Goal: Transaction & Acquisition: Obtain resource

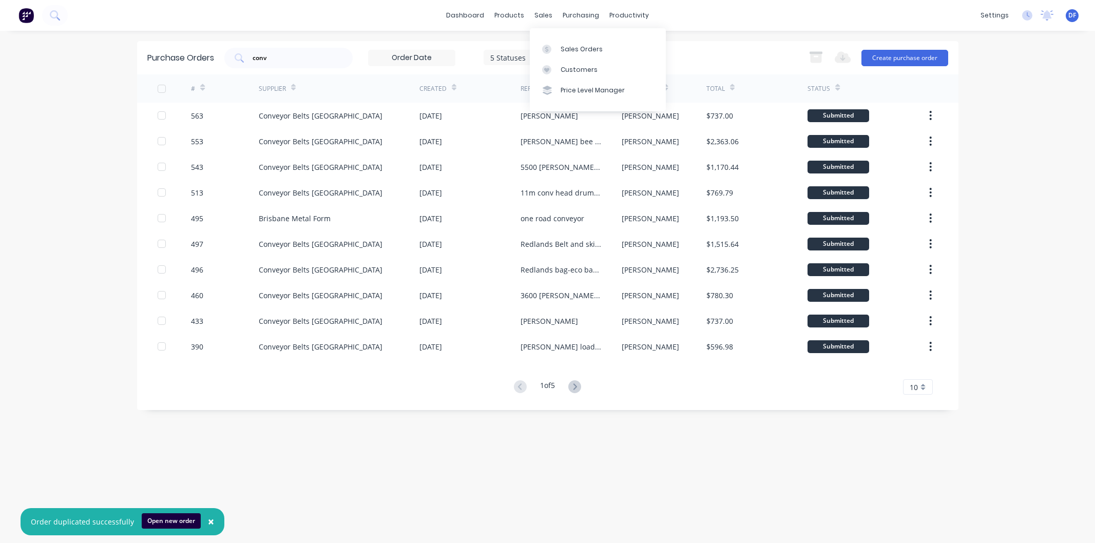
click at [587, 69] on div "Customers" at bounding box center [579, 69] width 37 height 9
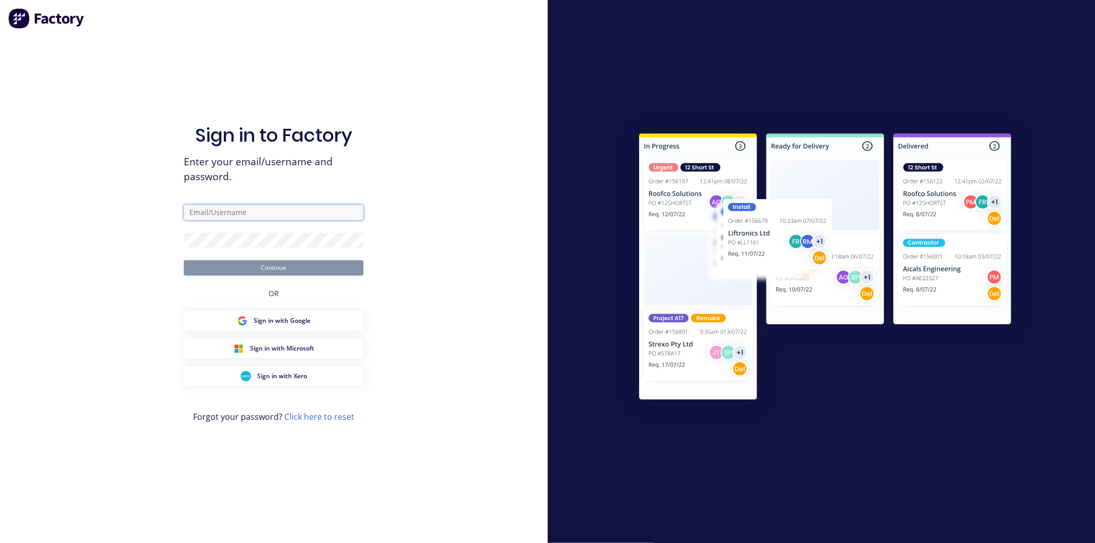
click at [219, 208] on input "text" at bounding box center [274, 212] width 180 height 15
type input "david@ezmachinery.com.au"
click at [184, 260] on button "Continue" at bounding box center [274, 267] width 180 height 15
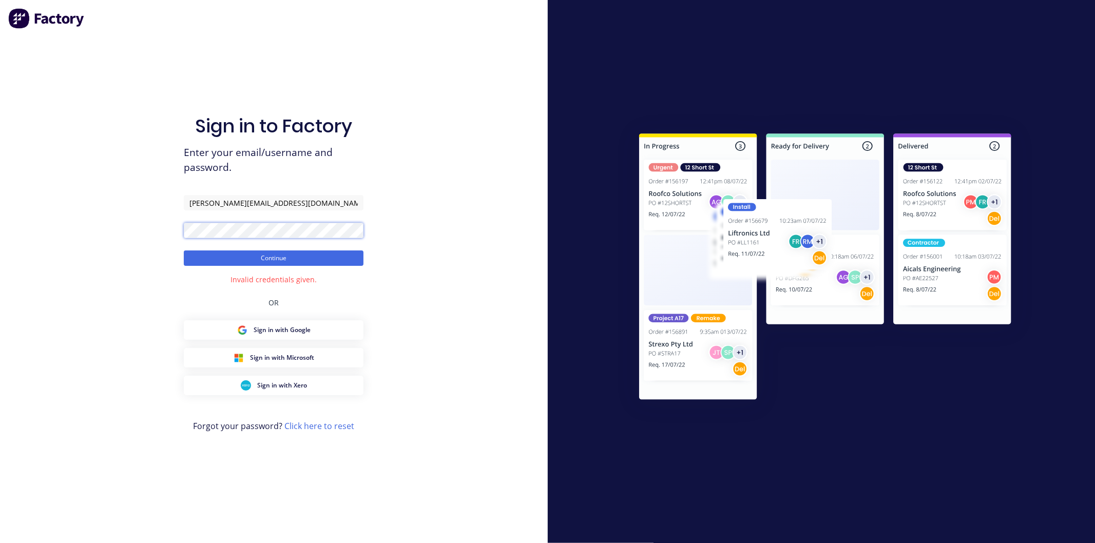
click at [171, 226] on div "Sign in to Factory Enter your email/username and password. david@ezmachinery.co…" at bounding box center [274, 271] width 548 height 543
click at [184, 250] on button "Continue" at bounding box center [274, 257] width 180 height 15
click at [178, 232] on div "Sign in to Factory Enter your email/username and password. david@ezmachinery.co…" at bounding box center [274, 271] width 548 height 543
click at [184, 250] on button "Continue" at bounding box center [274, 257] width 180 height 15
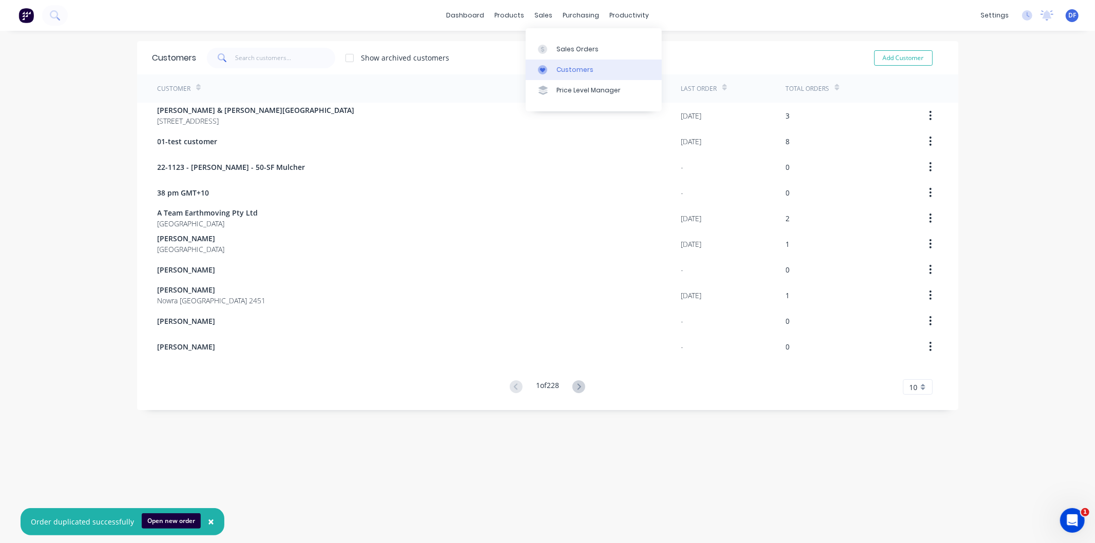
click at [571, 66] on div "Customers" at bounding box center [574, 69] width 37 height 9
click at [892, 56] on button "Add Customer" at bounding box center [903, 57] width 59 height 15
select select "AU"
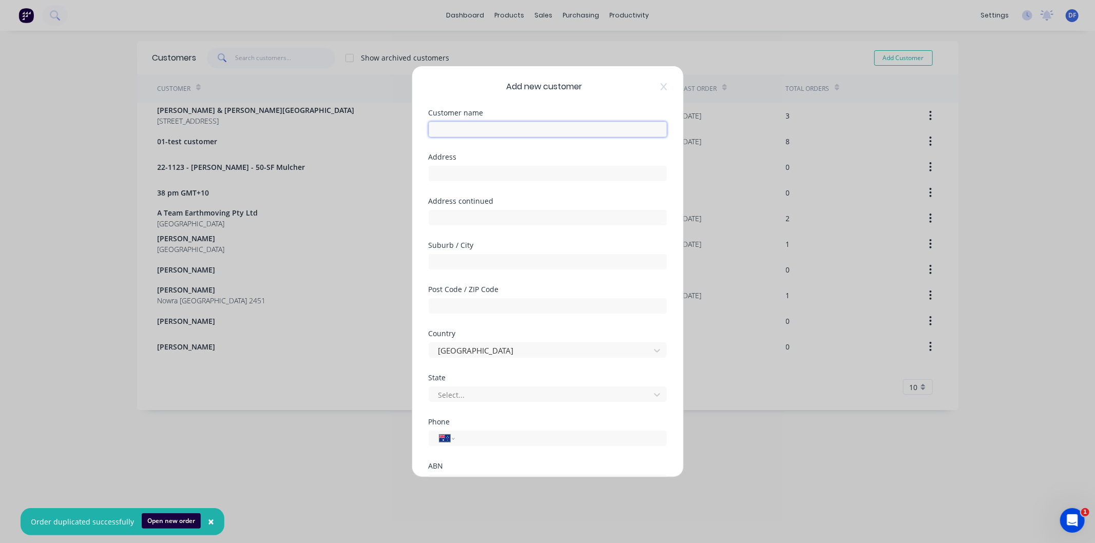
click at [479, 130] on input "text" at bounding box center [548, 129] width 238 height 15
type input "[PERSON_NAME]"
click at [470, 433] on input "tel" at bounding box center [559, 439] width 194 height 12
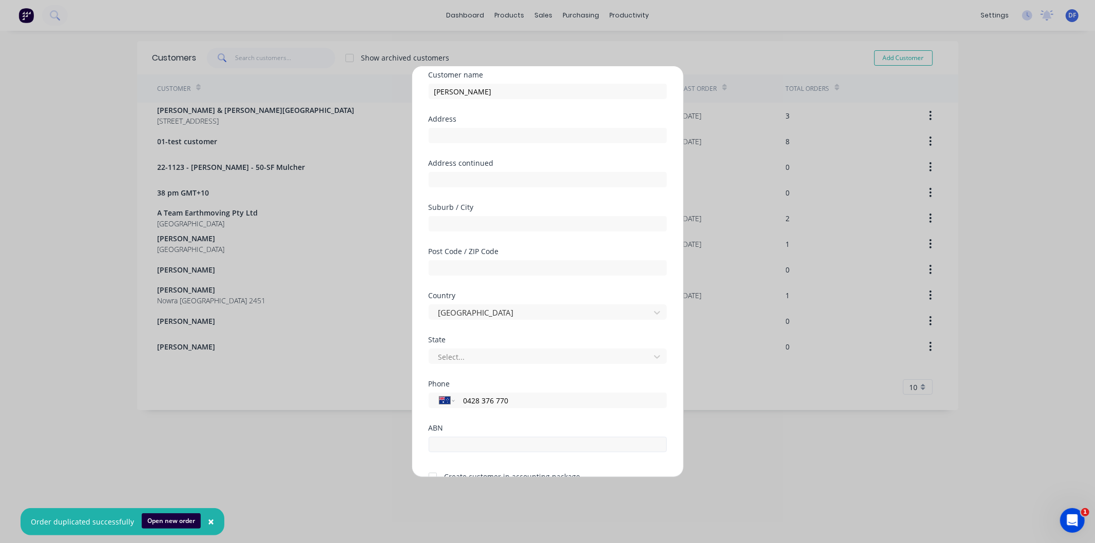
scroll to position [90, 0]
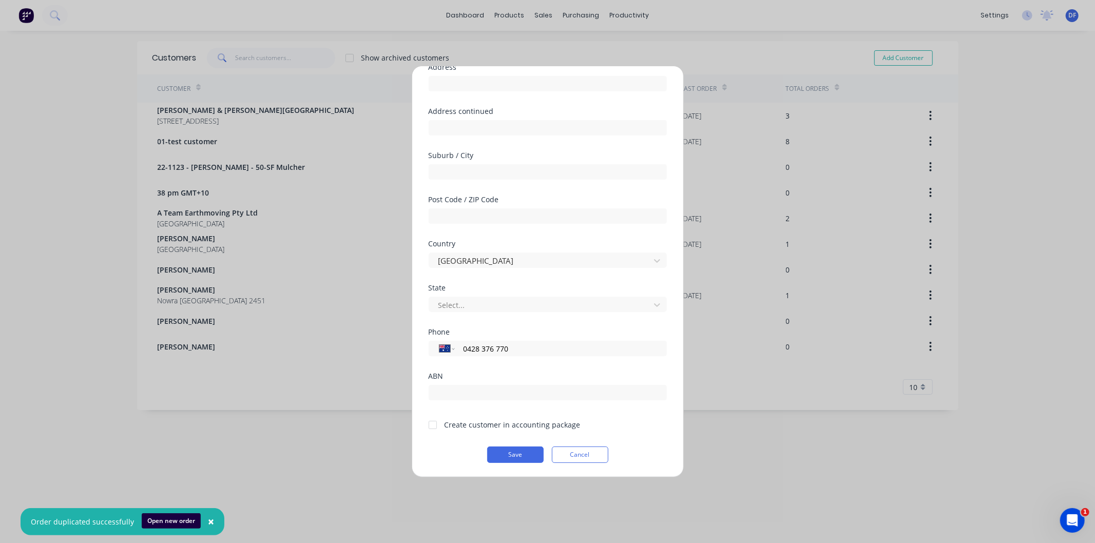
type input "0428 376 770"
click at [434, 423] on div at bounding box center [432, 425] width 21 height 21
click at [519, 458] on button "Save" at bounding box center [515, 455] width 56 height 16
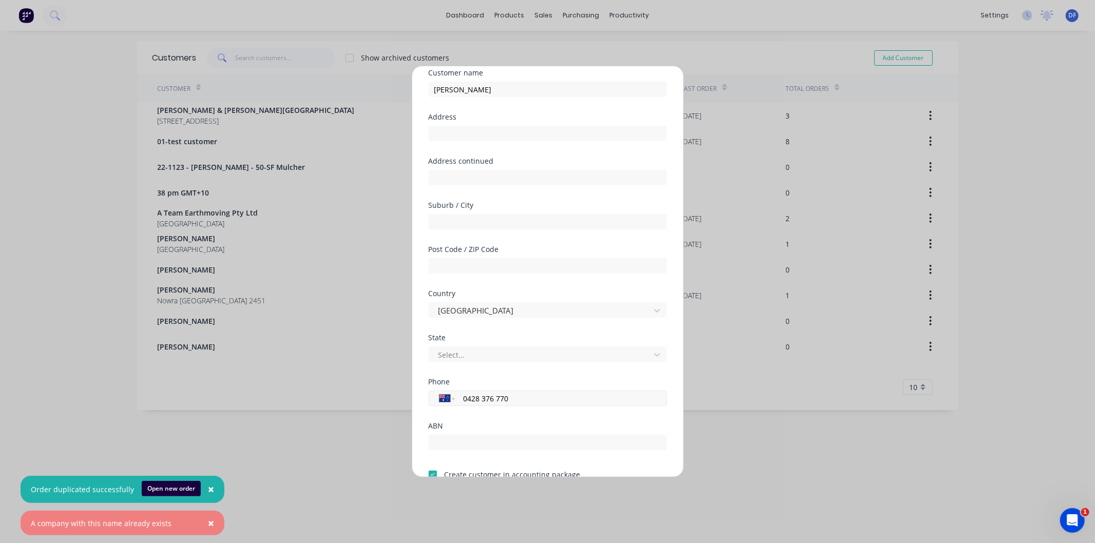
scroll to position [0, 0]
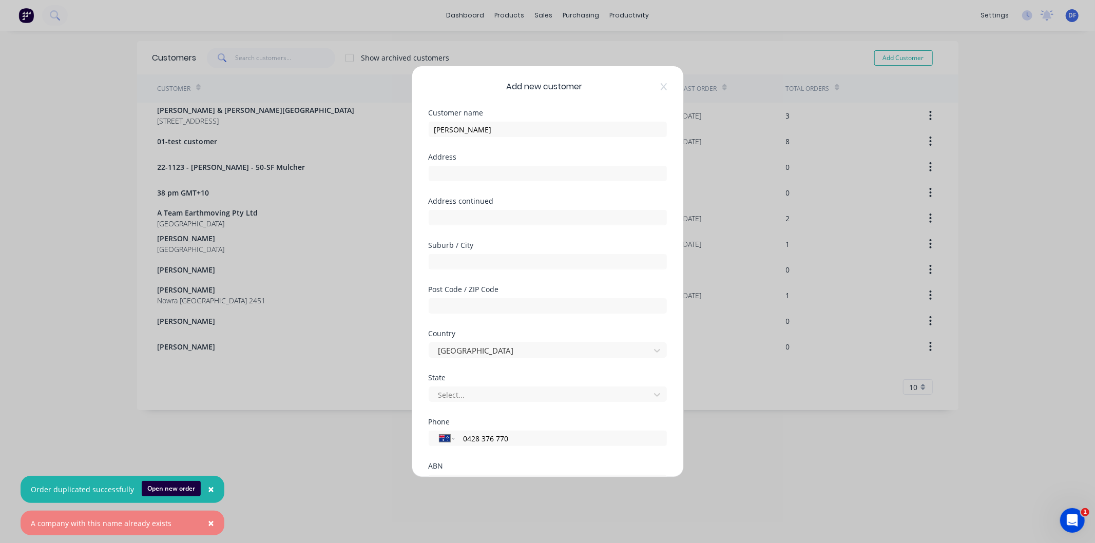
click at [659, 88] on div "Add new customer Customer name Gordon Tighe Address Address continued Suburb / …" at bounding box center [547, 271] width 271 height 411
click at [661, 88] on icon at bounding box center [664, 87] width 6 height 8
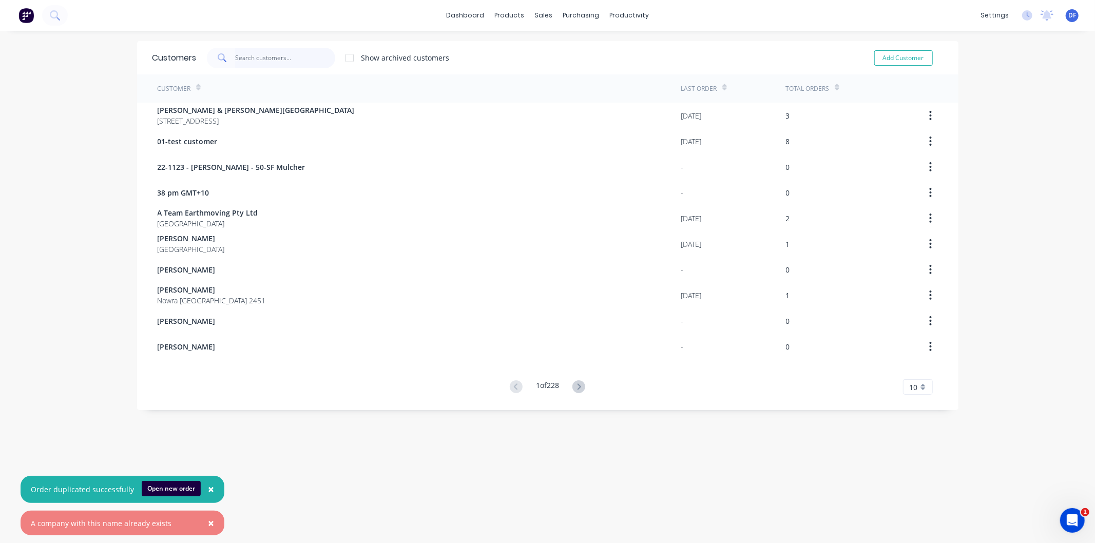
click at [250, 59] on input "text" at bounding box center [285, 58] width 100 height 21
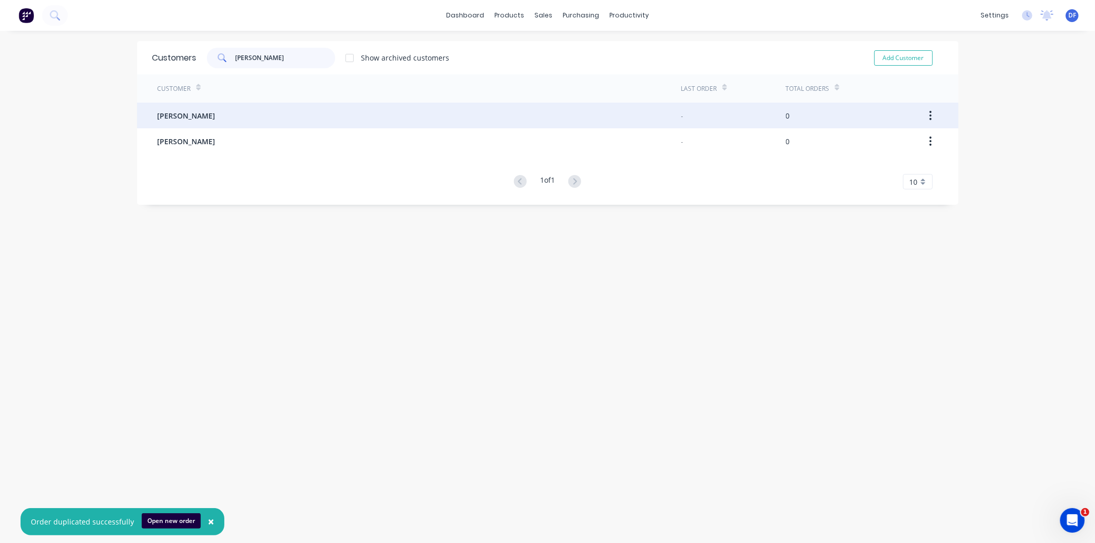
type input "gordon"
click at [177, 108] on div "[PERSON_NAME]" at bounding box center [420, 116] width 524 height 26
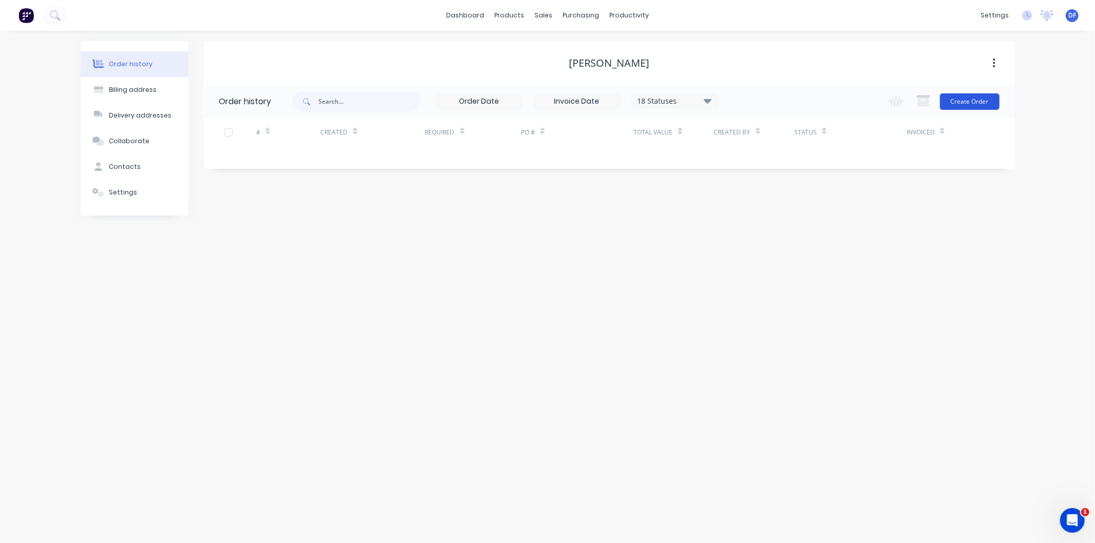
click at [972, 98] on button "Create Order" at bounding box center [970, 101] width 60 height 16
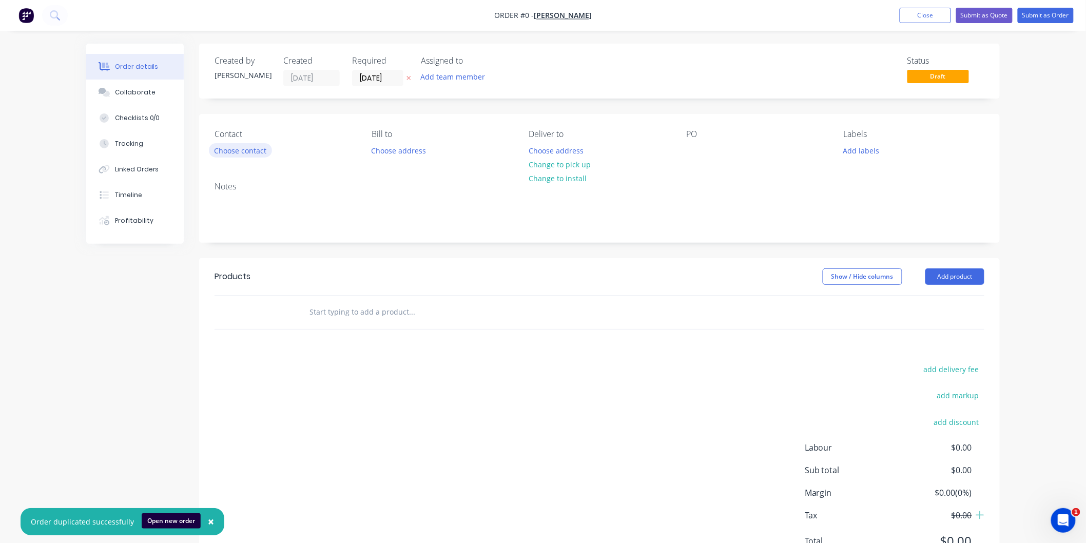
click at [236, 150] on button "Choose contact" at bounding box center [240, 150] width 63 height 14
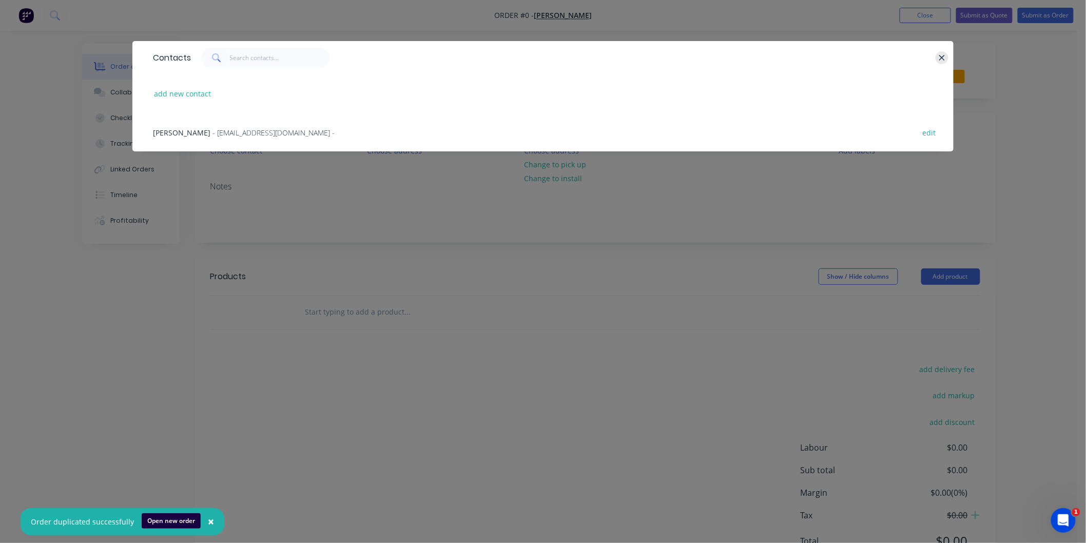
click at [940, 55] on icon "button" at bounding box center [942, 58] width 6 height 6
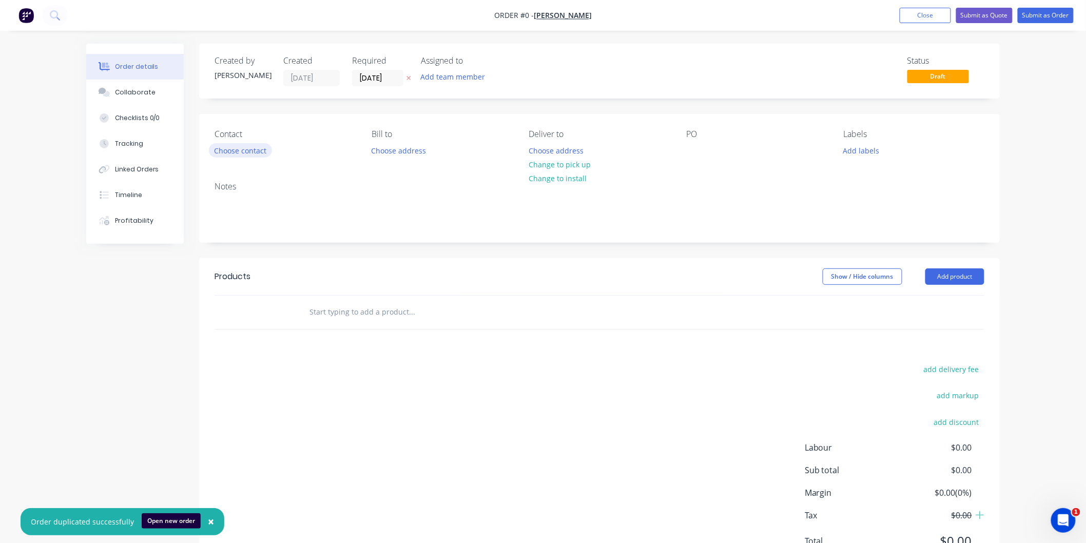
click at [245, 151] on button "Choose contact" at bounding box center [240, 150] width 63 height 14
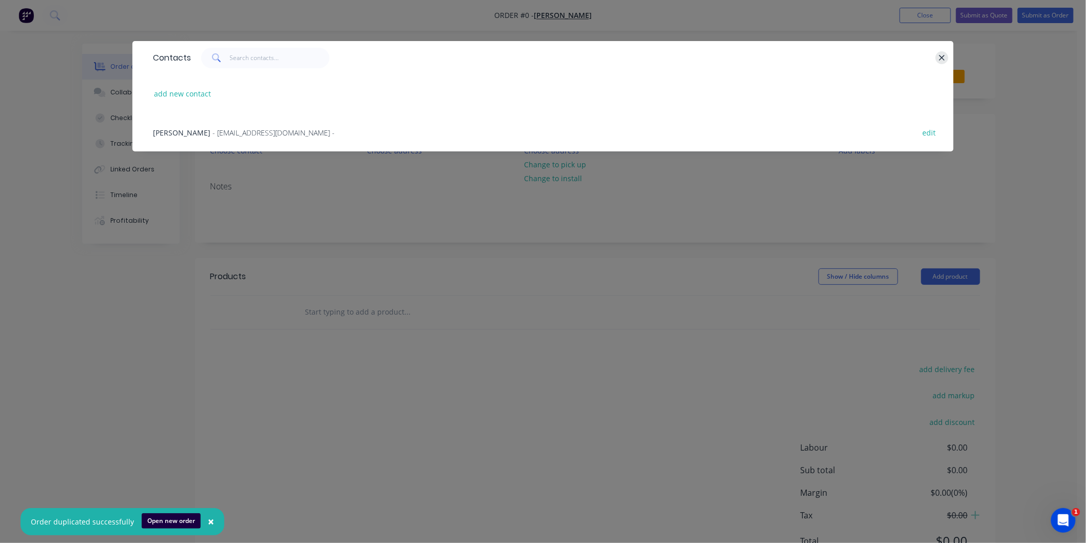
click at [940, 56] on icon "button" at bounding box center [942, 57] width 7 height 9
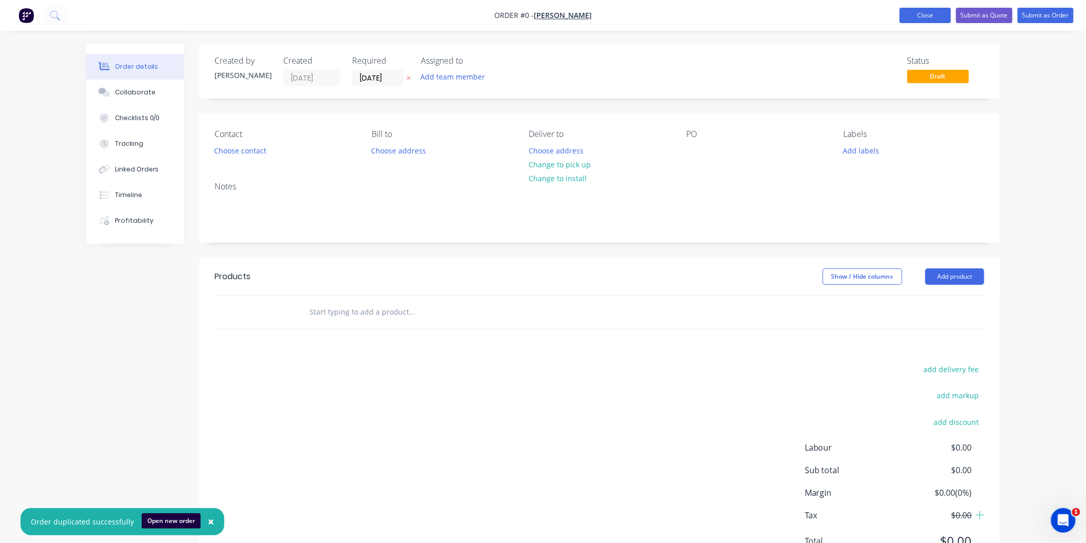
click at [927, 13] on button "Close" at bounding box center [925, 15] width 51 height 15
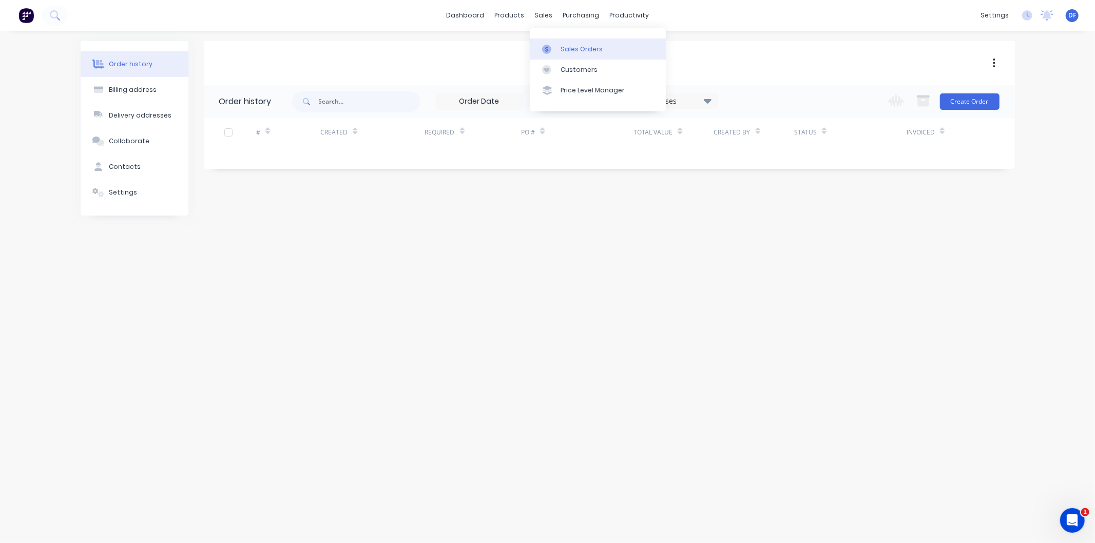
click at [584, 47] on div "Sales Orders" at bounding box center [582, 49] width 42 height 9
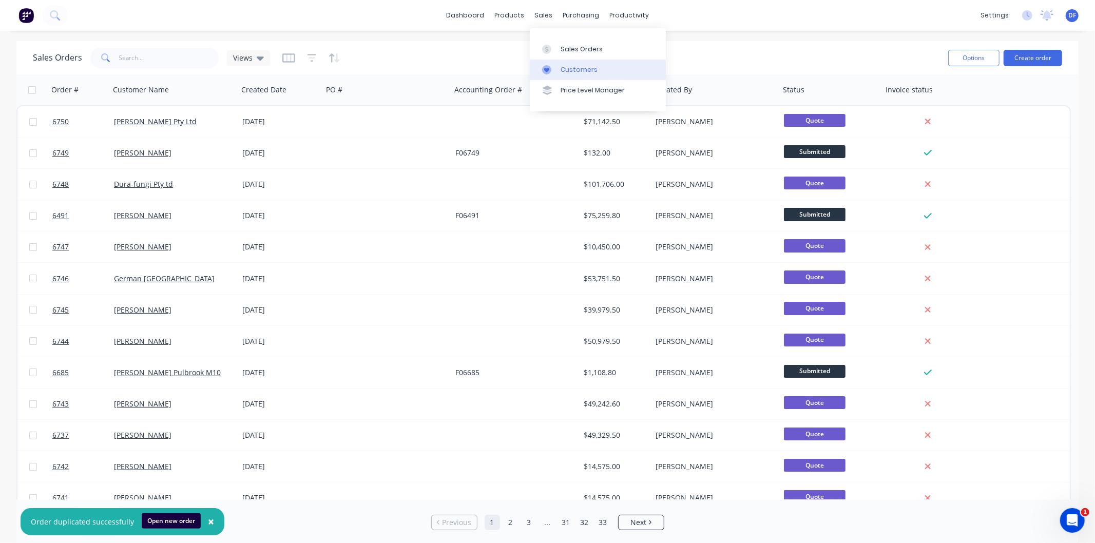
click at [571, 66] on div "Customers" at bounding box center [579, 69] width 37 height 9
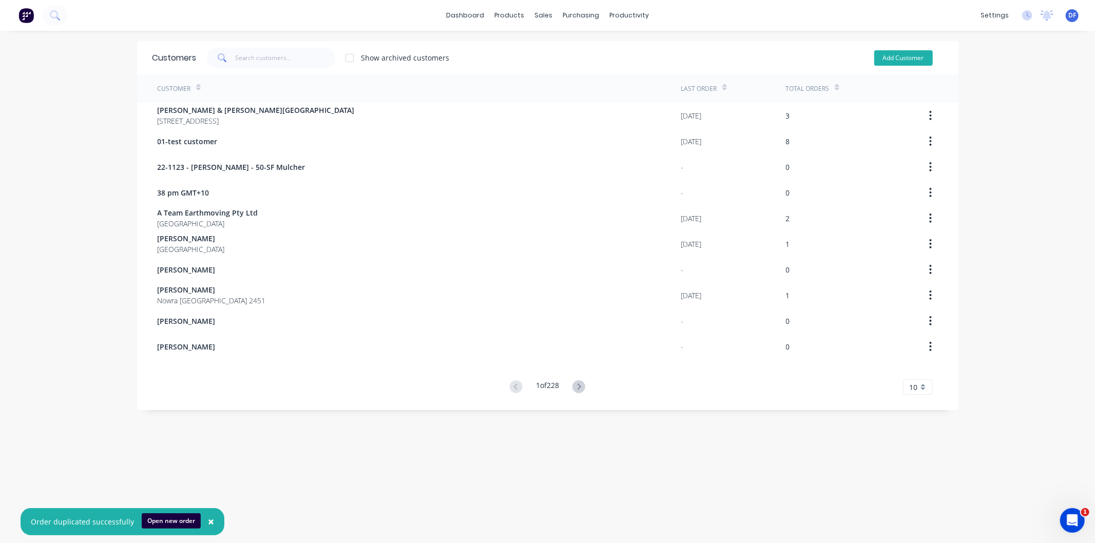
click at [896, 54] on button "Add Customer" at bounding box center [903, 57] width 59 height 15
select select "AU"
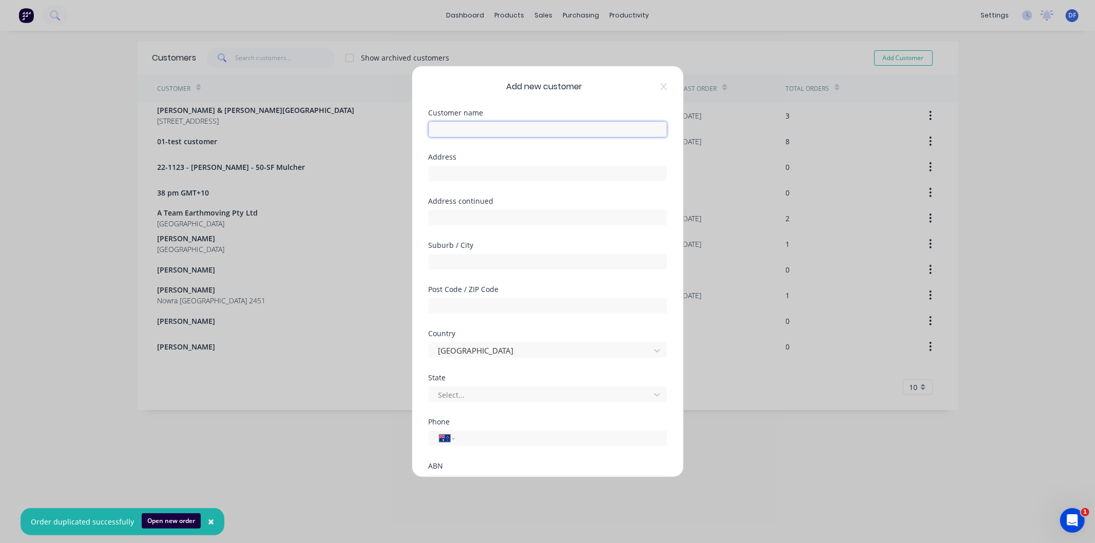
click at [475, 129] on input "text" at bounding box center [548, 129] width 238 height 15
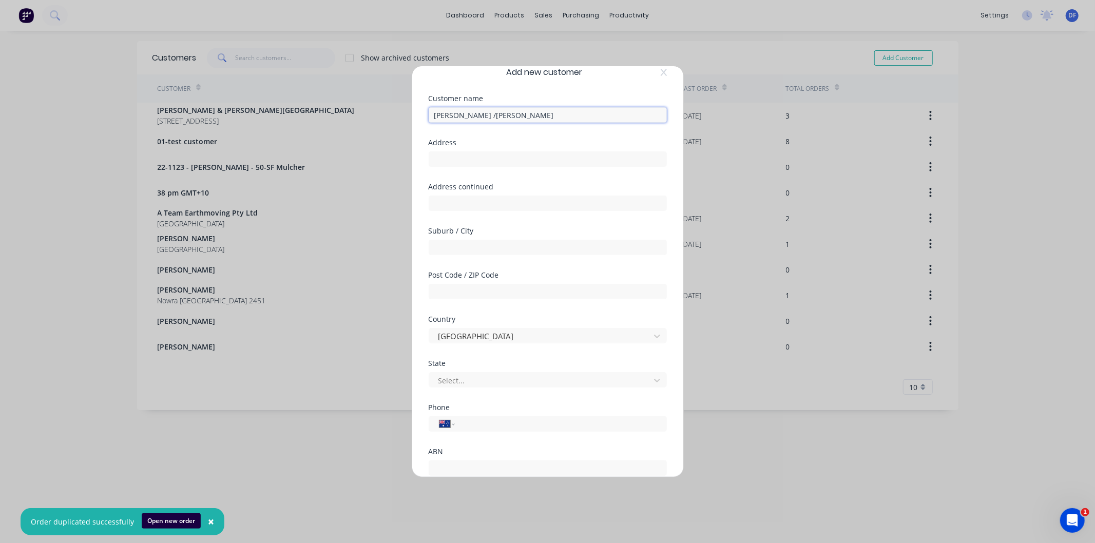
scroll to position [57, 0]
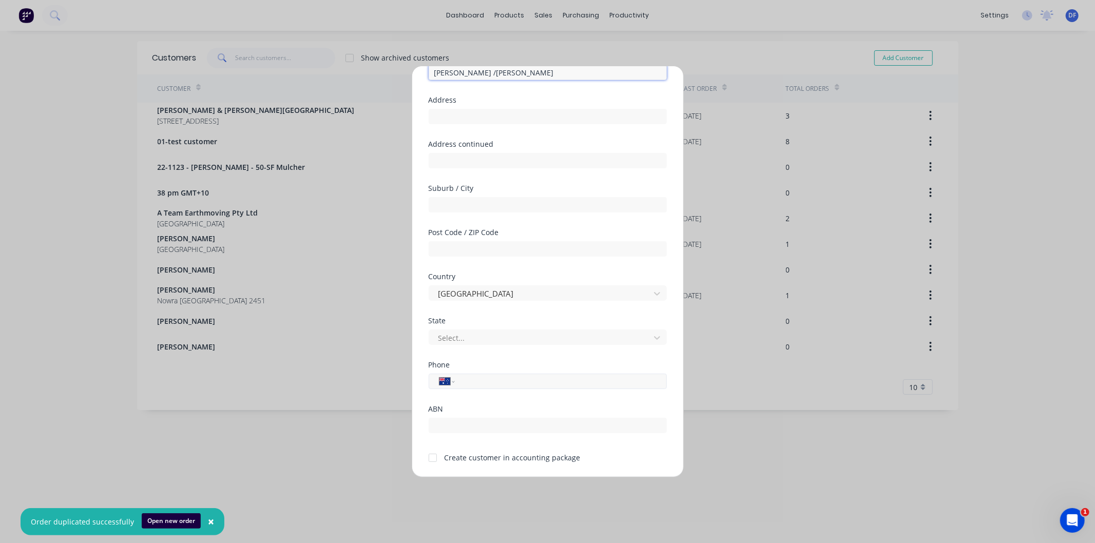
type input "[PERSON_NAME] /[PERSON_NAME]"
click at [474, 383] on input "tel" at bounding box center [559, 382] width 194 height 12
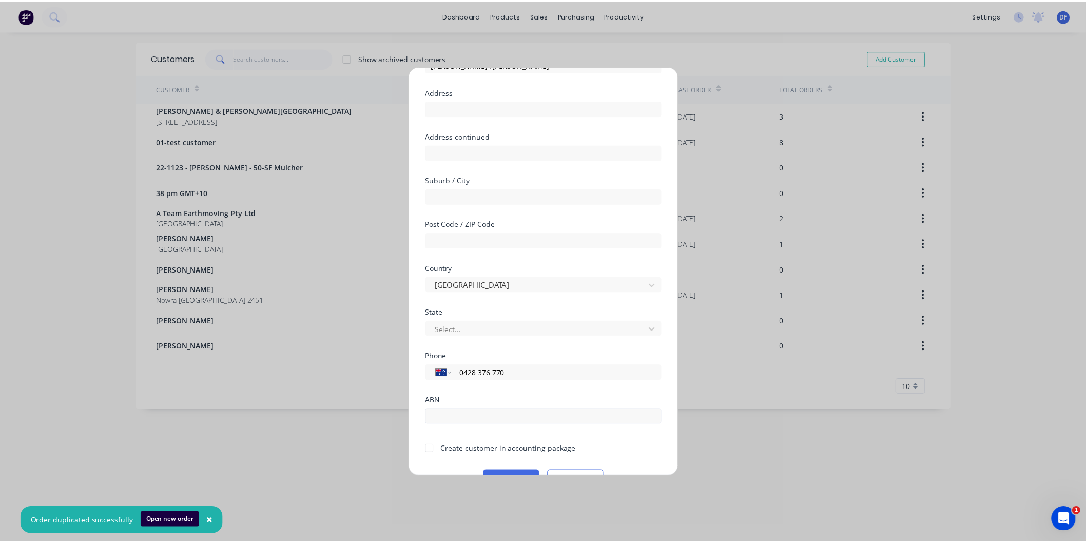
scroll to position [90, 0]
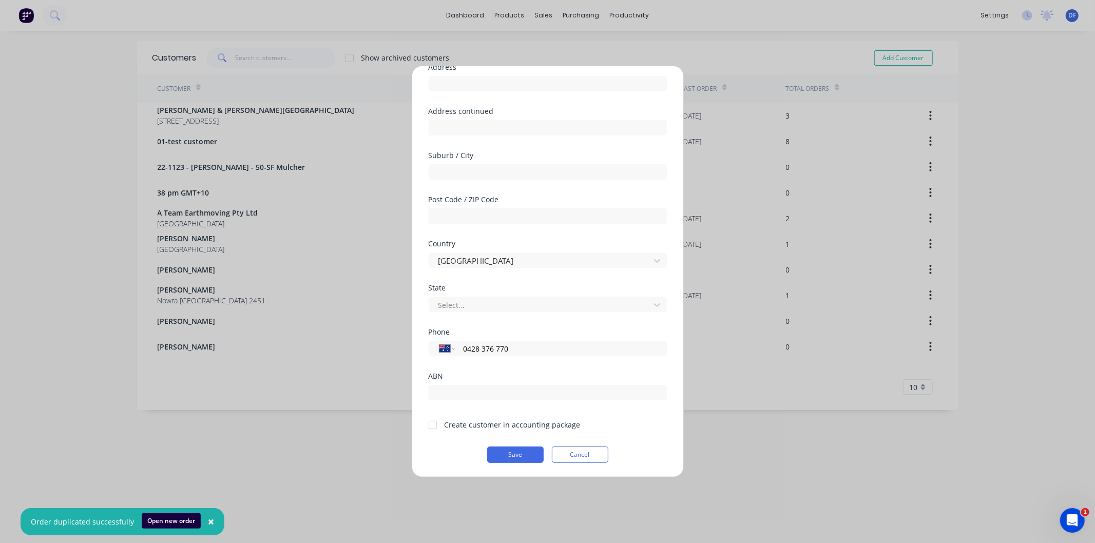
type input "0428 376 770"
click at [435, 421] on div at bounding box center [432, 425] width 21 height 21
click at [509, 455] on button "Save" at bounding box center [515, 455] width 56 height 16
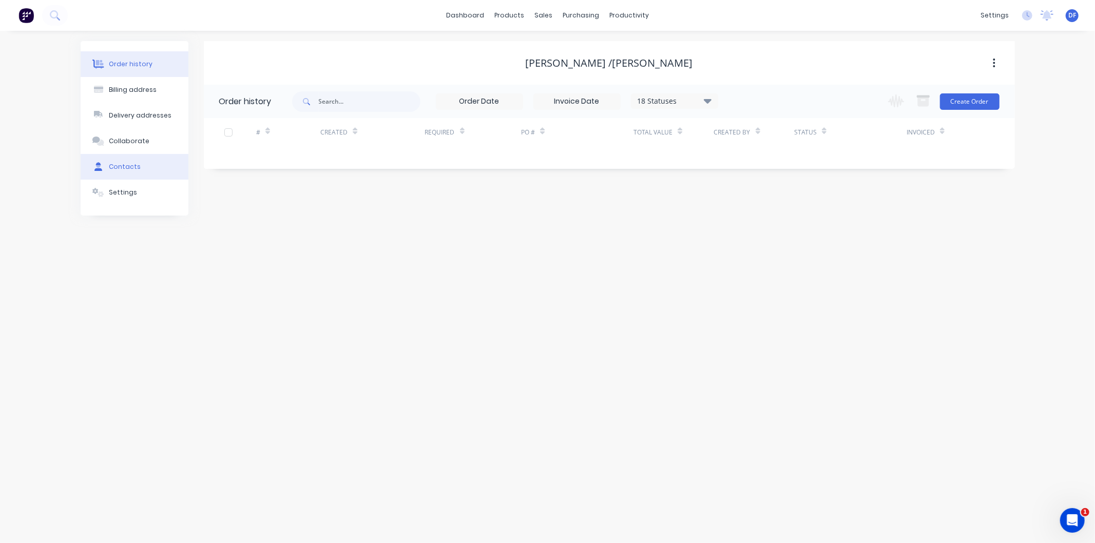
click at [129, 165] on div "Contacts" at bounding box center [125, 166] width 32 height 9
click at [960, 100] on button "Add contact" at bounding box center [982, 100] width 47 height 15
select select "AU"
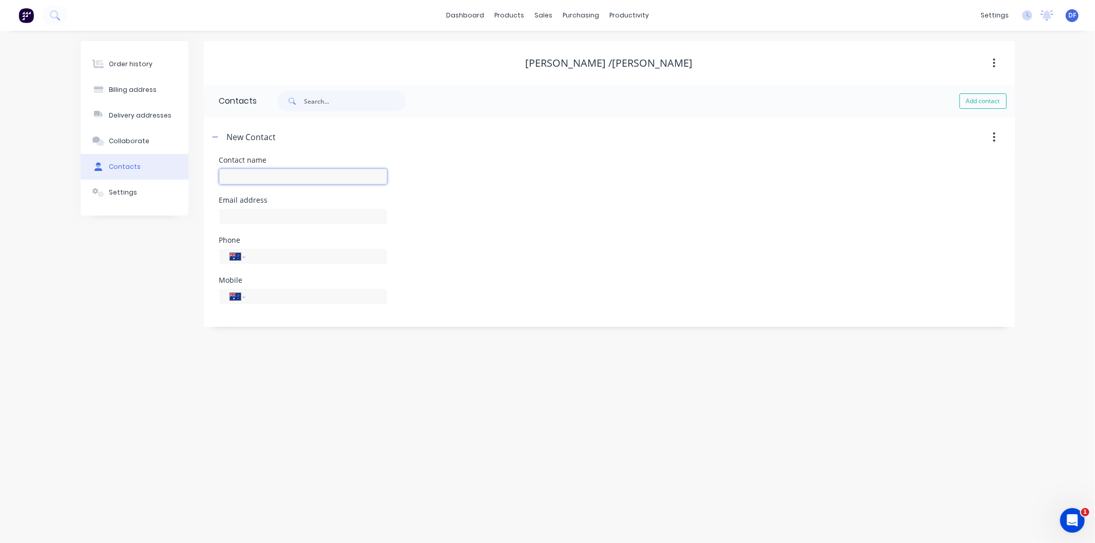
click at [249, 173] on input "text" at bounding box center [303, 176] width 168 height 15
type input "[PERSON_NAME]"
select select "AU"
click at [260, 293] on input "tel" at bounding box center [314, 297] width 123 height 12
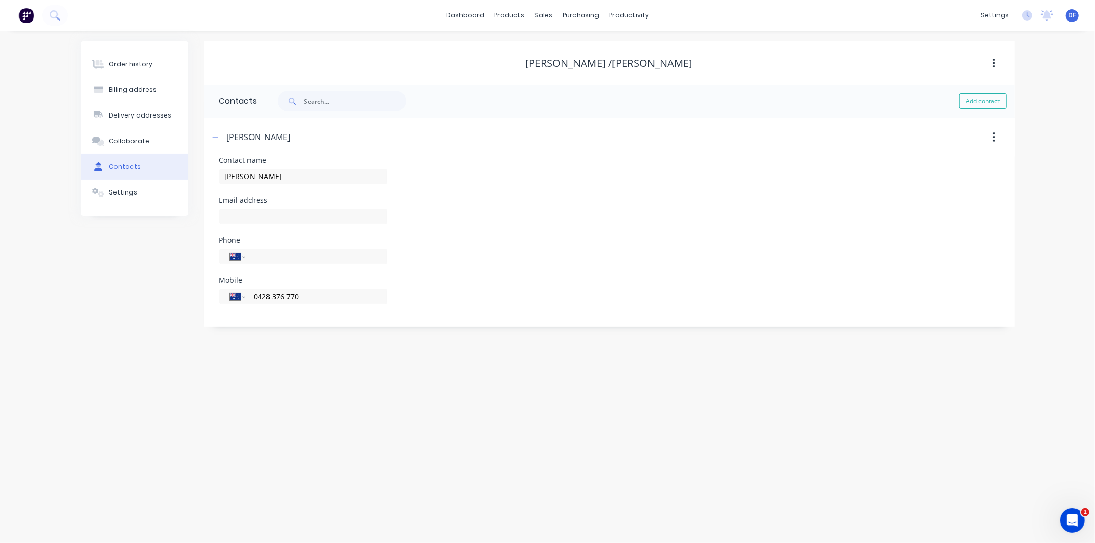
type input "0428 376 770"
click at [304, 367] on div "Order history Billing address Delivery addresses Collaborate Contacts Settings …" at bounding box center [547, 287] width 1095 height 512
click at [134, 63] on div "Order history" at bounding box center [131, 64] width 44 height 9
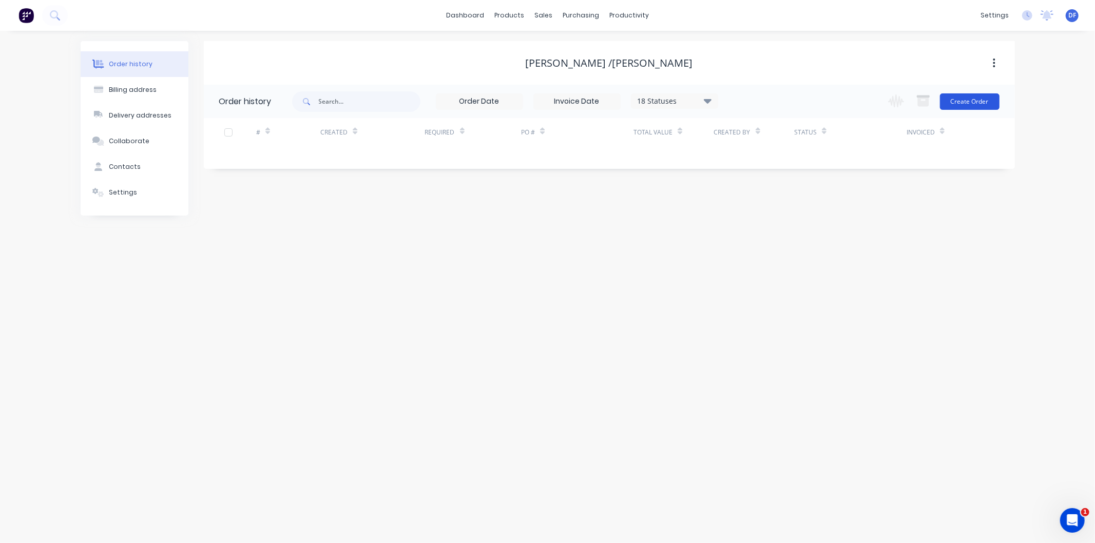
click at [967, 103] on button "Create Order" at bounding box center [970, 101] width 60 height 16
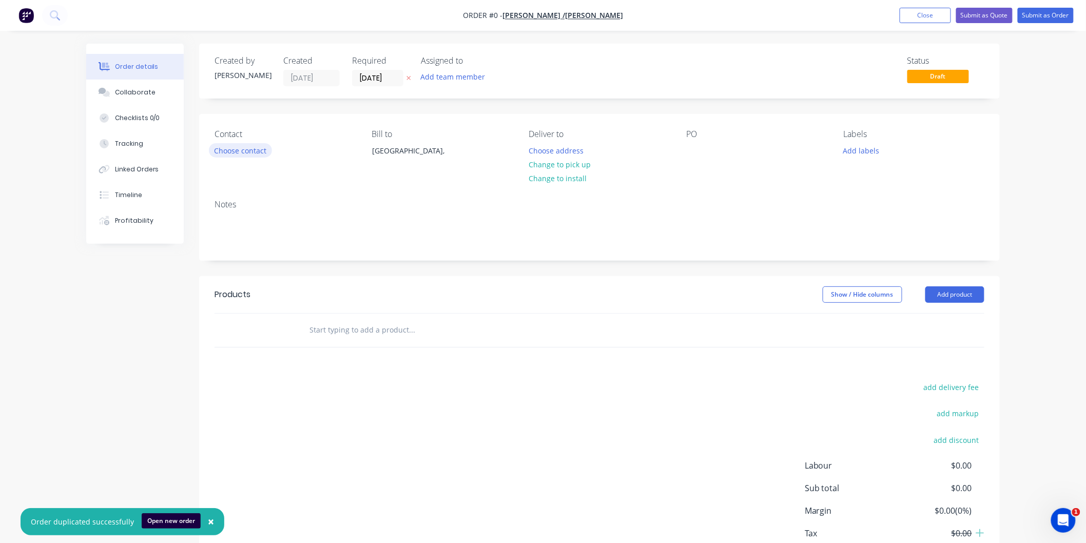
click at [244, 147] on button "Choose contact" at bounding box center [240, 150] width 63 height 14
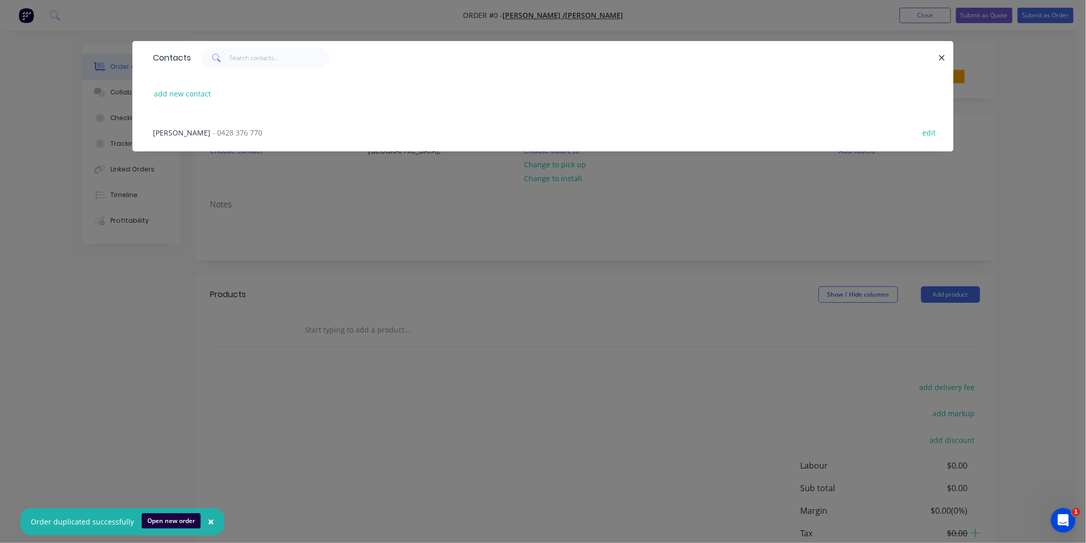
click at [235, 132] on span "- 0428 376 770" at bounding box center [238, 133] width 50 height 10
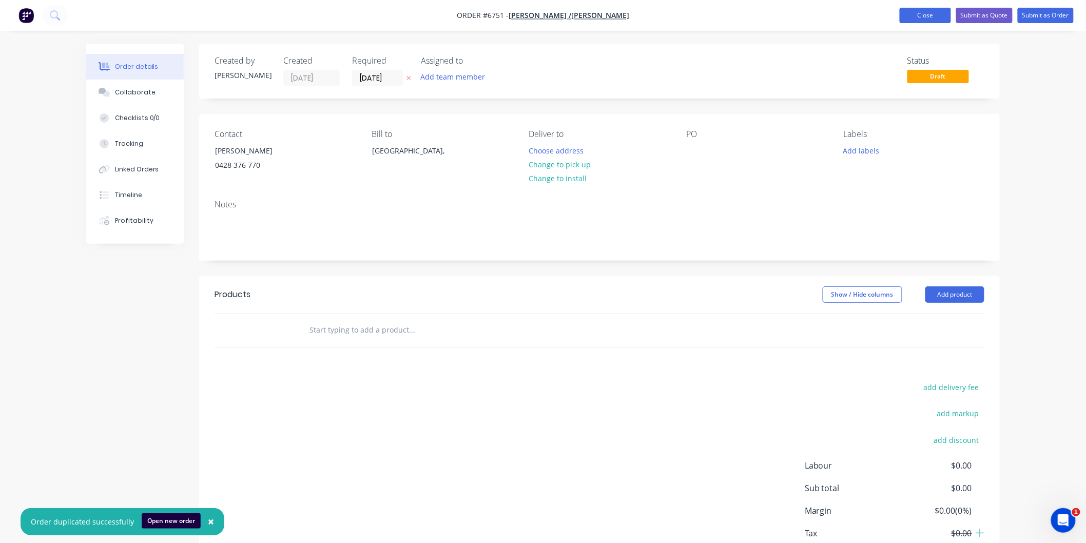
click at [926, 18] on button "Close" at bounding box center [925, 15] width 51 height 15
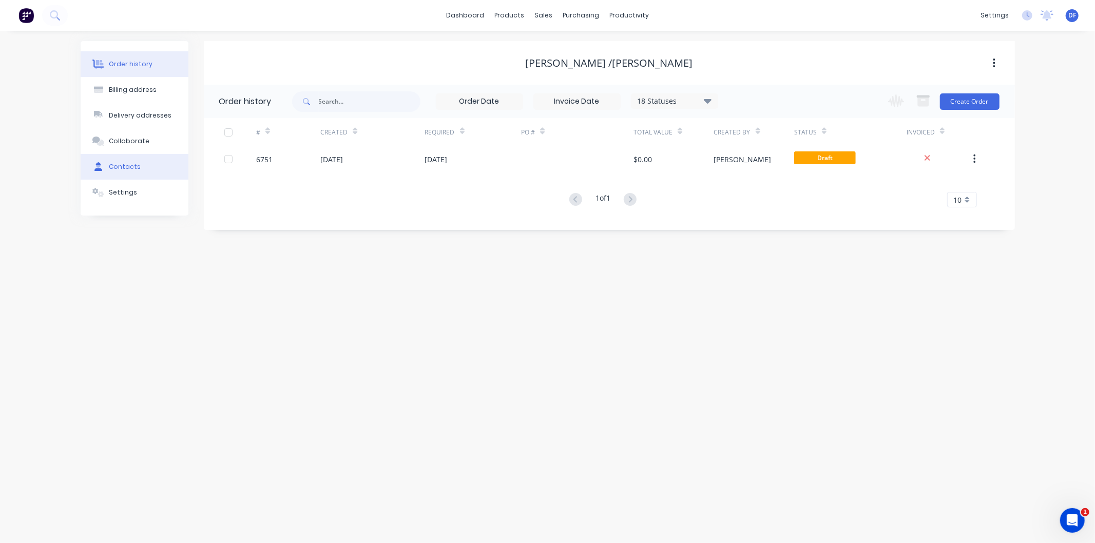
click at [118, 167] on div "Contacts" at bounding box center [125, 166] width 32 height 9
select select "AU"
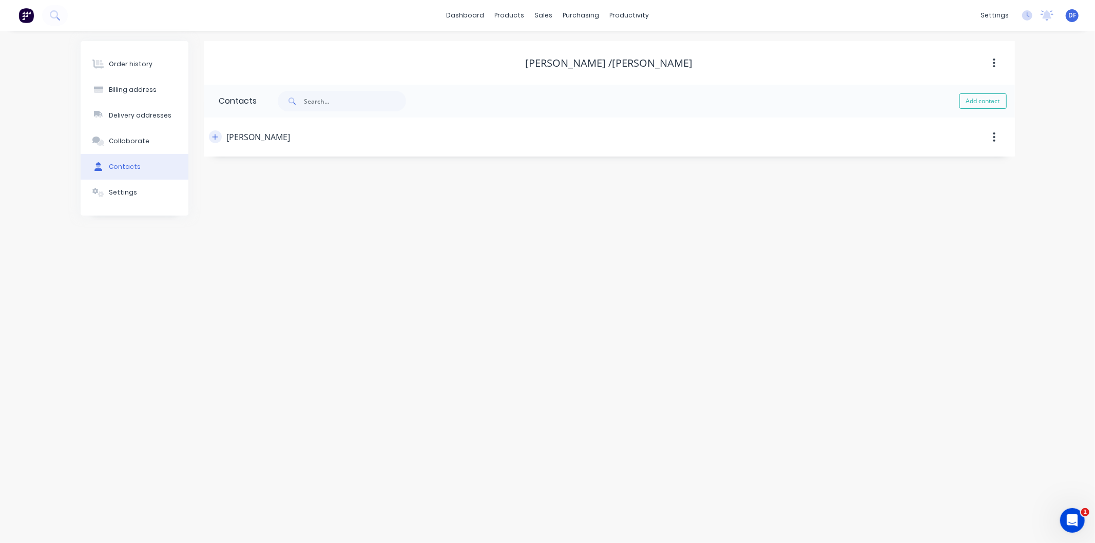
click at [215, 136] on icon "button" at bounding box center [215, 137] width 6 height 6
click at [248, 222] on input "text" at bounding box center [303, 216] width 168 height 15
type input "tighemarshal@gmail.com"
click at [478, 268] on div "Phone International [GEOGRAPHIC_DATA] [GEOGRAPHIC_DATA] [GEOGRAPHIC_DATA] [GEOG…" at bounding box center [609, 257] width 780 height 40
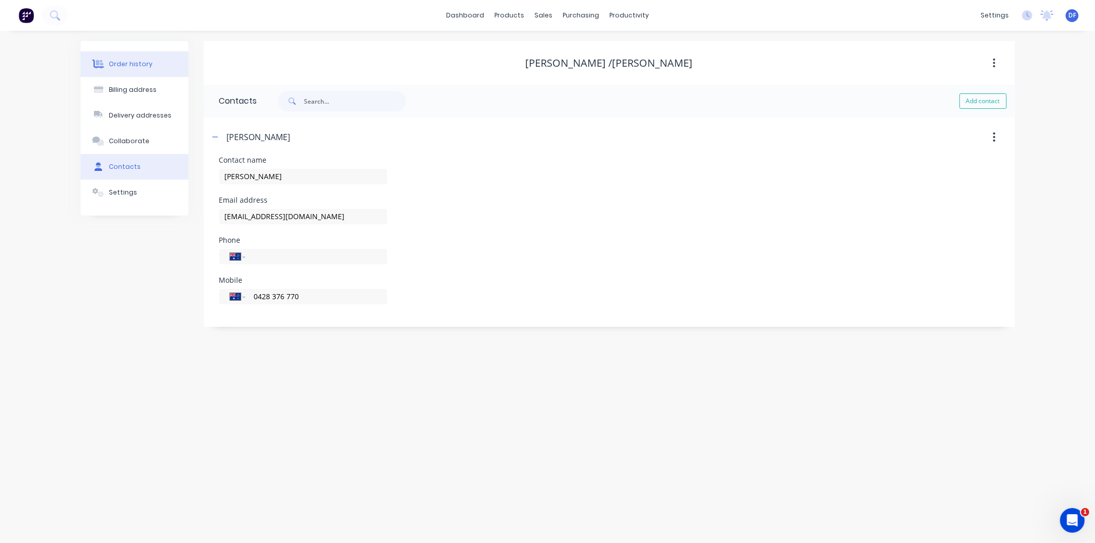
click at [137, 66] on div "Order history" at bounding box center [131, 64] width 44 height 9
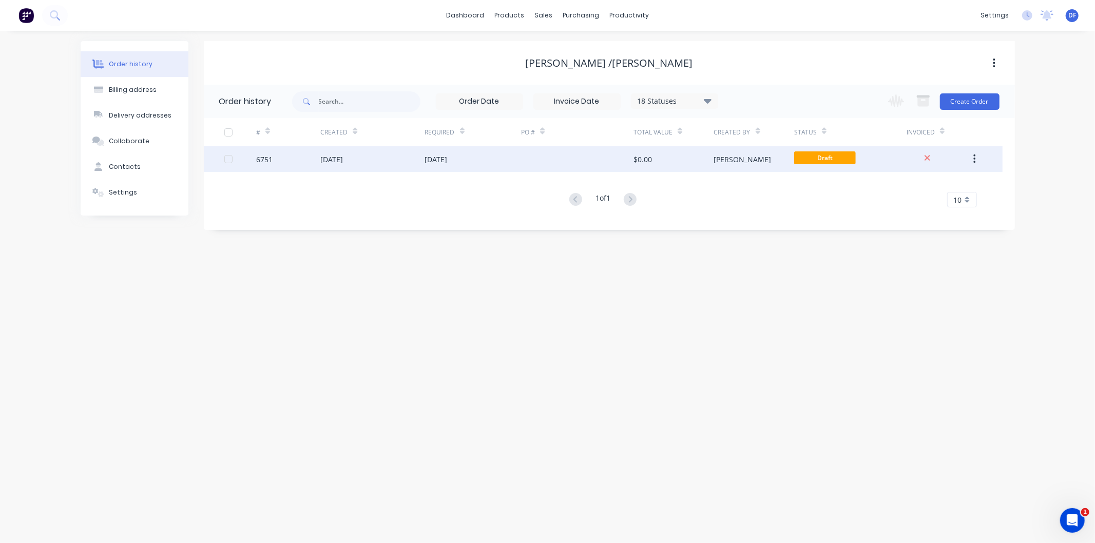
click at [333, 158] on div "[DATE]" at bounding box center [331, 159] width 23 height 11
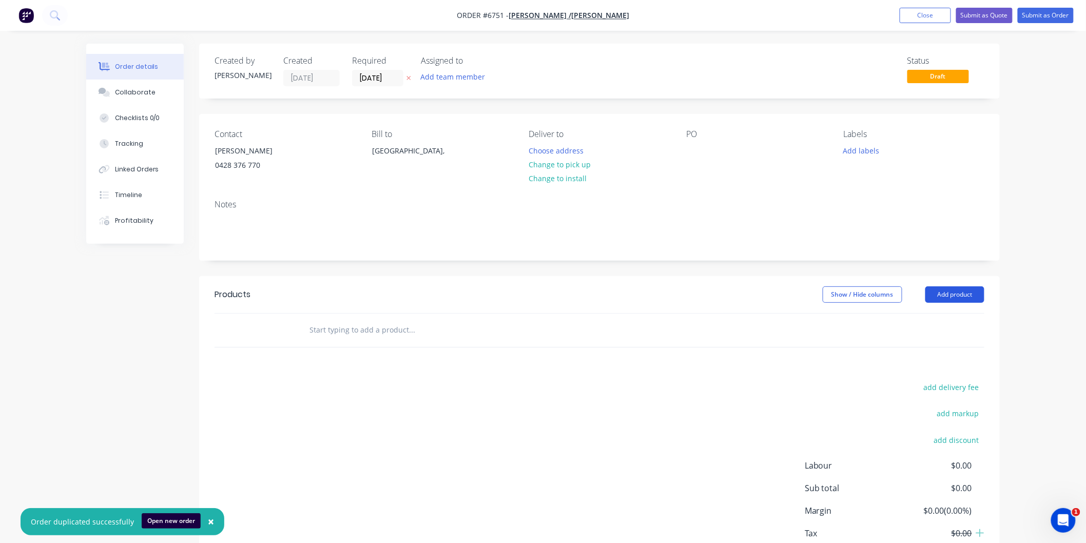
click at [947, 296] on button "Add product" at bounding box center [955, 294] width 59 height 16
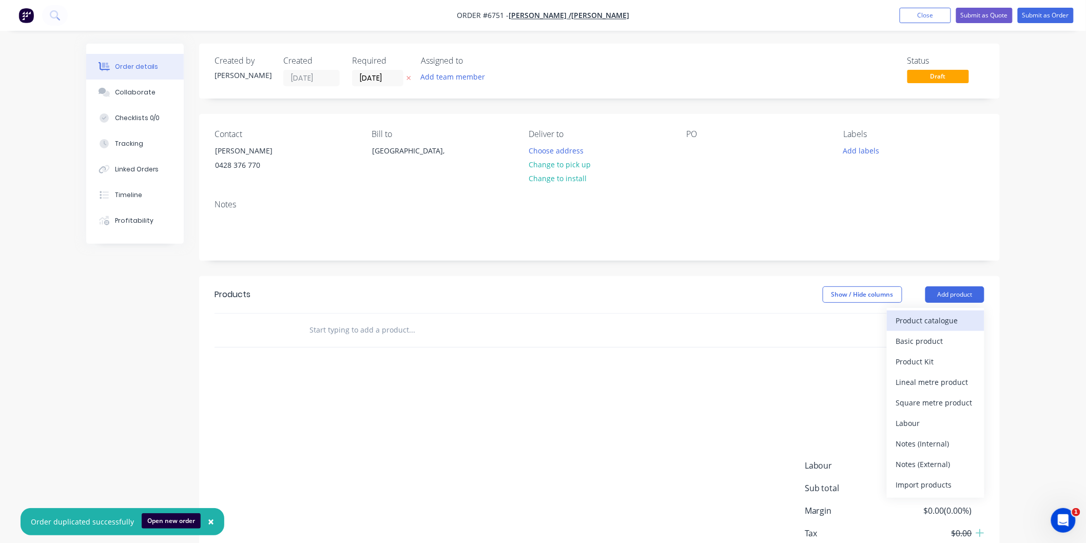
click at [933, 324] on div "Product catalogue" at bounding box center [935, 320] width 79 height 15
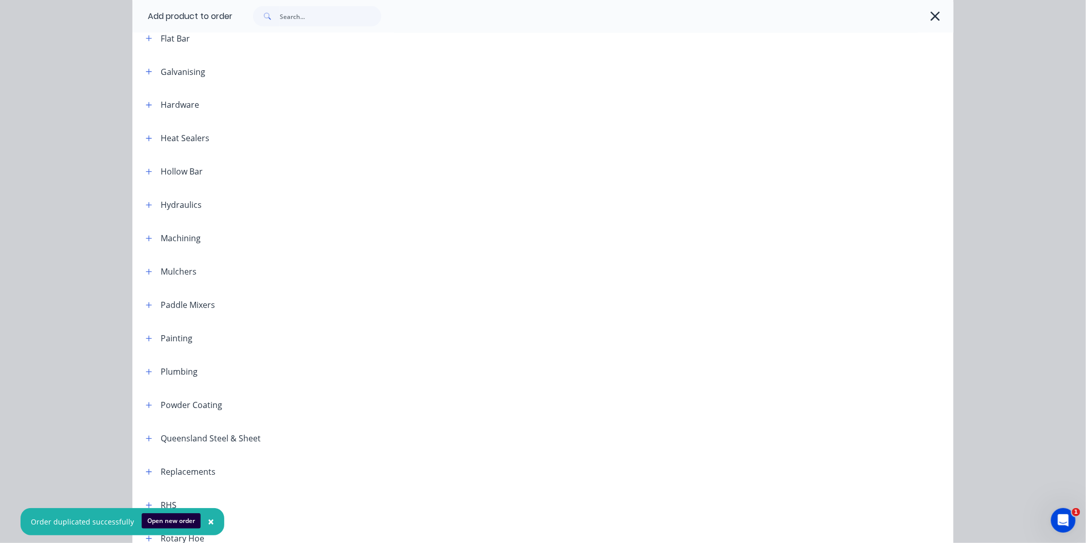
scroll to position [741, 0]
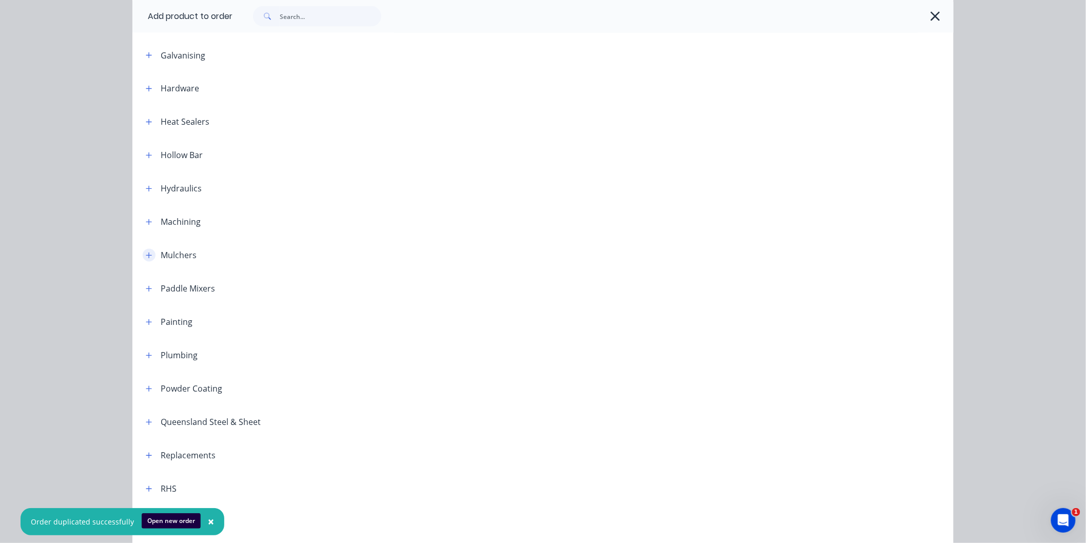
click at [146, 253] on icon "button" at bounding box center [149, 255] width 6 height 7
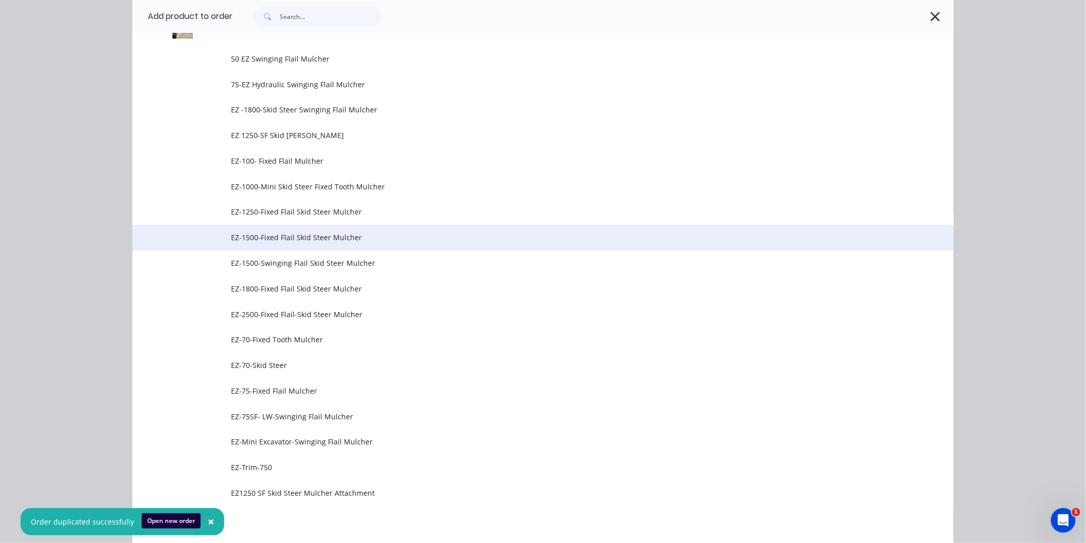
scroll to position [1084, 0]
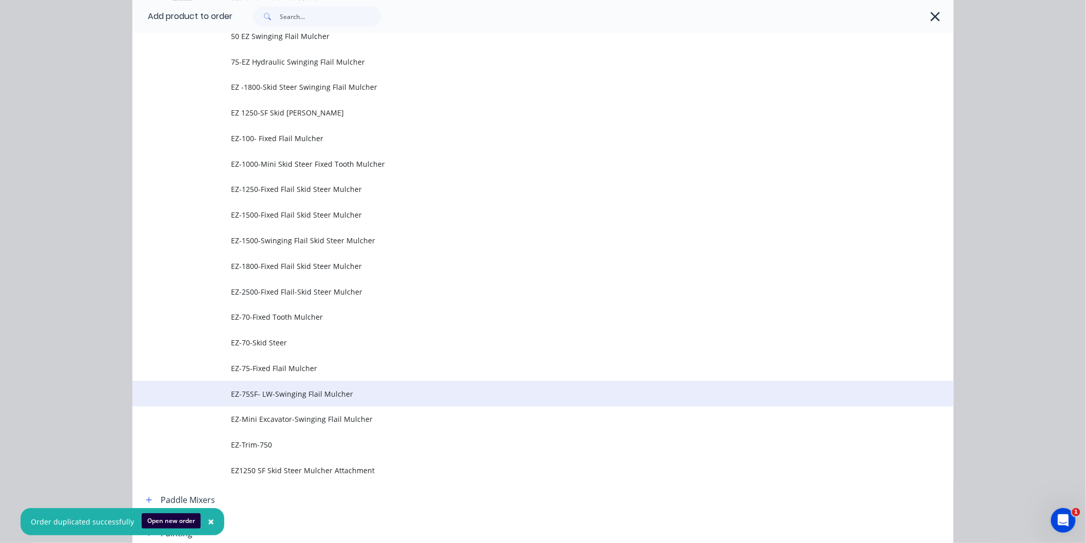
click at [285, 390] on span "EZ-75SF- LW-Swinging Flail Mulcher" at bounding box center [520, 394] width 578 height 11
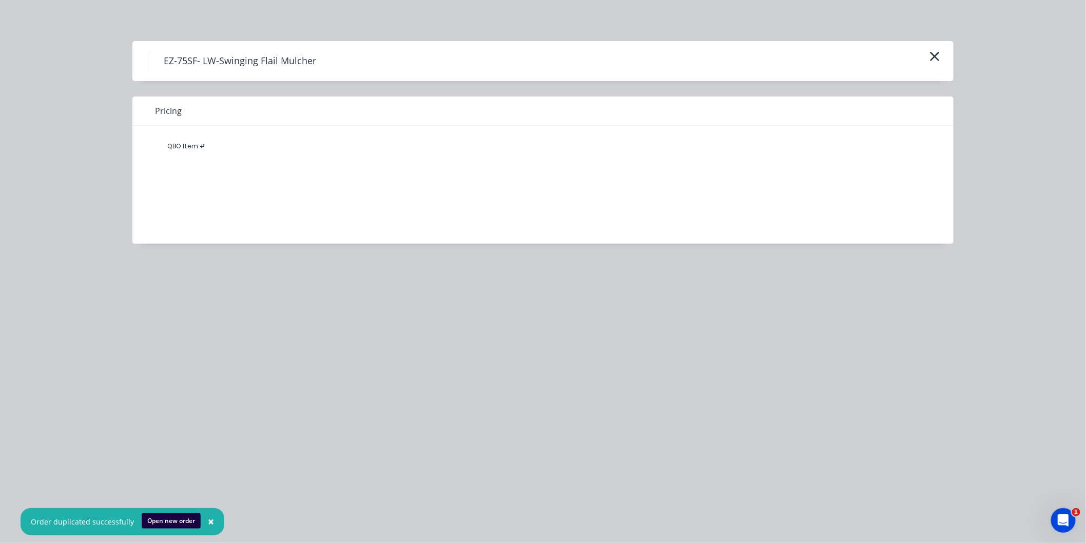
scroll to position [0, 0]
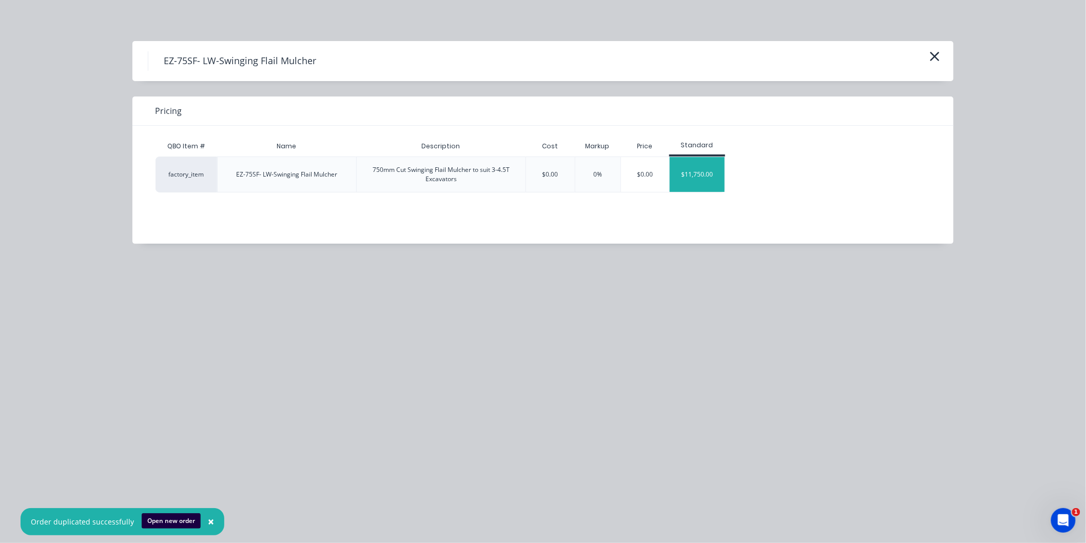
click at [700, 173] on div "$11,750.00" at bounding box center [697, 174] width 55 height 35
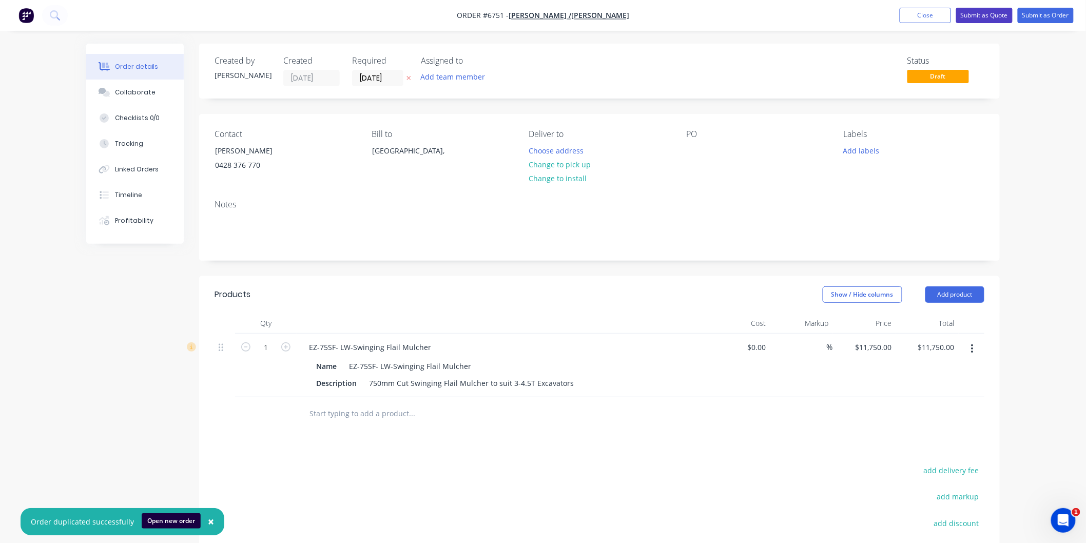
click at [991, 13] on button "Submit as Quote" at bounding box center [984, 15] width 56 height 15
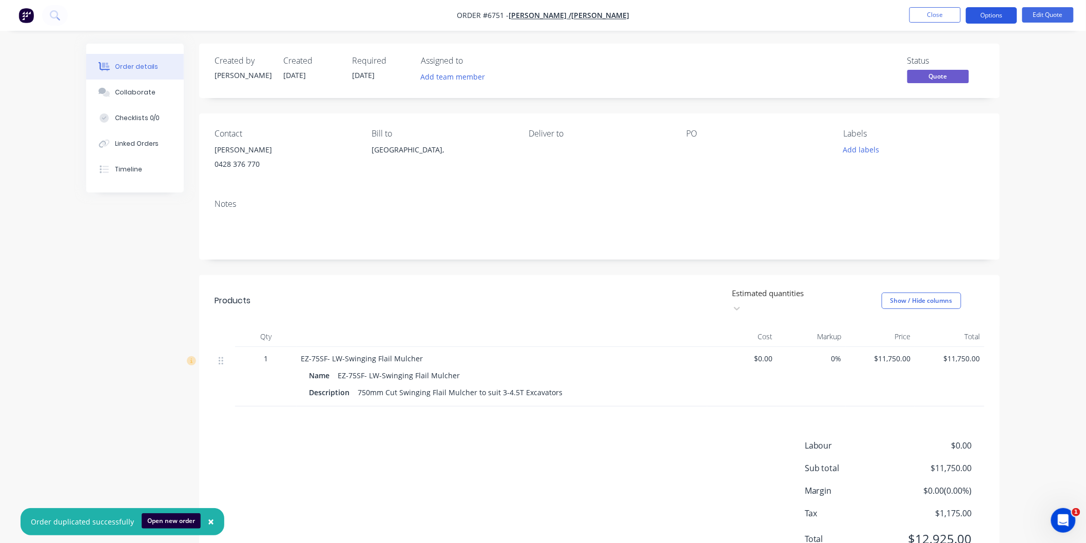
click at [981, 14] on button "Options" at bounding box center [991, 15] width 51 height 16
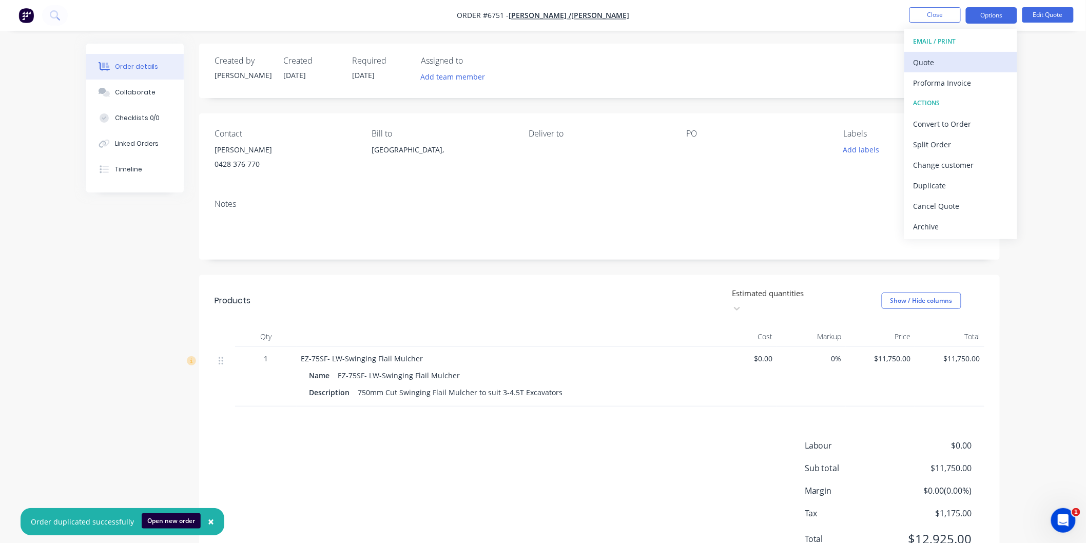
click at [935, 58] on div "Quote" at bounding box center [961, 62] width 94 height 15
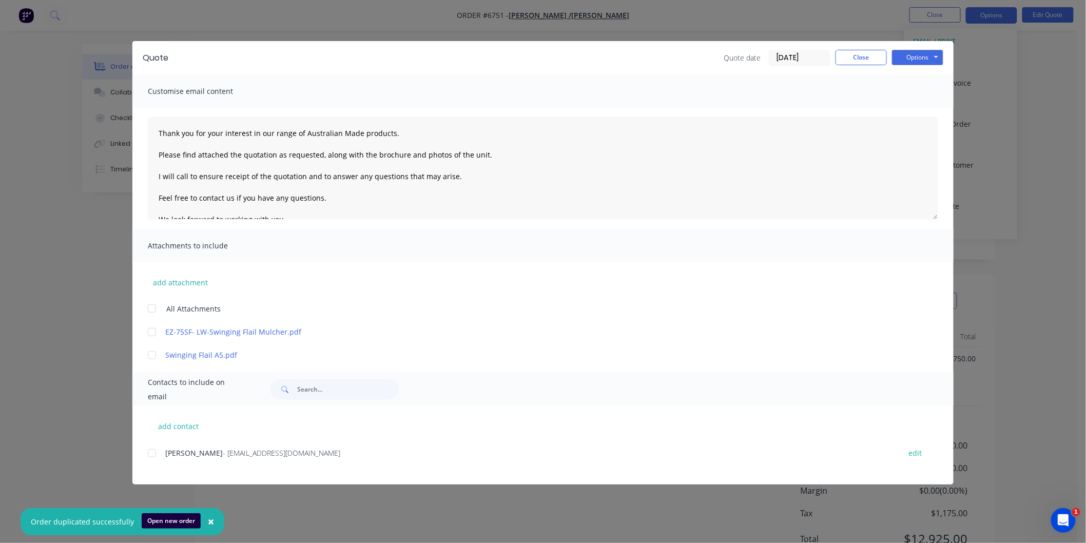
drag, startPoint x: 150, startPoint y: 305, endPoint x: 147, endPoint y: 316, distance: 10.7
click at [150, 305] on div at bounding box center [152, 308] width 21 height 21
click at [151, 452] on div at bounding box center [152, 453] width 21 height 21
click at [157, 129] on textarea "Thank you for your interest in our range of Australian Made products. Please fi…" at bounding box center [543, 168] width 791 height 103
click at [164, 130] on textarea "Thank you for your interest in our range of Australian Made products. Please fi…" at bounding box center [543, 168] width 791 height 103
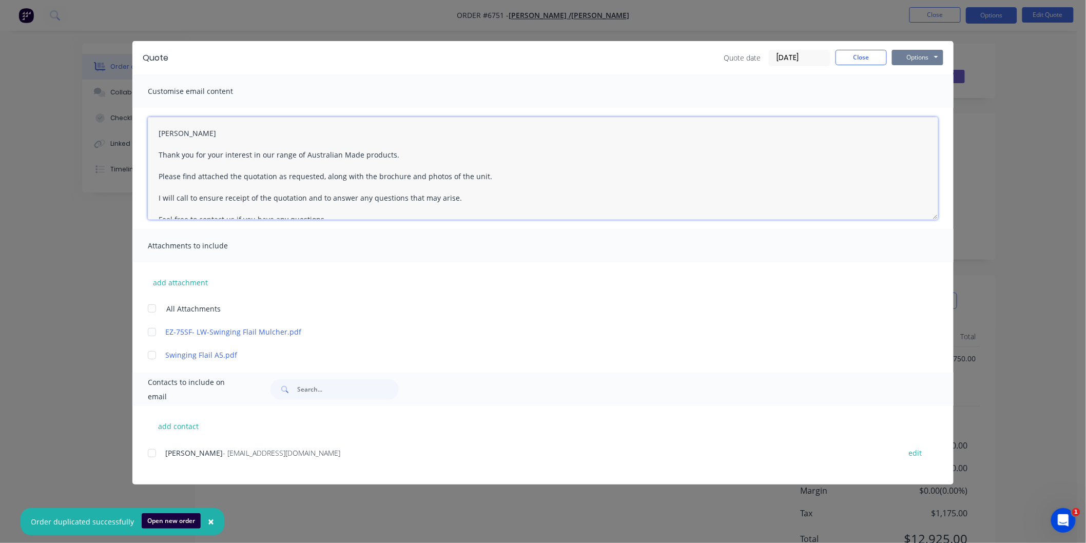
type textarea "[PERSON_NAME] Thank you for your interest in our range of Australian Made produ…"
click at [905, 50] on button "Options" at bounding box center [917, 57] width 51 height 15
click at [917, 107] on button "Email" at bounding box center [925, 109] width 66 height 17
click at [208, 522] on span "×" at bounding box center [211, 521] width 6 height 14
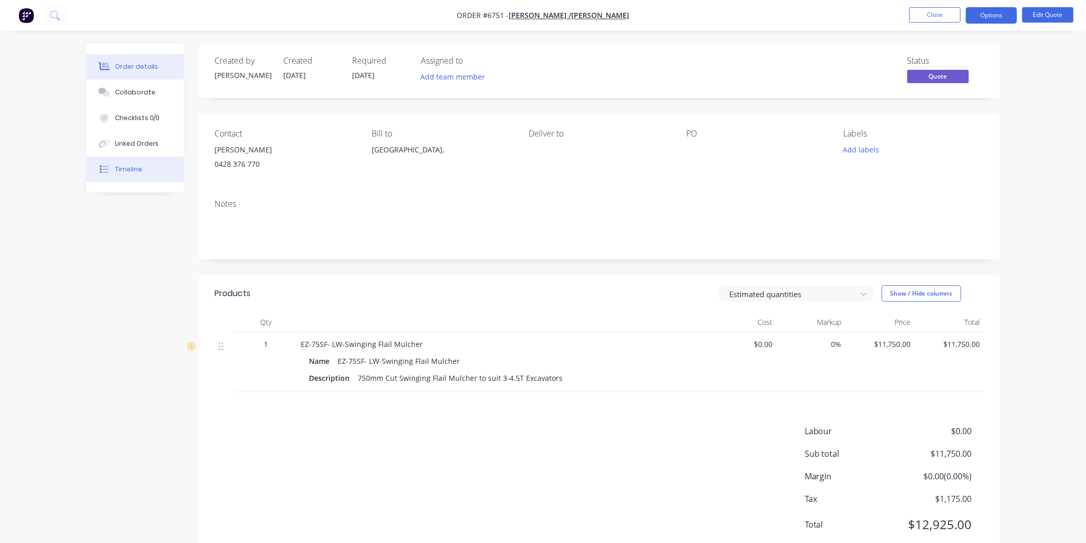
click at [134, 165] on div "Timeline" at bounding box center [128, 169] width 27 height 9
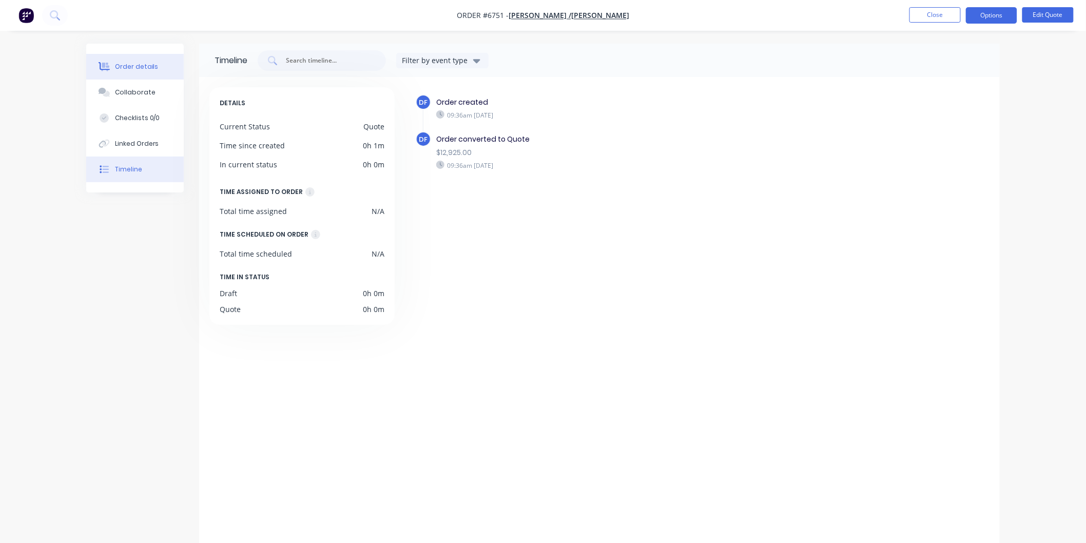
click at [136, 68] on div "Order details" at bounding box center [137, 66] width 44 height 9
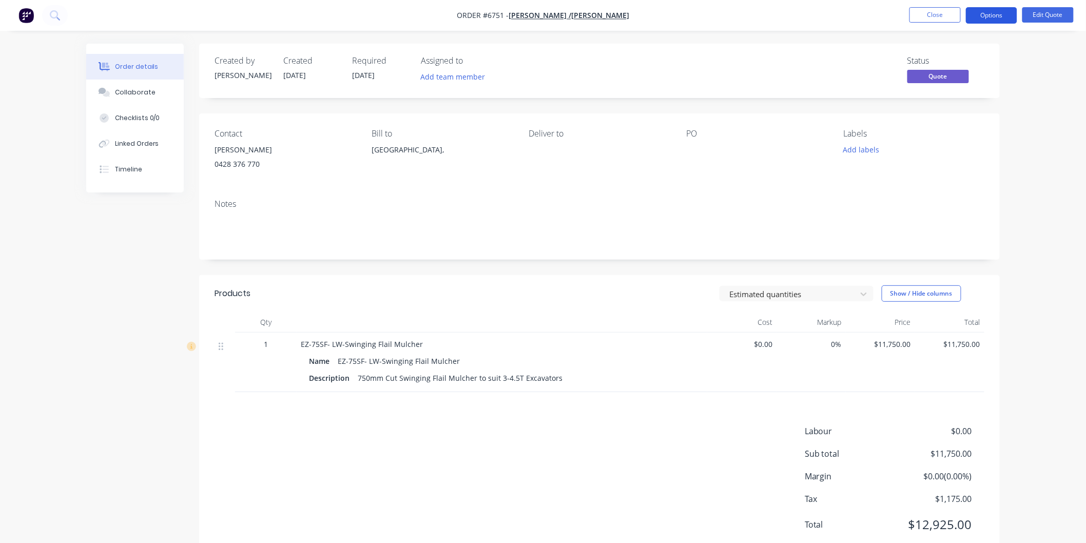
click at [998, 14] on button "Options" at bounding box center [991, 15] width 51 height 16
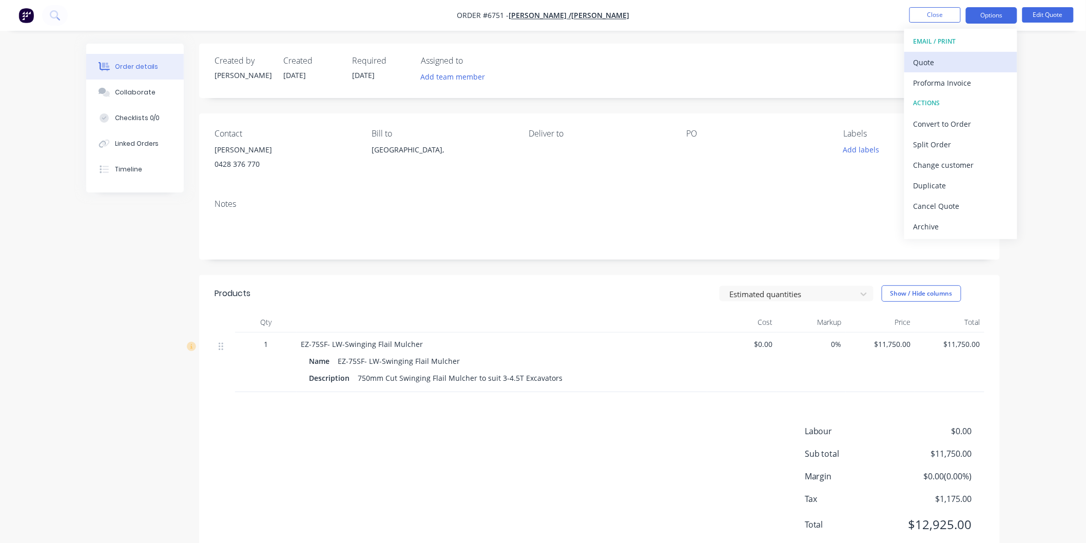
click at [928, 60] on div "Quote" at bounding box center [961, 62] width 94 height 15
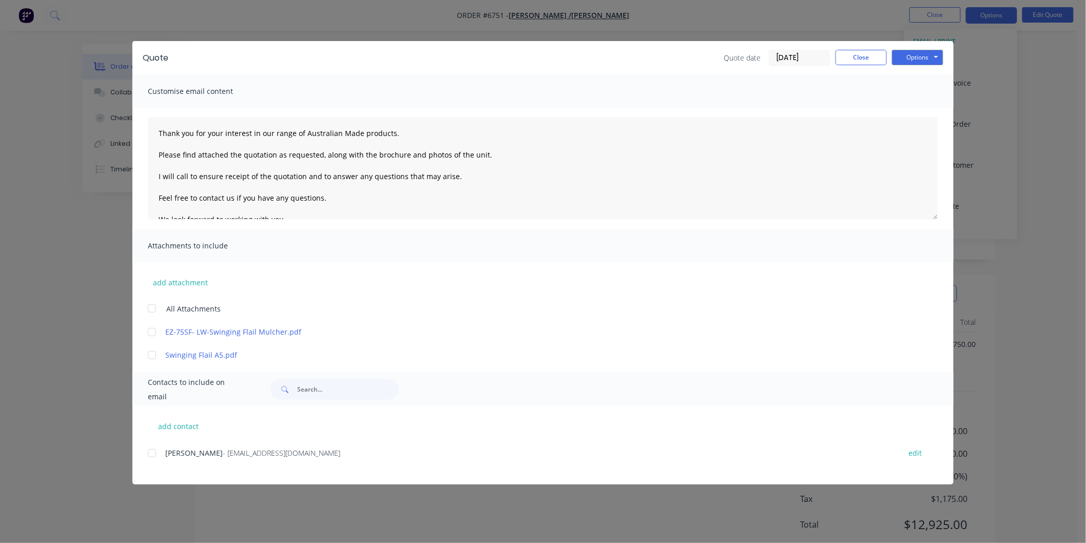
click at [144, 453] on div "add contact [PERSON_NAME] - [EMAIL_ADDRESS][DOMAIN_NAME] edit" at bounding box center [542, 445] width 821 height 79
click at [154, 452] on div at bounding box center [152, 453] width 21 height 21
click at [151, 308] on div at bounding box center [152, 308] width 21 height 21
click at [156, 132] on textarea "Thank you for your interest in our range of Australian Made products. Please fi…" at bounding box center [543, 168] width 791 height 103
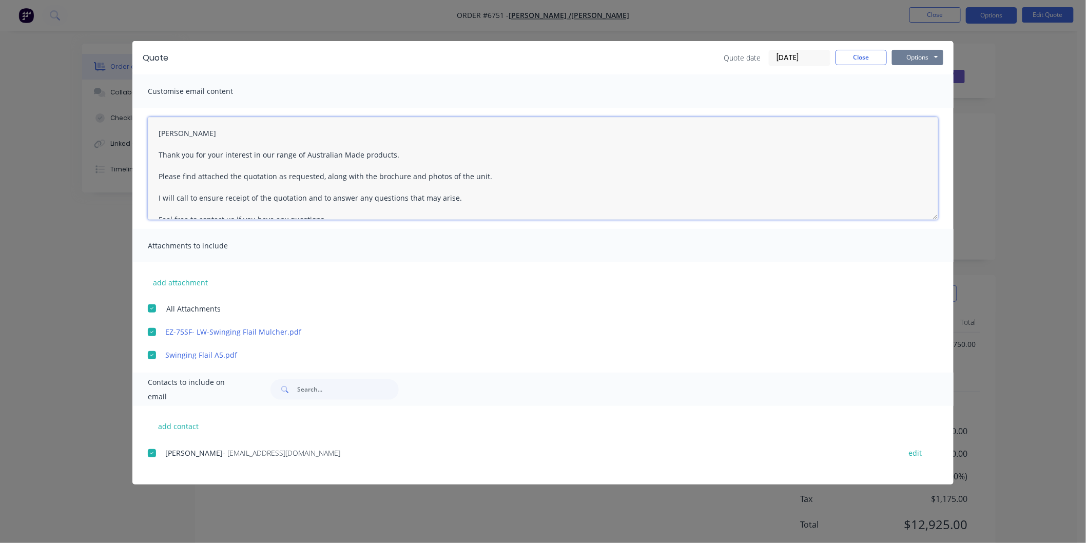
type textarea "[PERSON_NAME] Thank you for your interest in our range of Australian Made produ…"
click at [910, 55] on button "Options" at bounding box center [917, 57] width 51 height 15
click at [914, 113] on button "Email" at bounding box center [925, 109] width 66 height 17
click at [864, 54] on button "Close" at bounding box center [861, 57] width 51 height 15
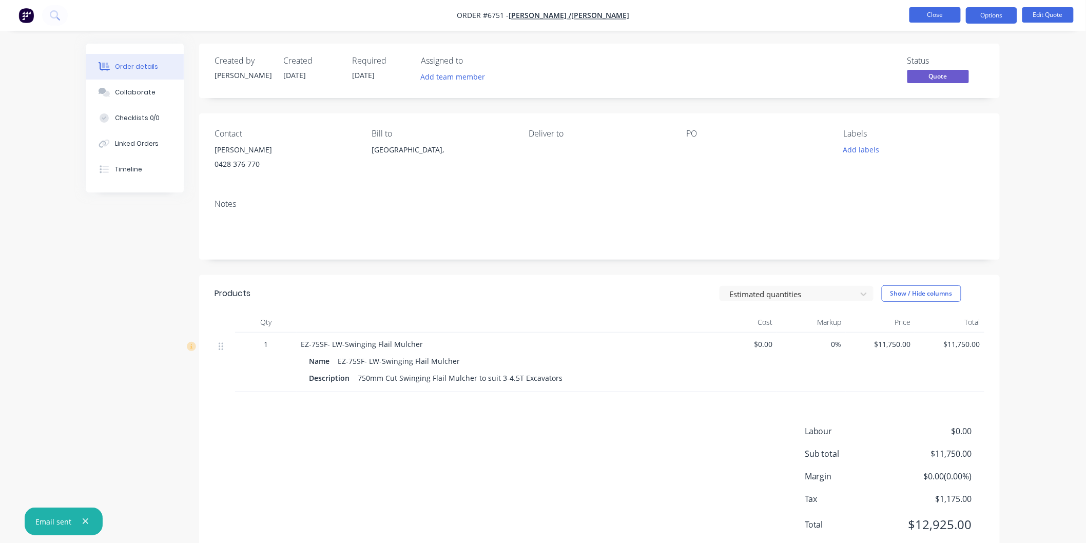
click at [948, 14] on button "Close" at bounding box center [935, 14] width 51 height 15
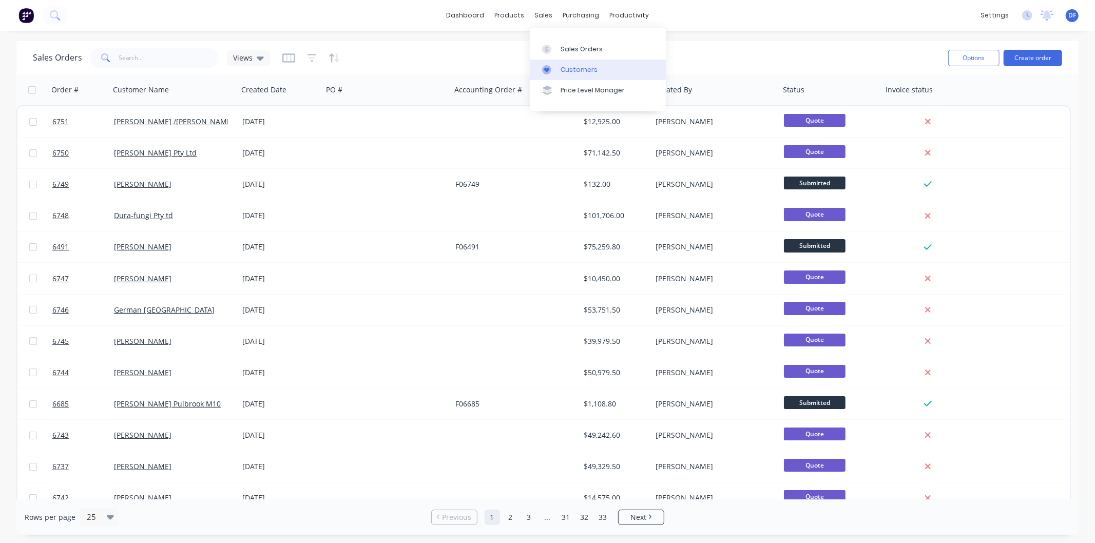
click at [565, 67] on div "Customers" at bounding box center [579, 69] width 37 height 9
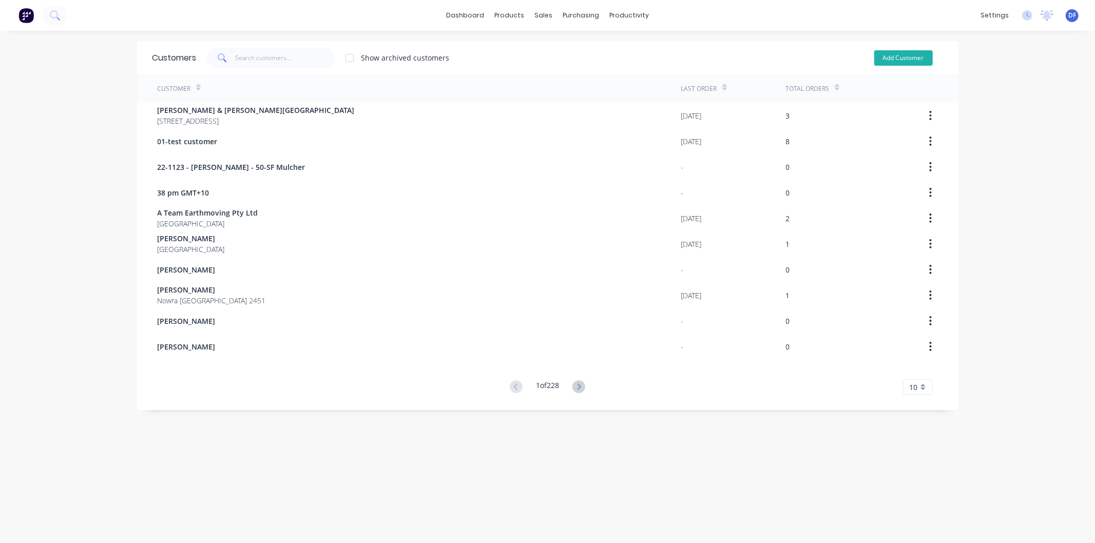
click at [904, 57] on button "Add Customer" at bounding box center [903, 57] width 59 height 15
select select "AU"
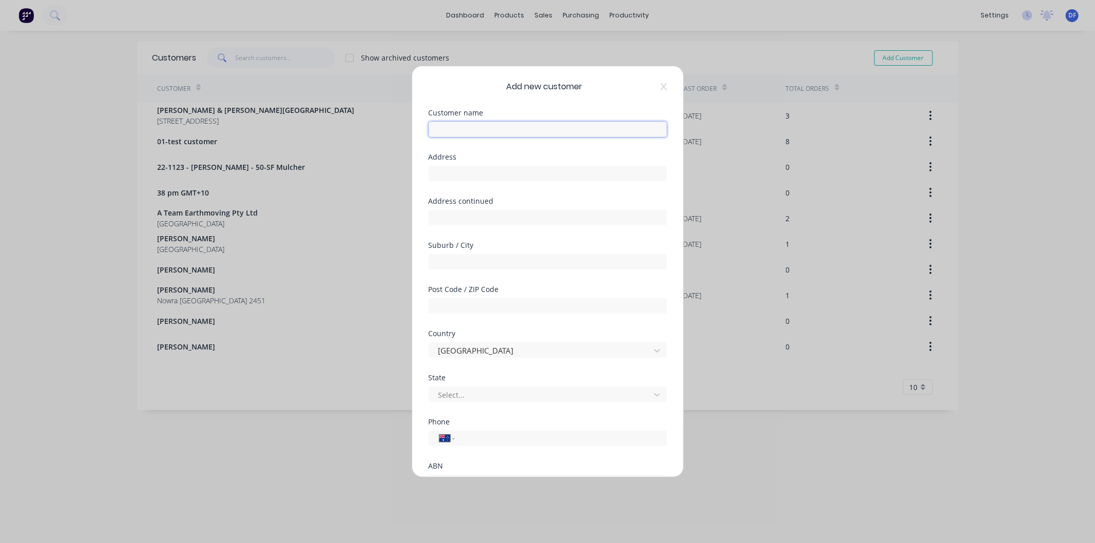
click at [502, 135] on input "text" at bounding box center [548, 129] width 238 height 15
paste input "[PERSON_NAME]"
type input "[PERSON_NAME]"
click at [532, 377] on form "Customer name [PERSON_NAME] Required Address Address continued Suburb / City Po…" at bounding box center [548, 334] width 238 height 451
drag, startPoint x: 469, startPoint y: 439, endPoint x: 463, endPoint y: 457, distance: 18.3
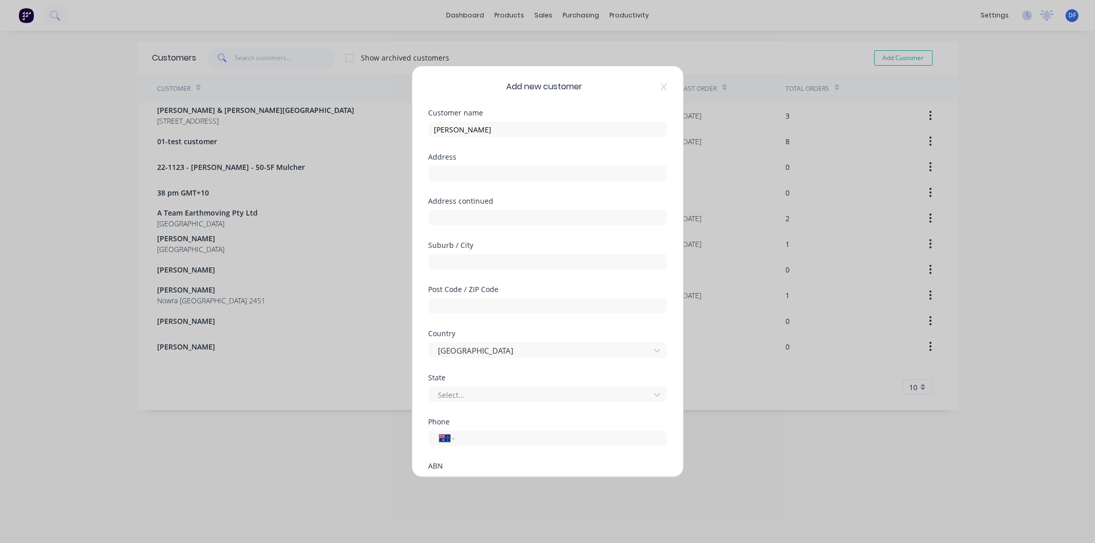
click at [469, 439] on input "tel" at bounding box center [559, 439] width 194 height 12
paste input "0411 027 535"
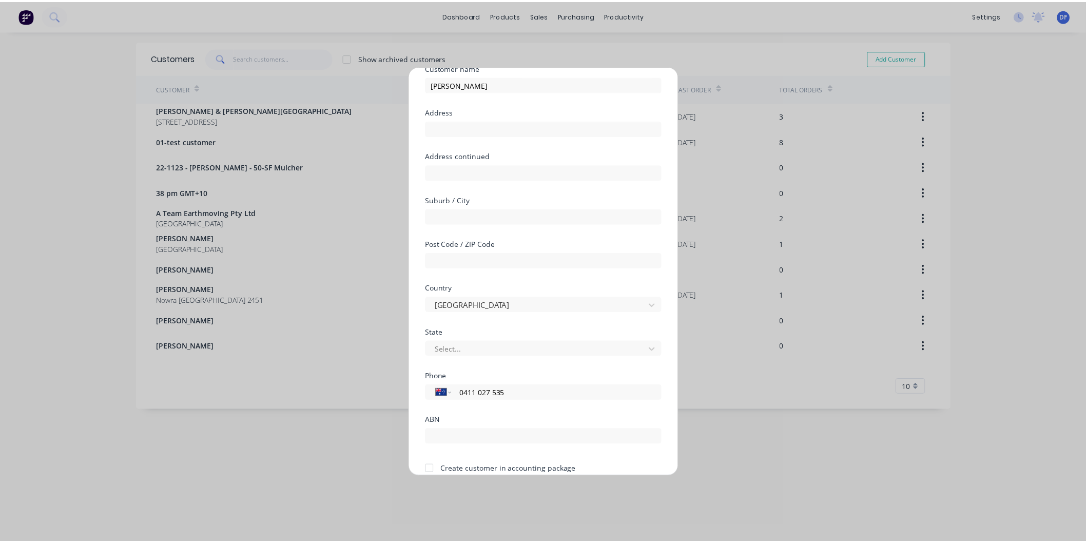
scroll to position [90, 0]
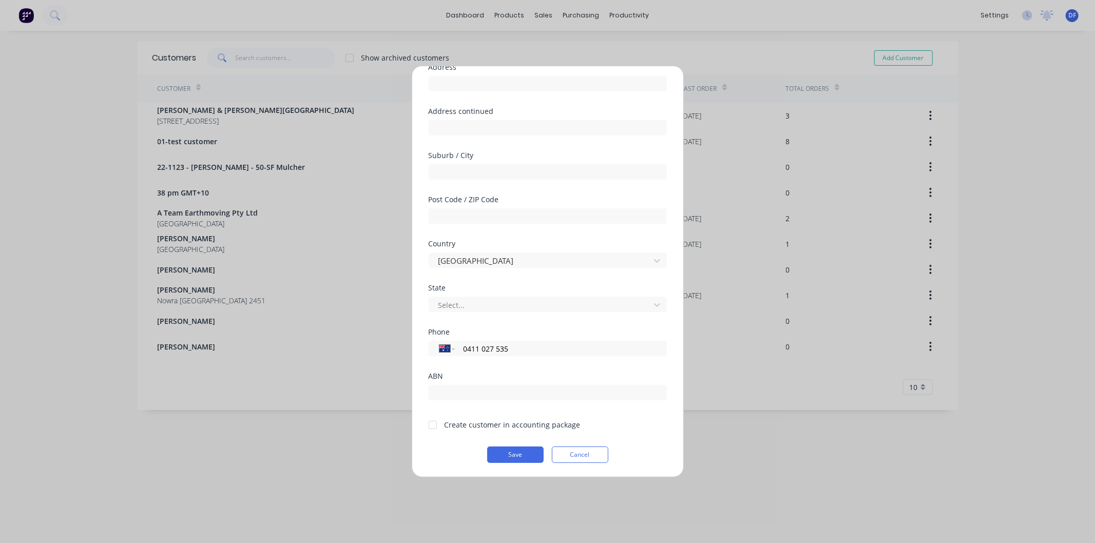
type input "0411 027 535"
click at [433, 425] on div at bounding box center [432, 425] width 21 height 21
click at [517, 454] on button "Save" at bounding box center [515, 455] width 56 height 16
click at [514, 451] on button "Save" at bounding box center [515, 455] width 56 height 16
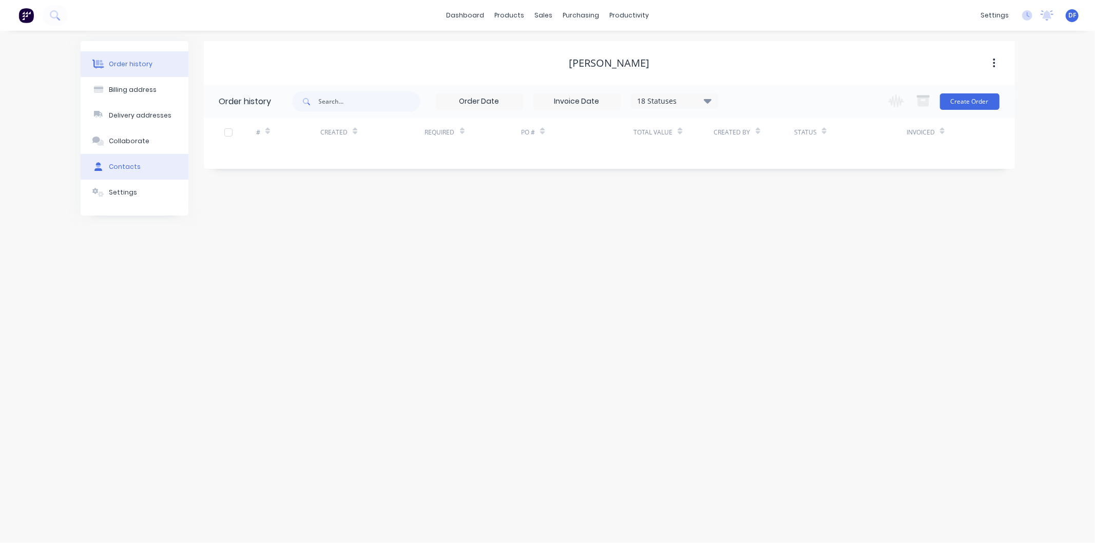
click at [120, 163] on div "Contacts" at bounding box center [125, 166] width 32 height 9
drag, startPoint x: 971, startPoint y: 100, endPoint x: 965, endPoint y: 104, distance: 6.7
click at [971, 100] on button "Add contact" at bounding box center [982, 100] width 47 height 15
select select "AU"
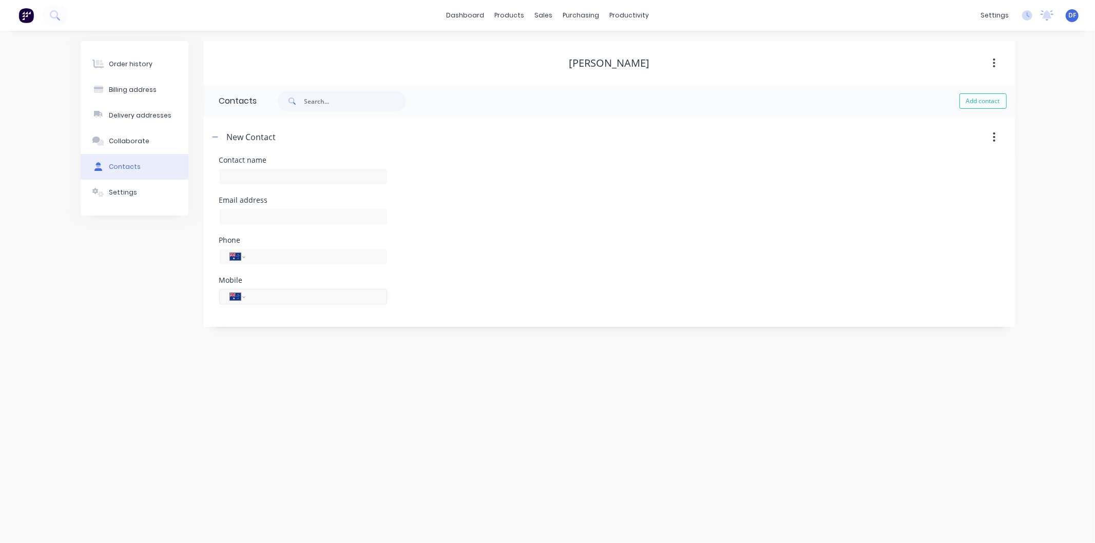
click at [257, 296] on input "tel" at bounding box center [314, 297] width 123 height 12
paste input "0411 027 535"
type input "0411 027 535"
click at [244, 218] on input "text" at bounding box center [303, 216] width 168 height 15
click at [239, 224] on input "text" at bounding box center [303, 224] width 168 height 15
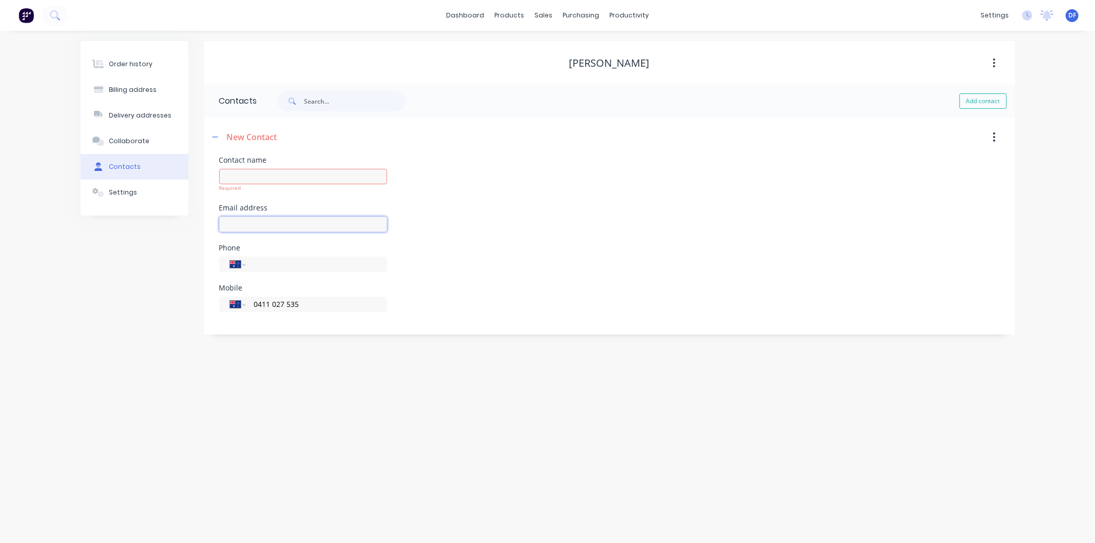
paste input "[EMAIL_ADDRESS][DOMAIN_NAME]"
click at [275, 176] on input "text" at bounding box center [303, 176] width 168 height 15
click at [471, 257] on div "Phone International [GEOGRAPHIC_DATA] [GEOGRAPHIC_DATA] [GEOGRAPHIC_DATA] [GEOG…" at bounding box center [609, 272] width 780 height 40
click at [317, 228] on input "[EMAIL_ADDRESS][DOMAIN_NAME]" at bounding box center [303, 224] width 168 height 15
type input "[EMAIL_ADDRESS][DOMAIN_NAME]"
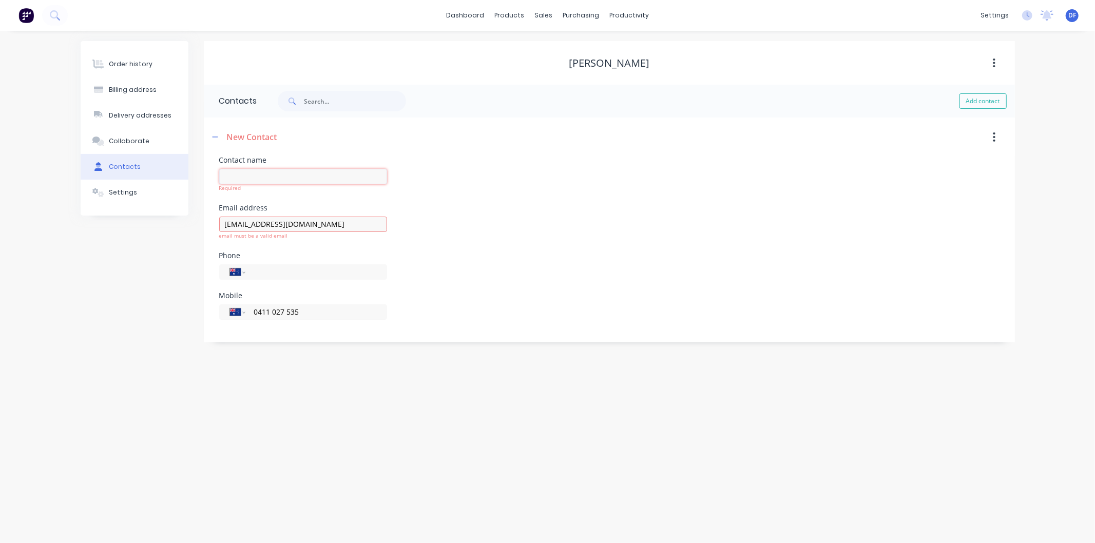
drag, startPoint x: 317, startPoint y: 228, endPoint x: 245, endPoint y: 173, distance: 90.8
click at [245, 173] on input "text" at bounding box center [303, 176] width 168 height 15
paste input "[PERSON_NAME]"
type input "[PERSON_NAME]"
click at [385, 248] on div "Phone International [GEOGRAPHIC_DATA] [GEOGRAPHIC_DATA] [GEOGRAPHIC_DATA] [GEOG…" at bounding box center [303, 264] width 168 height 40
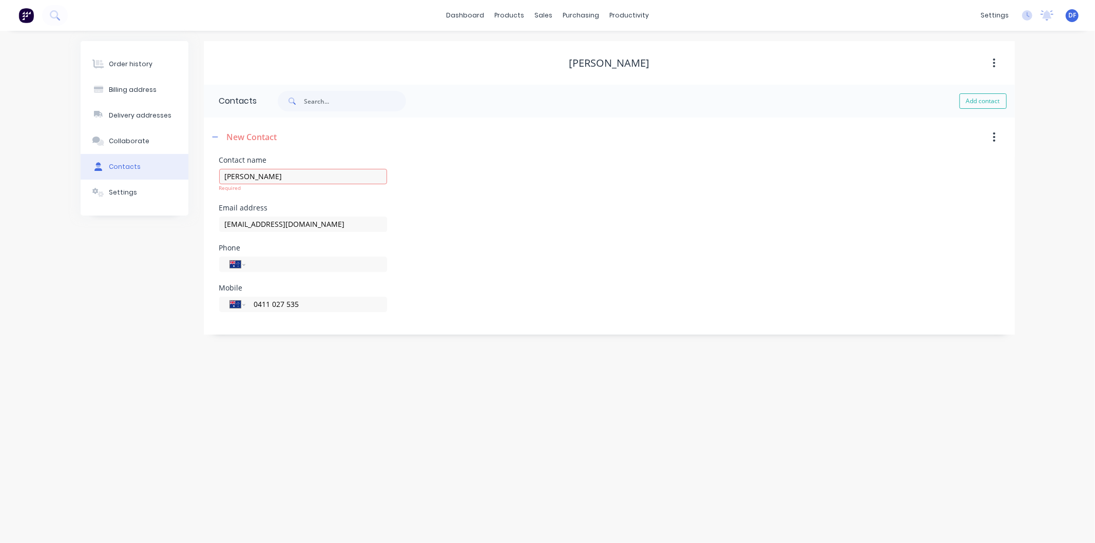
select select "AU"
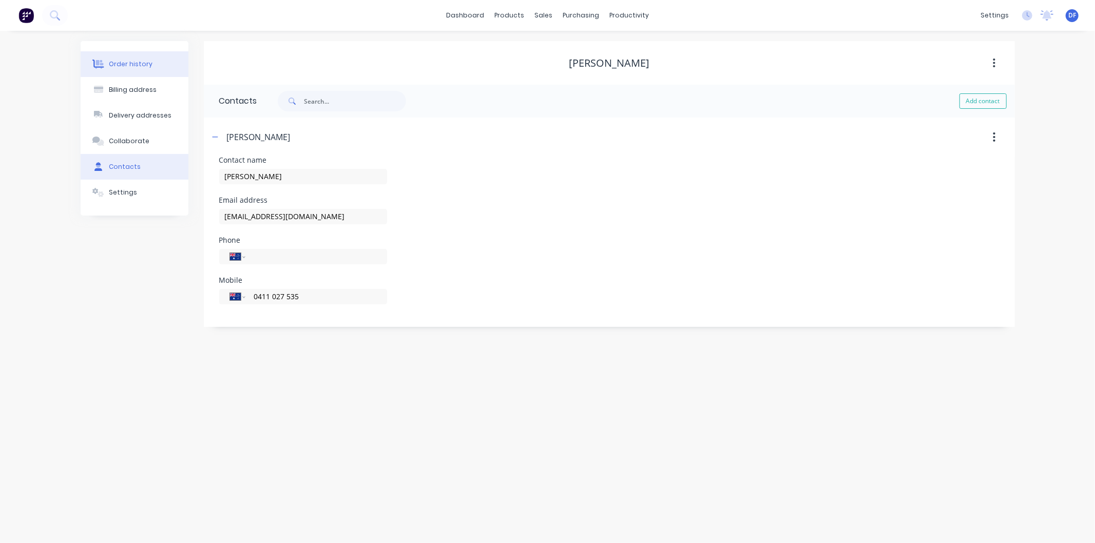
click at [129, 62] on div "Order history" at bounding box center [131, 64] width 44 height 9
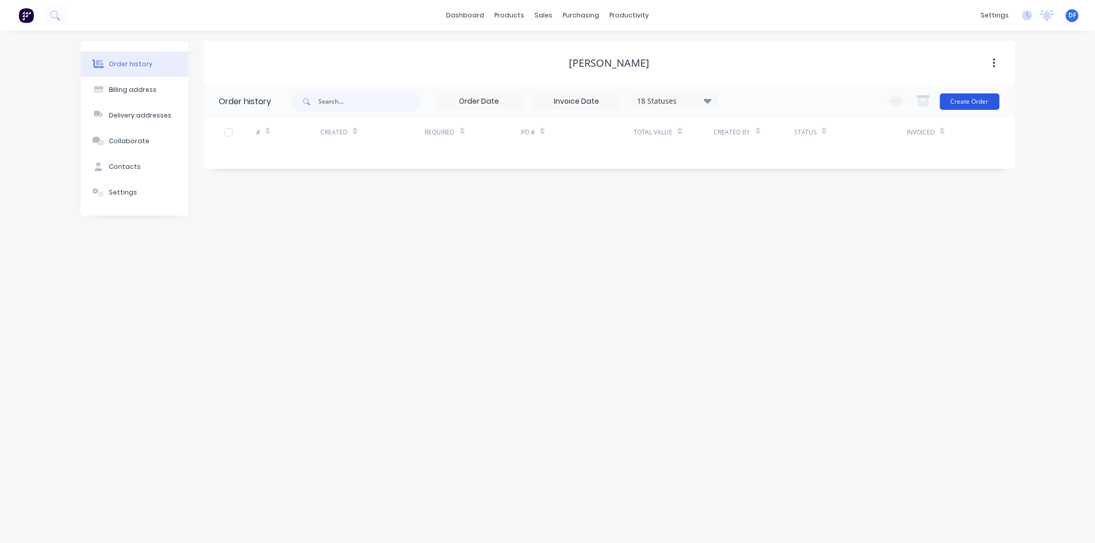
click at [974, 99] on button "Create Order" at bounding box center [970, 101] width 60 height 16
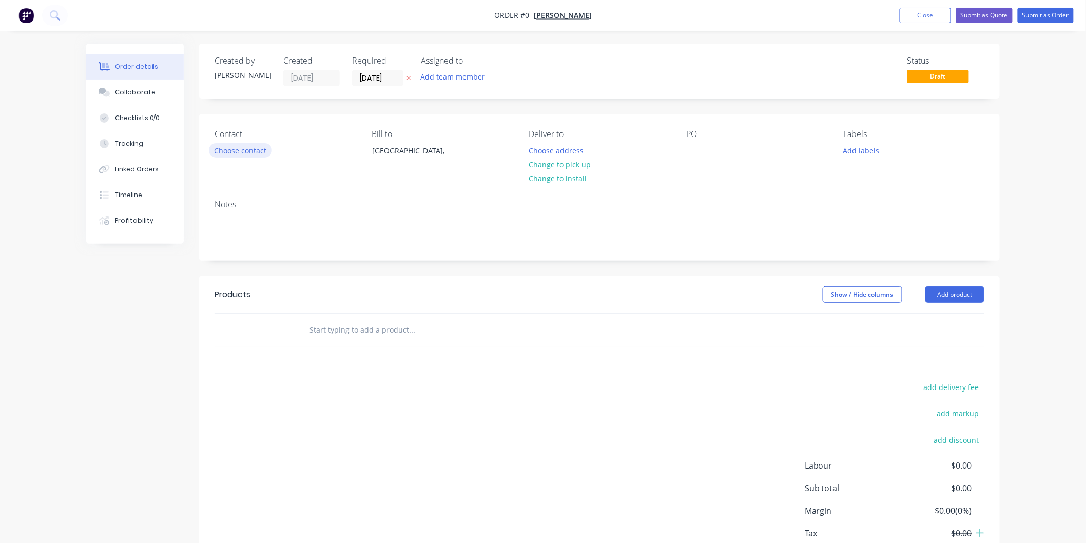
click at [249, 151] on button "Choose contact" at bounding box center [240, 150] width 63 height 14
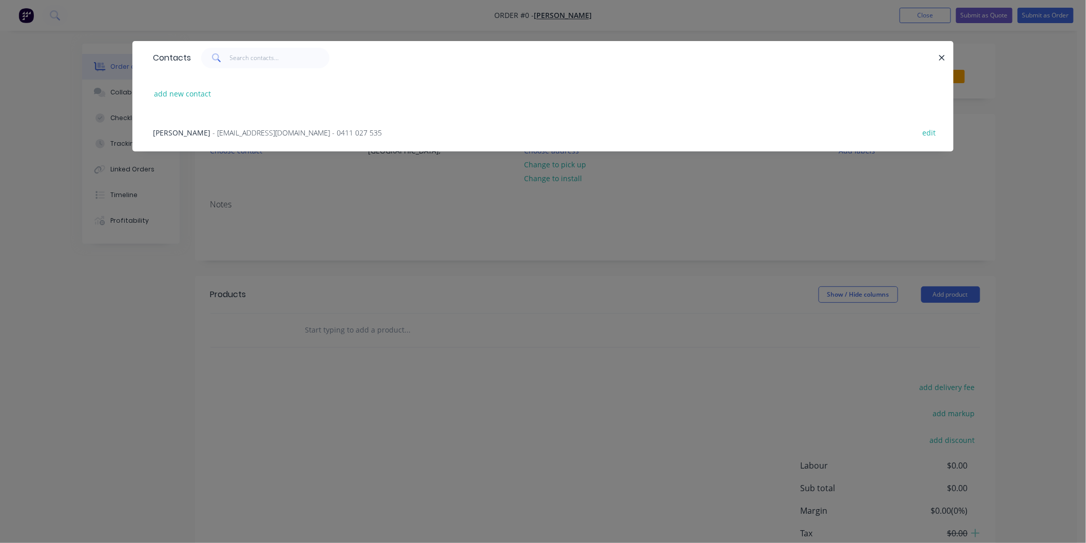
click at [233, 133] on span "- [EMAIL_ADDRESS][DOMAIN_NAME] - 0411 027 535" at bounding box center [297, 133] width 169 height 10
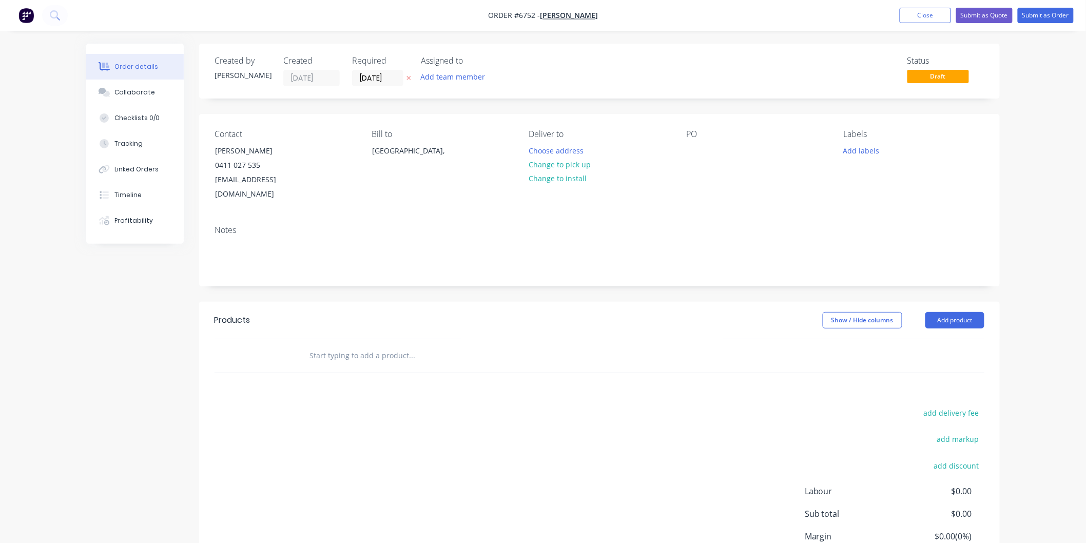
click at [303, 345] on div at bounding box center [455, 355] width 308 height 21
click at [966, 312] on button "Add product" at bounding box center [955, 320] width 59 height 16
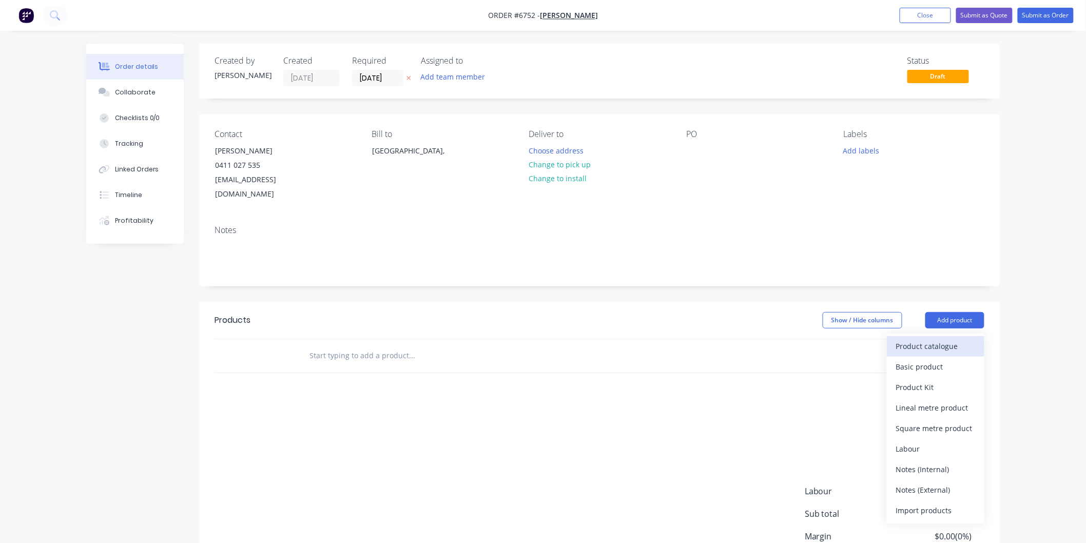
click at [930, 336] on button "Product catalogue" at bounding box center [936, 346] width 98 height 21
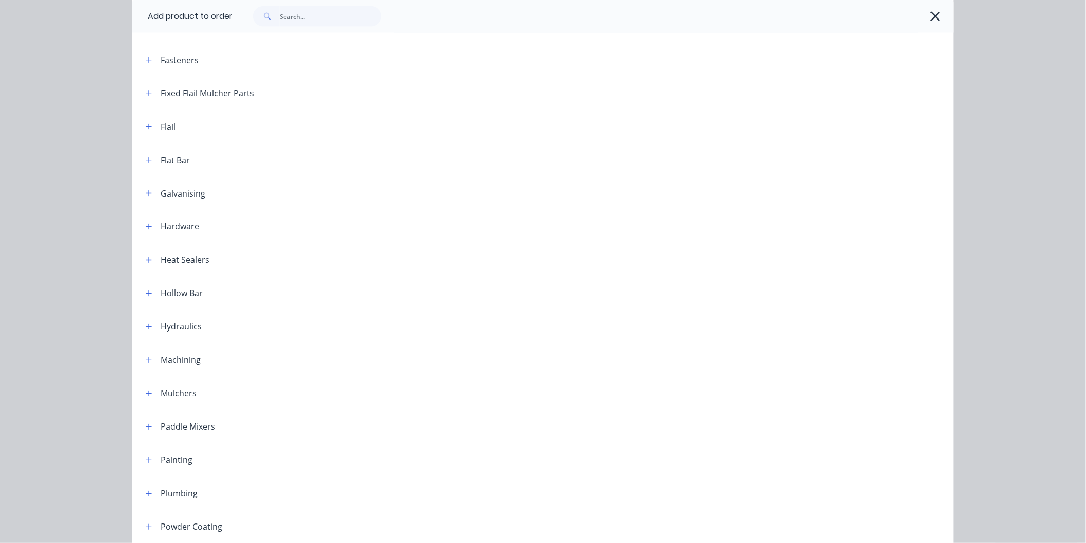
scroll to position [627, 0]
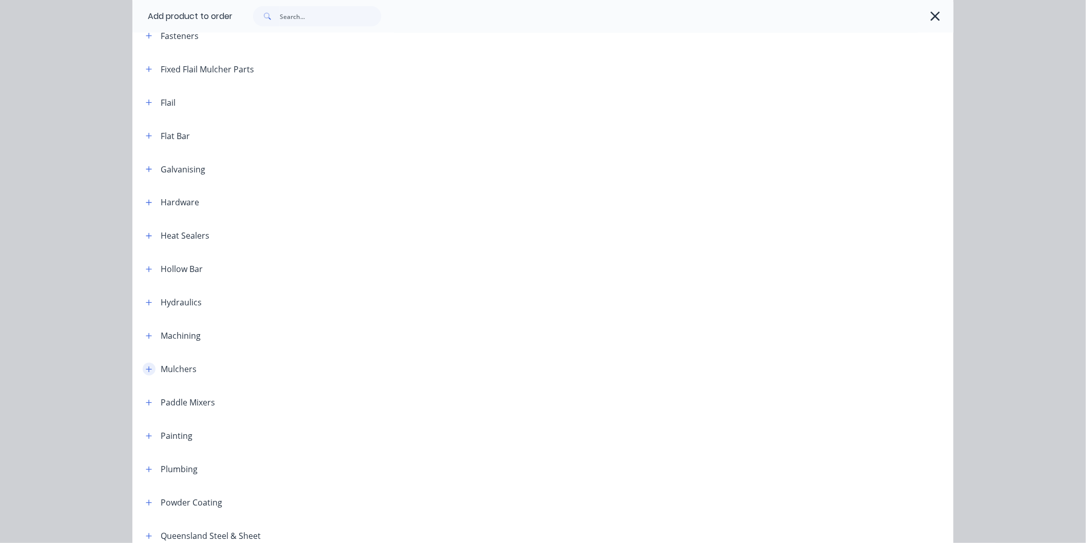
click at [146, 370] on icon "button" at bounding box center [149, 369] width 6 height 7
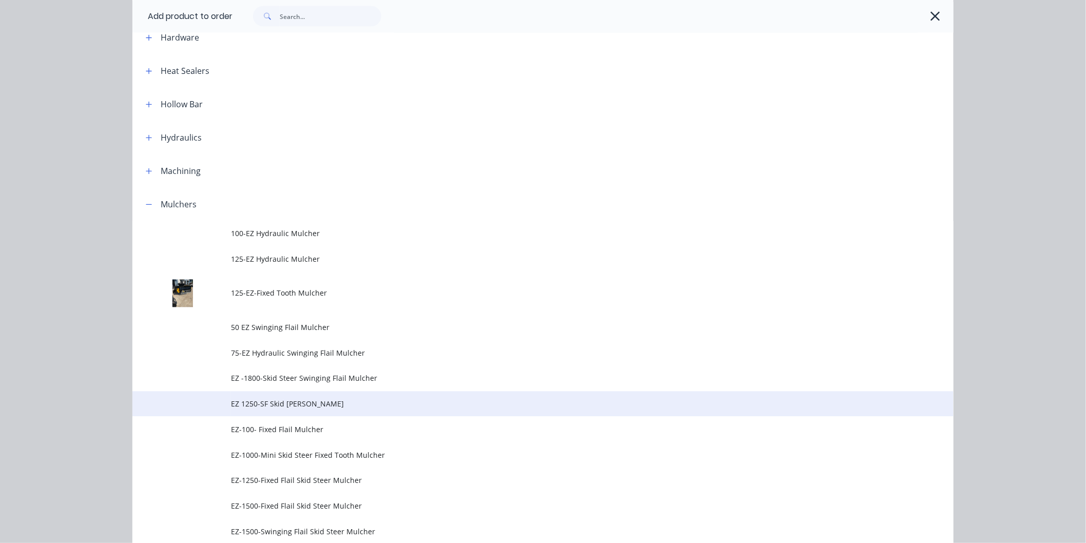
scroll to position [798, 0]
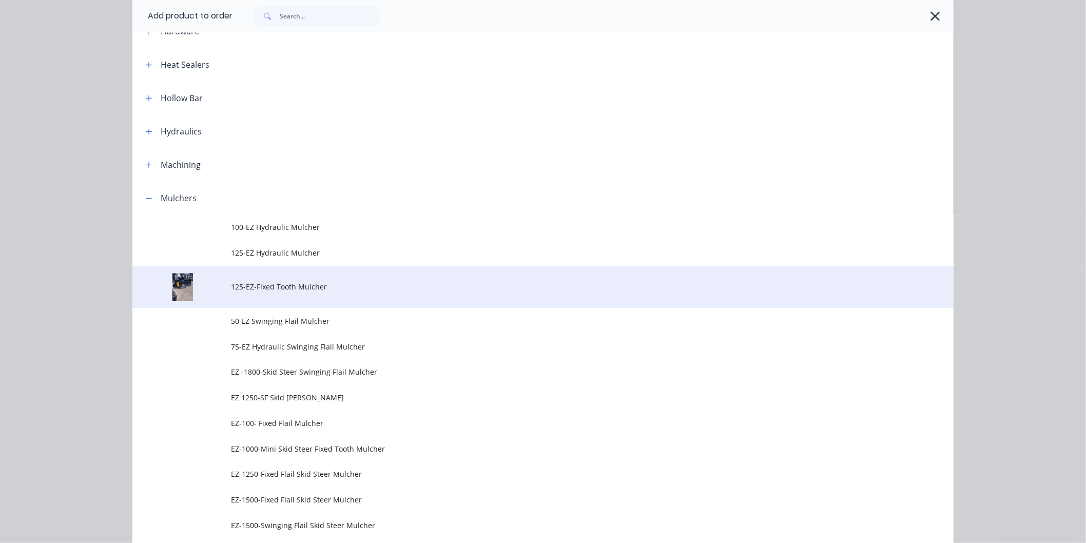
click at [288, 286] on span "125-EZ-Fixed Tooth Mulcher" at bounding box center [520, 287] width 578 height 11
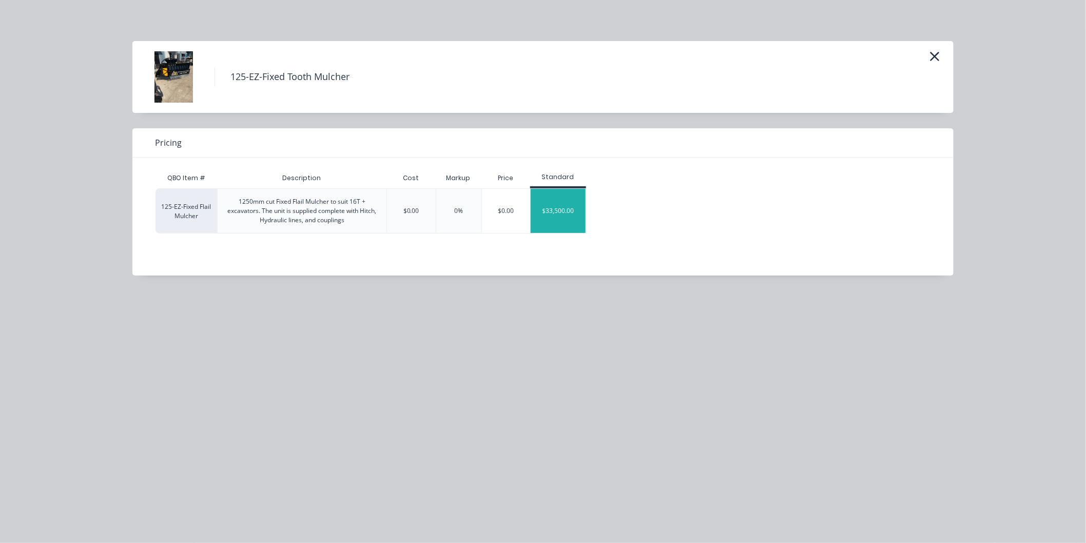
click at [562, 209] on div "$33,500.00" at bounding box center [558, 211] width 55 height 44
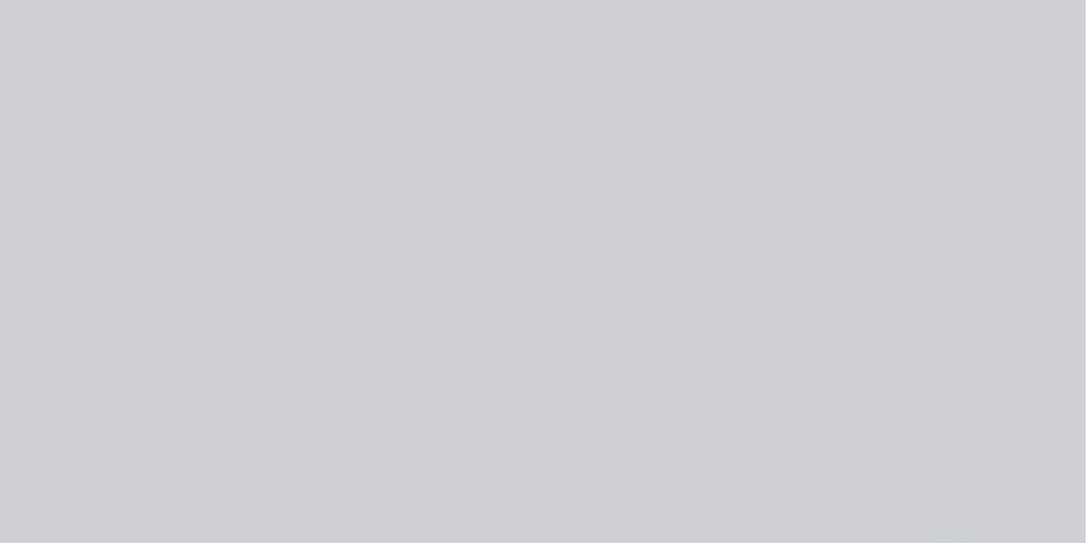
type input "$33,500.00"
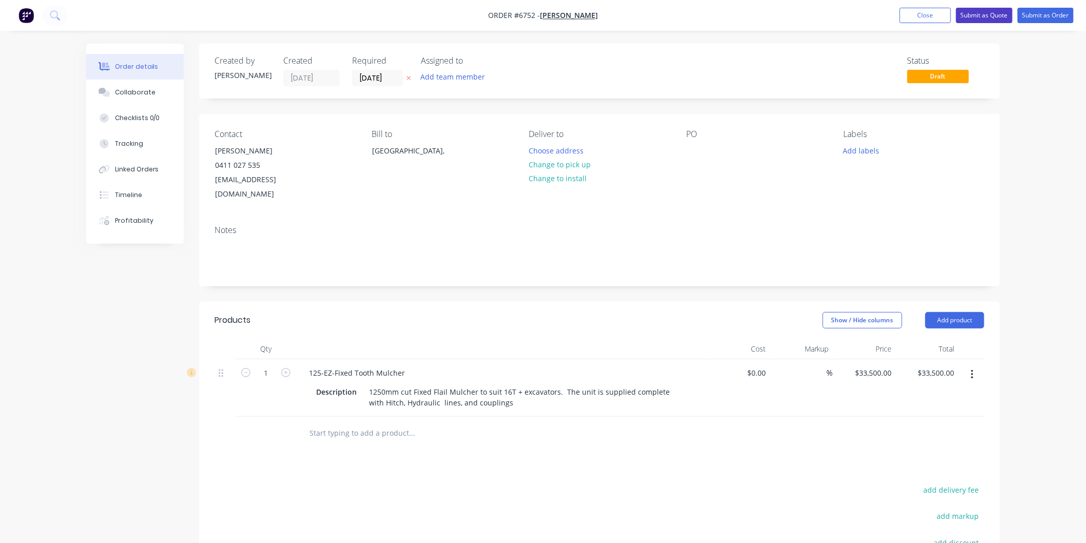
click at [984, 18] on button "Submit as Quote" at bounding box center [984, 15] width 56 height 15
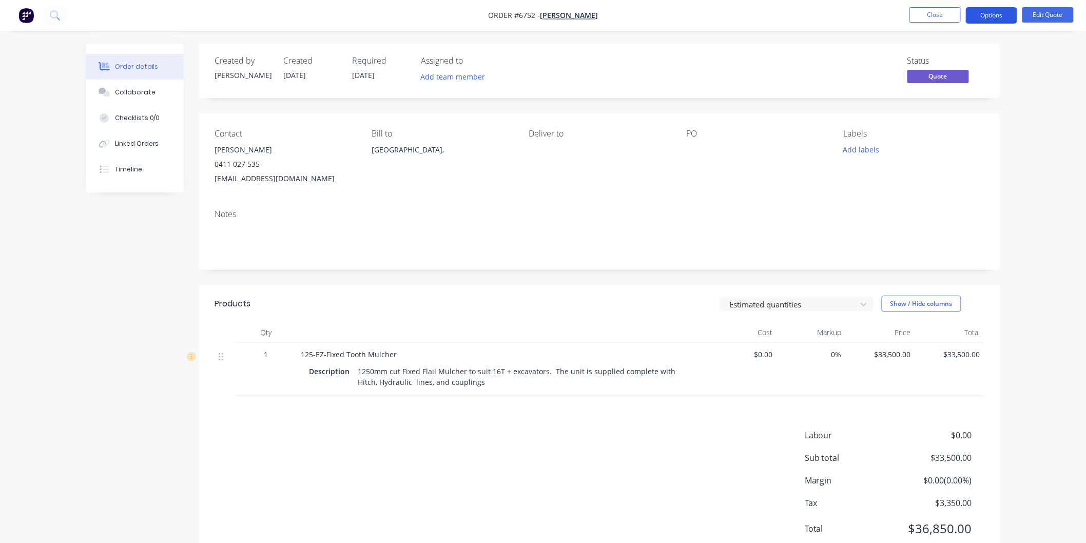
click at [978, 16] on button "Options" at bounding box center [991, 15] width 51 height 16
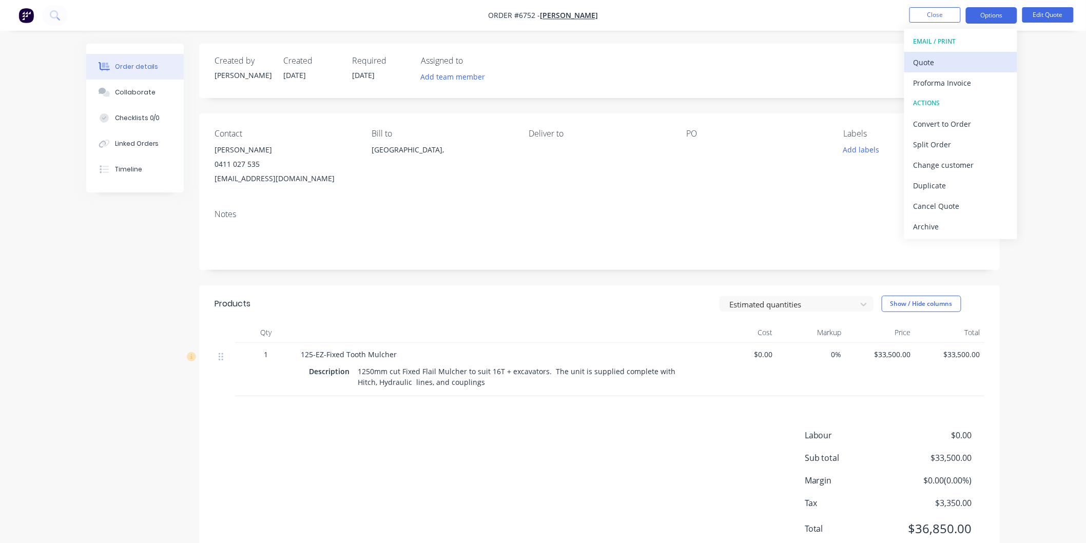
click at [932, 60] on div "Quote" at bounding box center [961, 62] width 94 height 15
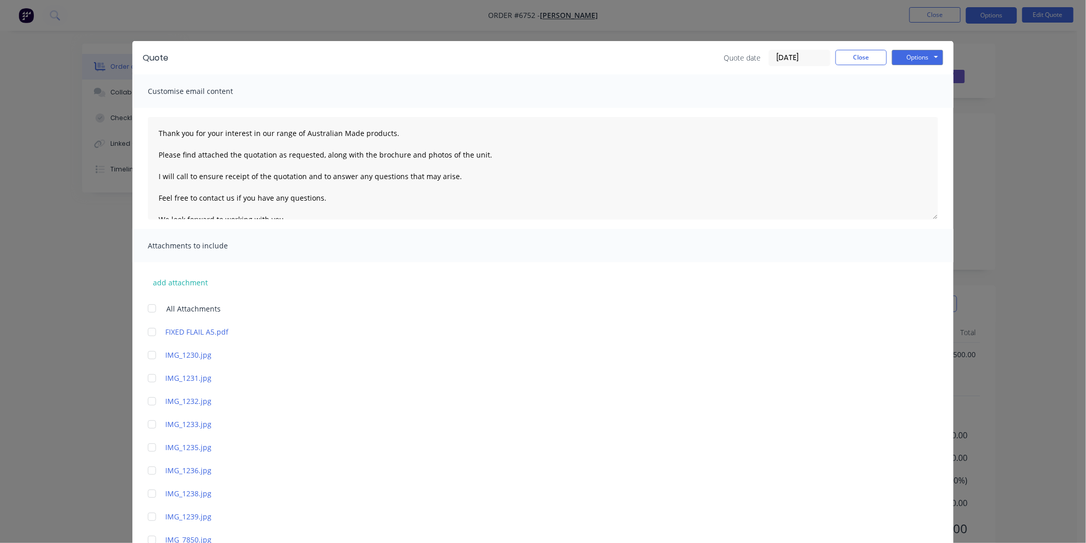
click at [147, 305] on div at bounding box center [152, 308] width 21 height 21
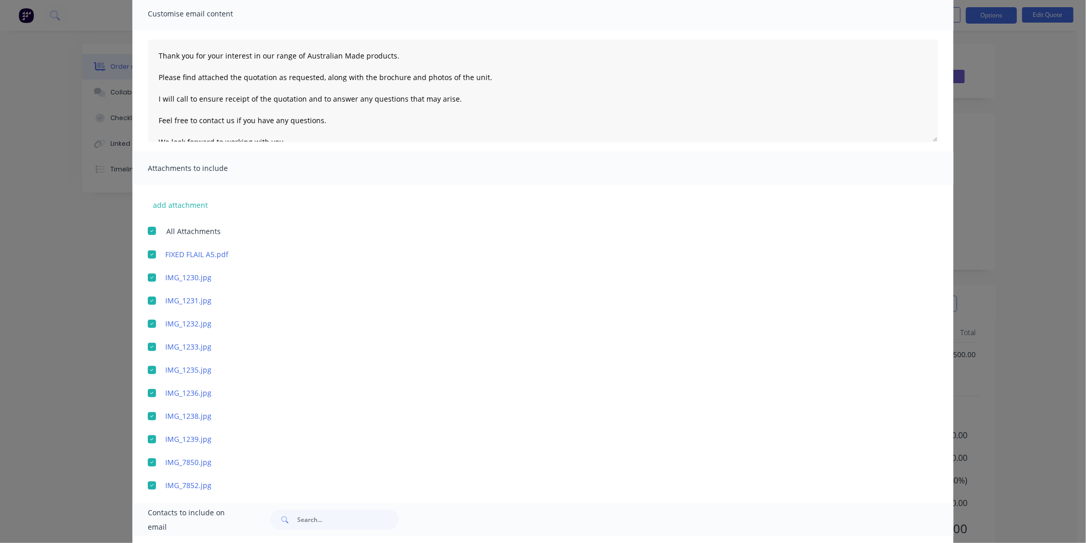
scroll to position [163, 0]
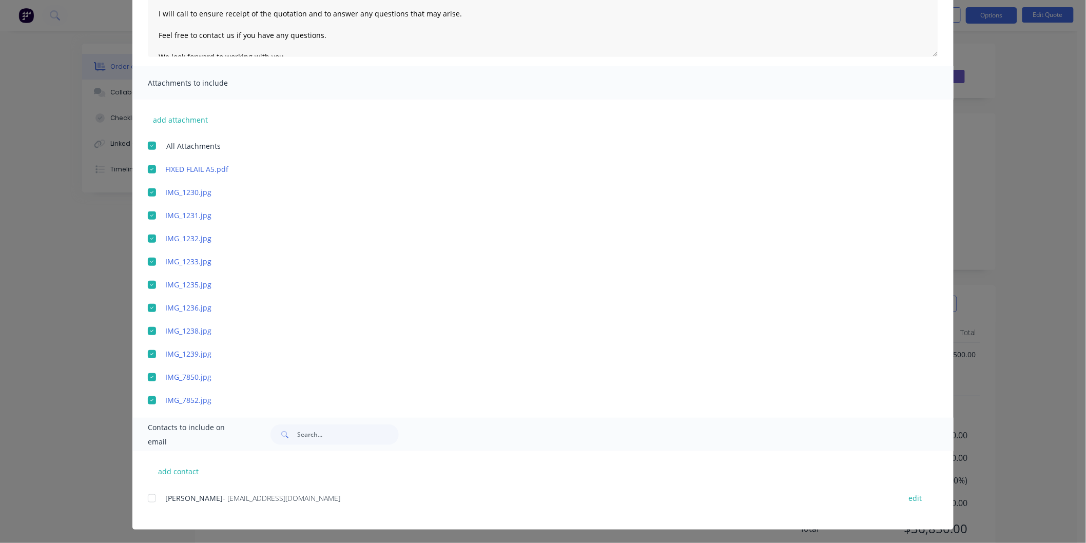
click at [147, 497] on div at bounding box center [152, 498] width 21 height 21
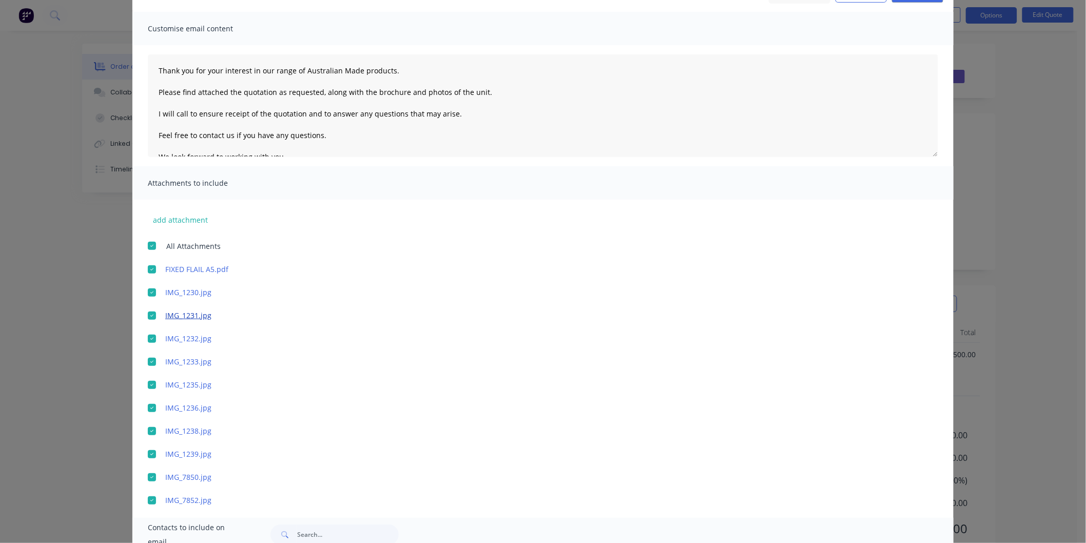
scroll to position [0, 0]
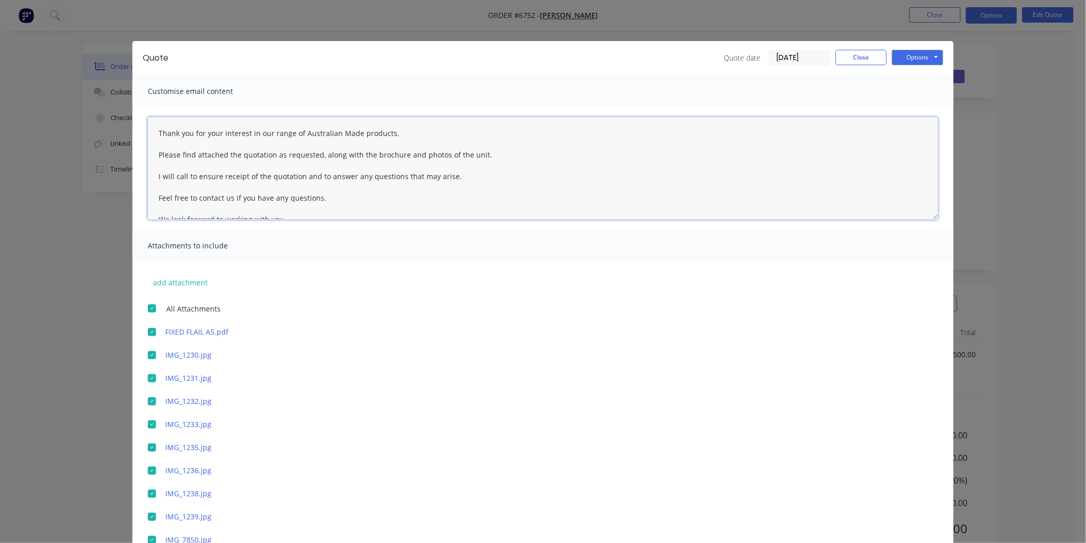
click at [155, 129] on textarea "Thank you for your interest in our range of Australian Made products. Please fi…" at bounding box center [543, 168] width 791 height 103
click at [406, 155] on textarea "[PERSON_NAME], Thank you for your interest in our range of Australian Made prod…" at bounding box center [543, 168] width 791 height 103
click at [580, 173] on textarea "[PERSON_NAME], Thank you for your interest in our range of Australian Made prod…" at bounding box center [543, 168] width 791 height 103
type textarea "[PERSON_NAME], Thank you for your interest in our range of Australian Made prod…"
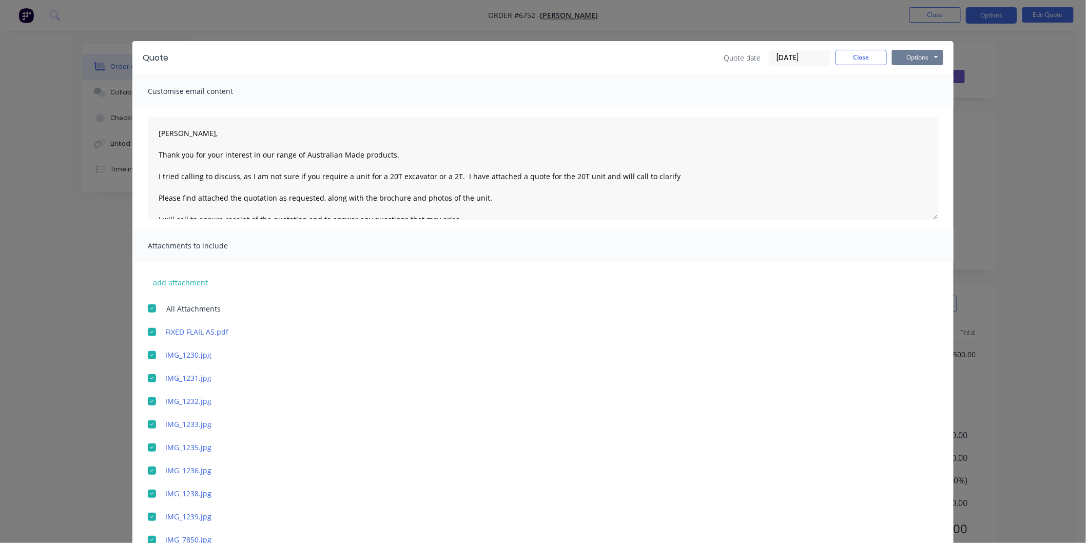
click at [912, 57] on button "Options" at bounding box center [917, 57] width 51 height 15
click at [908, 107] on button "Email" at bounding box center [925, 109] width 66 height 17
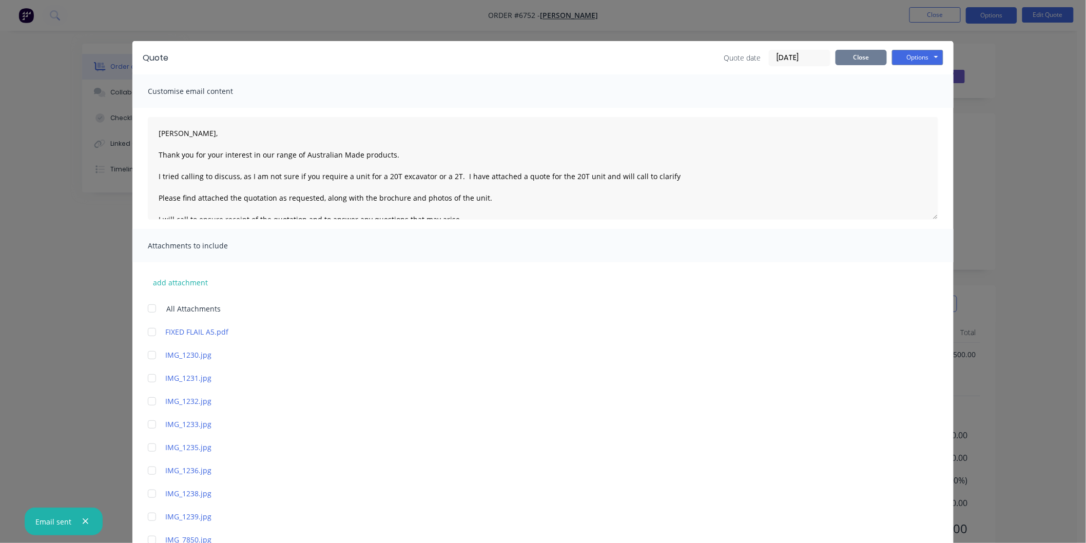
click at [859, 60] on button "Close" at bounding box center [861, 57] width 51 height 15
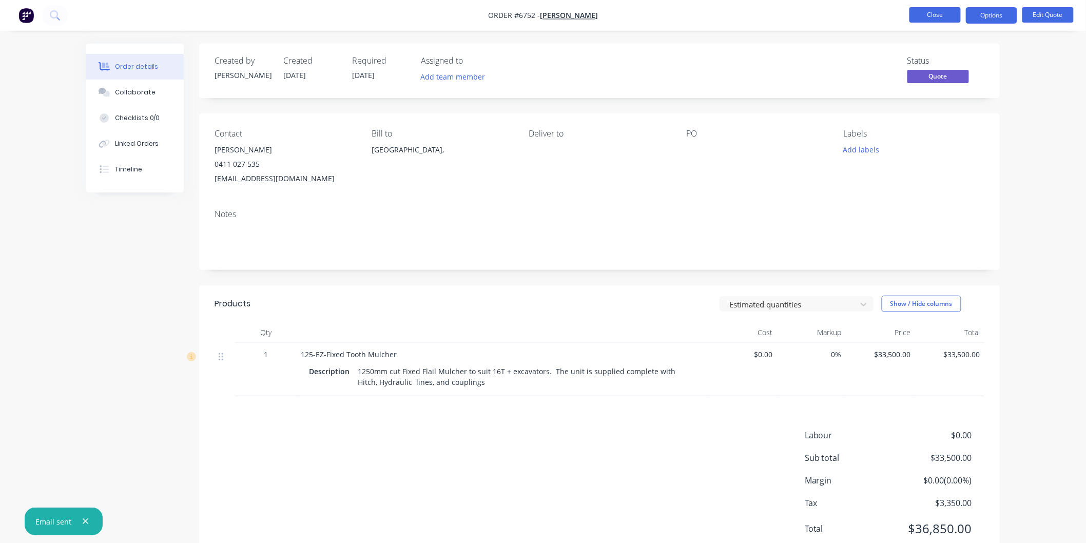
click at [944, 10] on button "Close" at bounding box center [935, 14] width 51 height 15
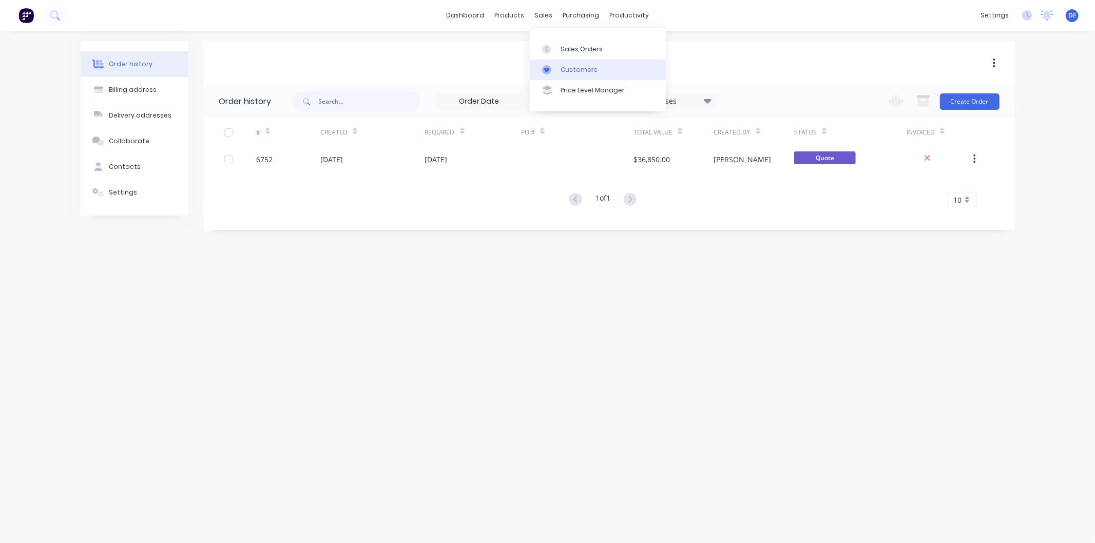
click at [562, 67] on div "Customers" at bounding box center [579, 69] width 37 height 9
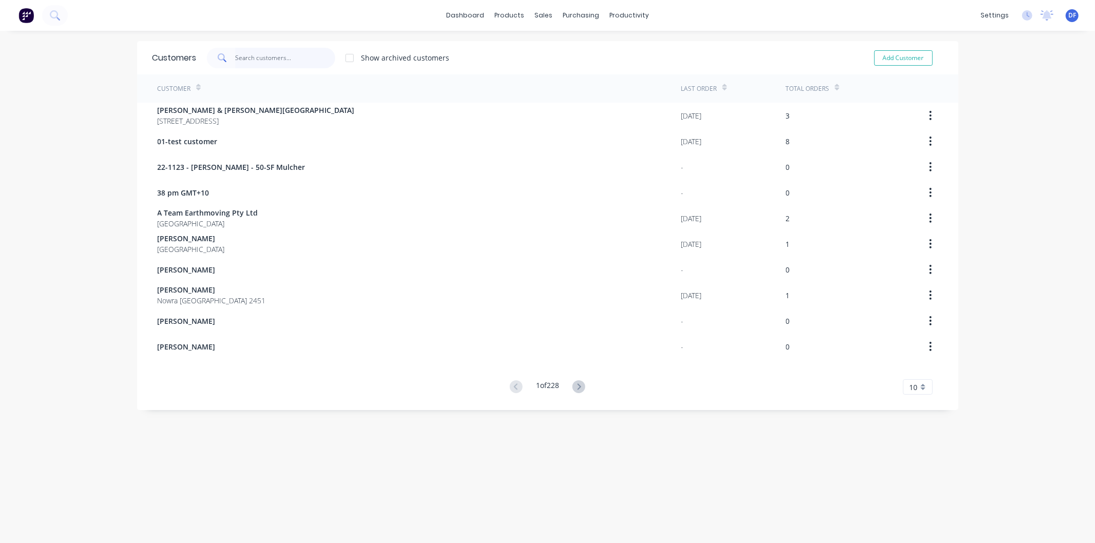
click at [273, 61] on input "text" at bounding box center [285, 58] width 100 height 21
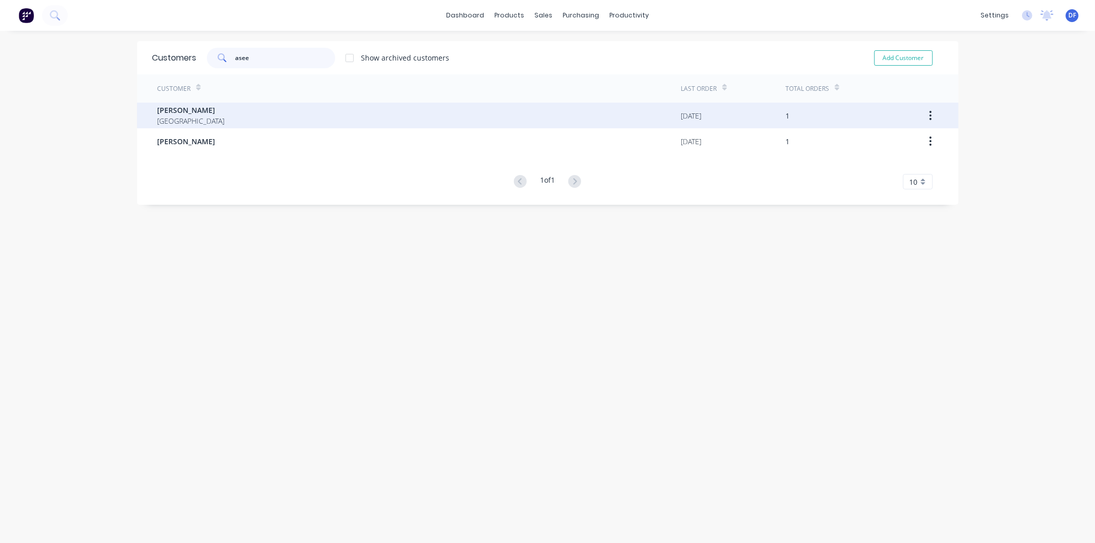
type input "asee"
click at [163, 119] on span "[GEOGRAPHIC_DATA]" at bounding box center [191, 120] width 67 height 11
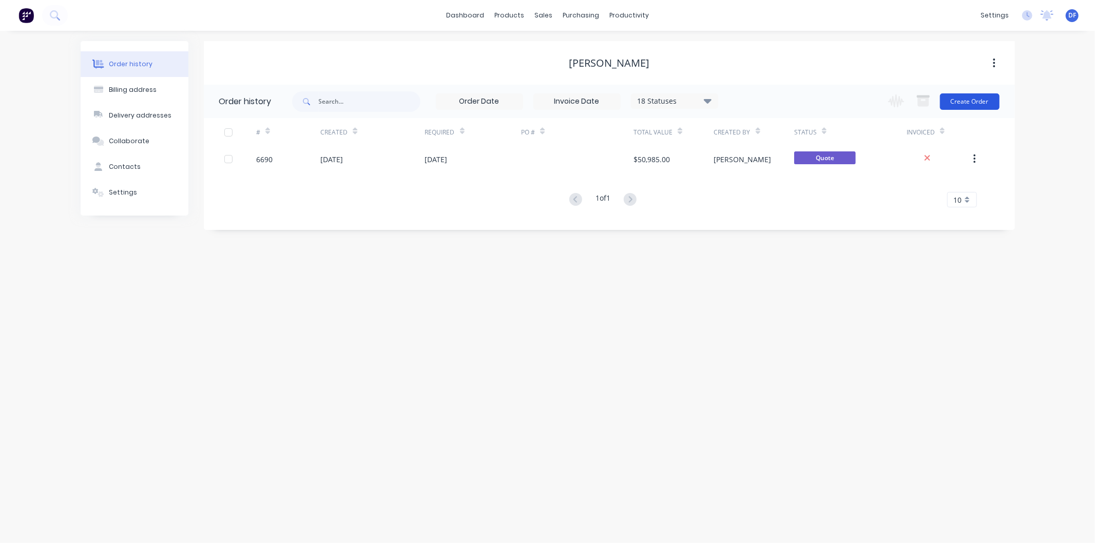
click at [972, 101] on button "Create Order" at bounding box center [970, 101] width 60 height 16
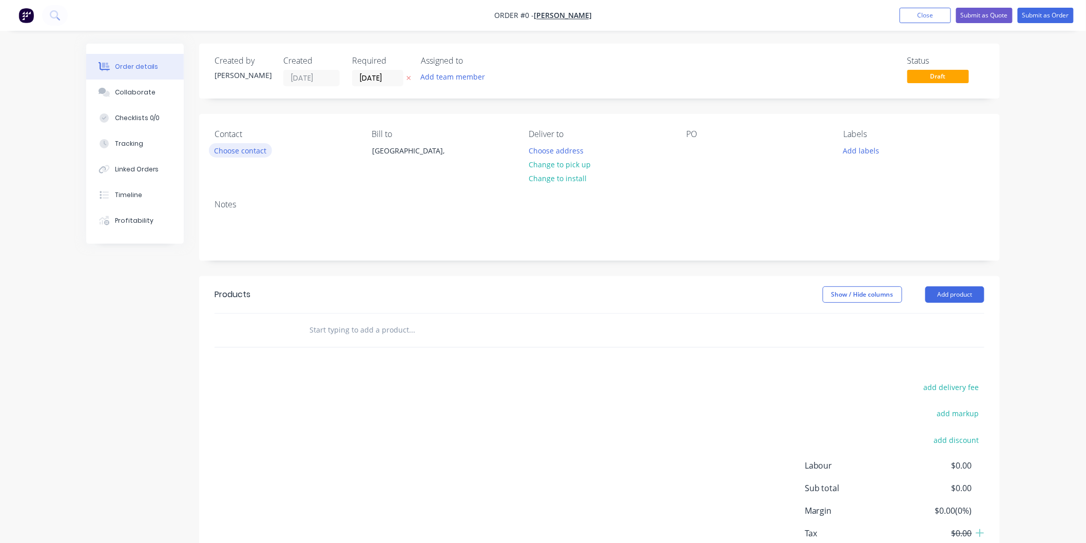
click at [247, 152] on button "Choose contact" at bounding box center [240, 150] width 63 height 14
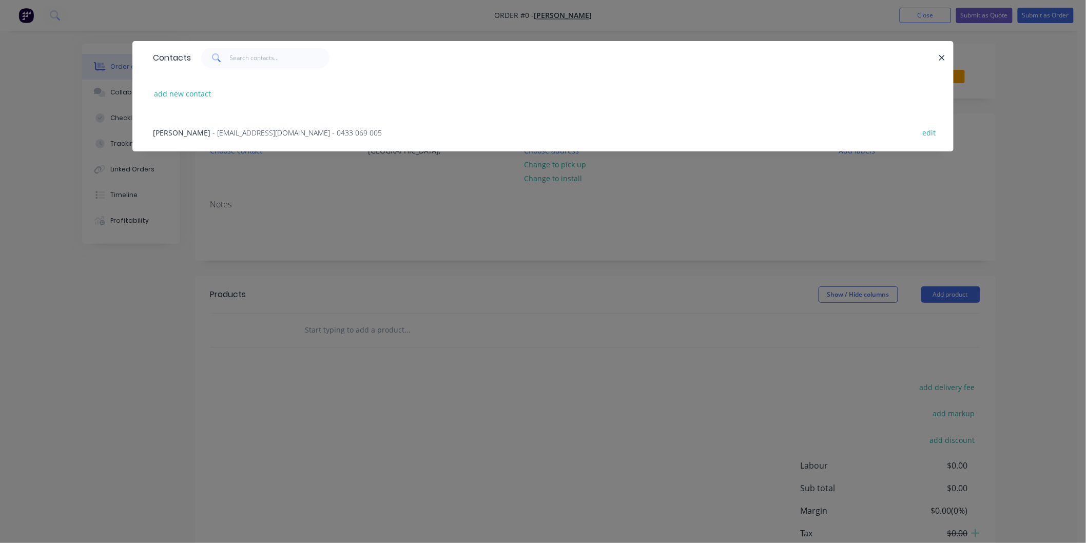
click at [224, 131] on span "- [EMAIL_ADDRESS][DOMAIN_NAME] - 0433 069 005" at bounding box center [297, 133] width 169 height 10
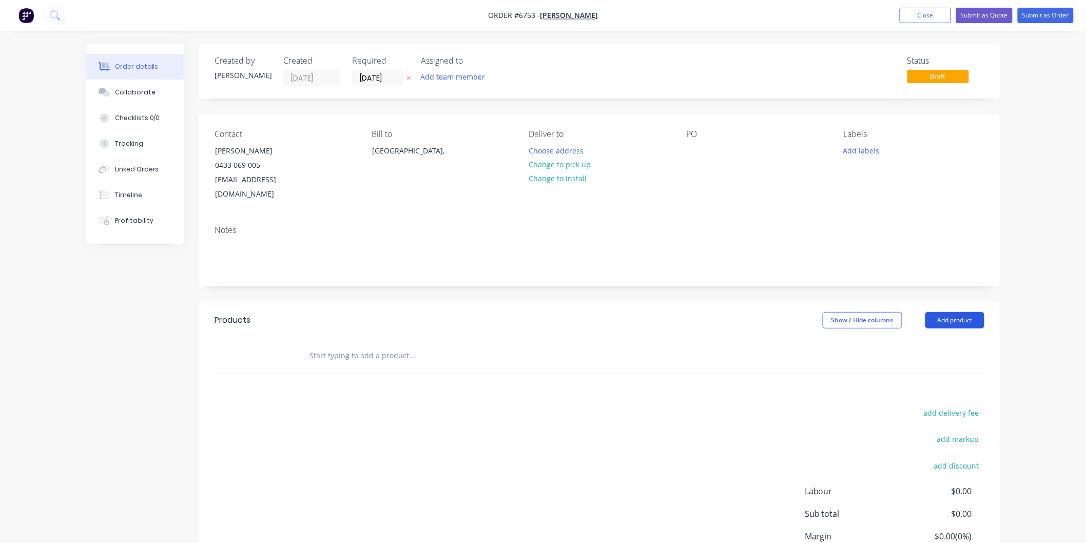
click at [961, 312] on button "Add product" at bounding box center [955, 320] width 59 height 16
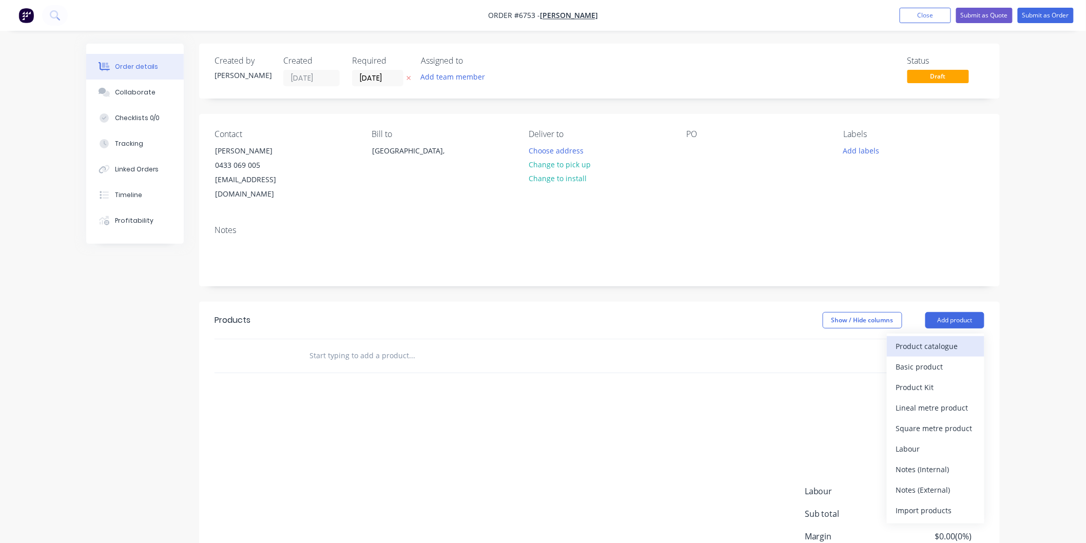
click at [936, 339] on div "Product catalogue" at bounding box center [935, 346] width 79 height 15
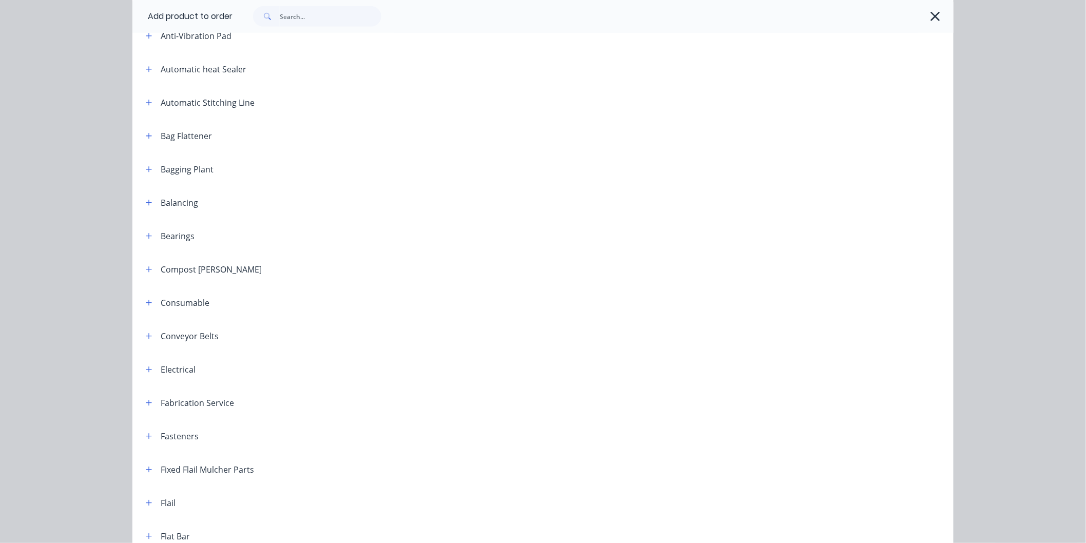
scroll to position [228, 0]
click at [143, 268] on button "button" at bounding box center [149, 268] width 13 height 13
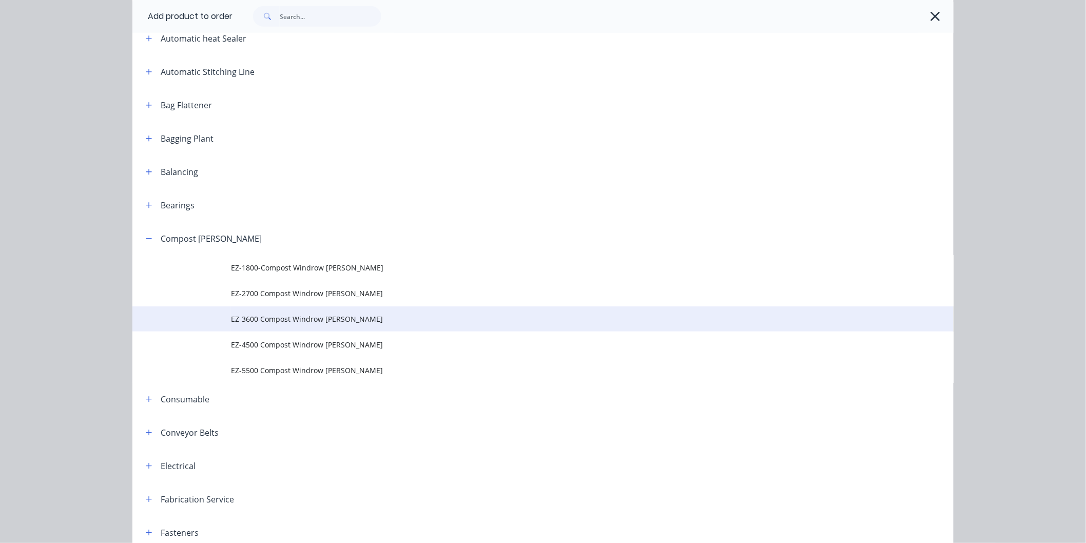
scroll to position [285, 0]
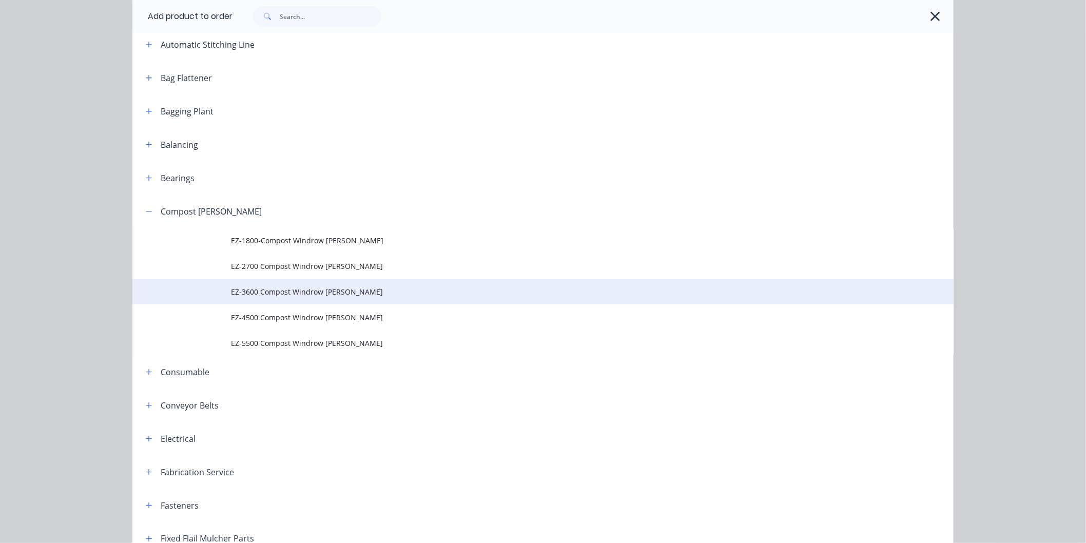
click at [257, 290] on span "EZ-3600 Compost Windrow [PERSON_NAME]" at bounding box center [520, 291] width 578 height 11
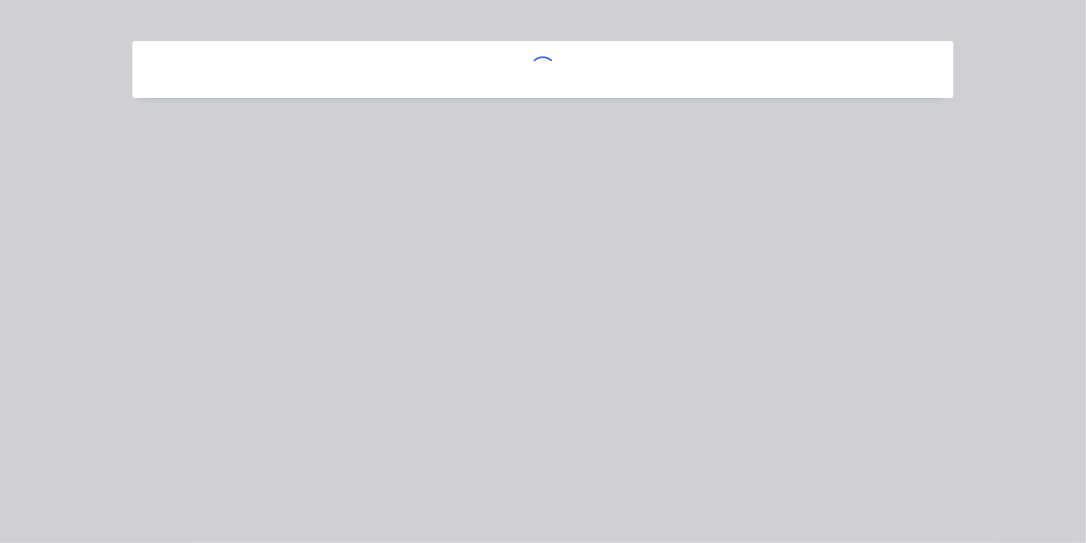
scroll to position [0, 0]
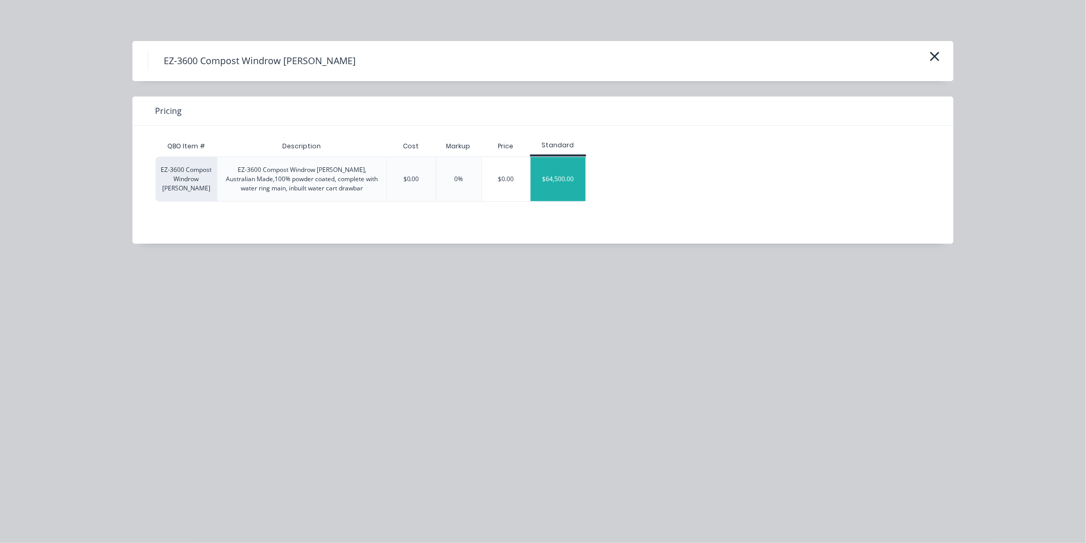
click at [556, 177] on div "$64,500.00" at bounding box center [558, 179] width 55 height 44
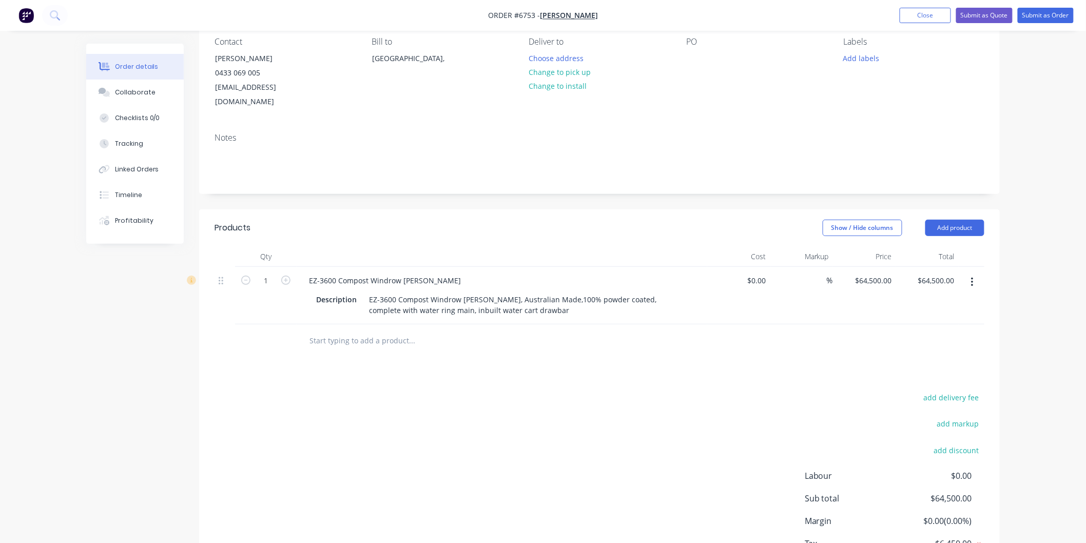
scroll to position [114, 0]
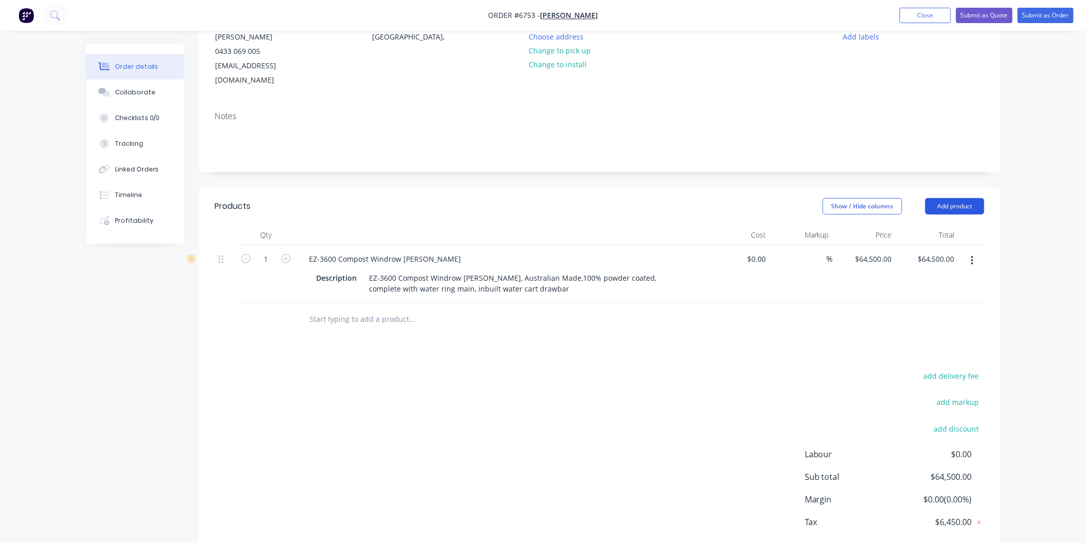
click at [949, 198] on button "Add product" at bounding box center [955, 206] width 59 height 16
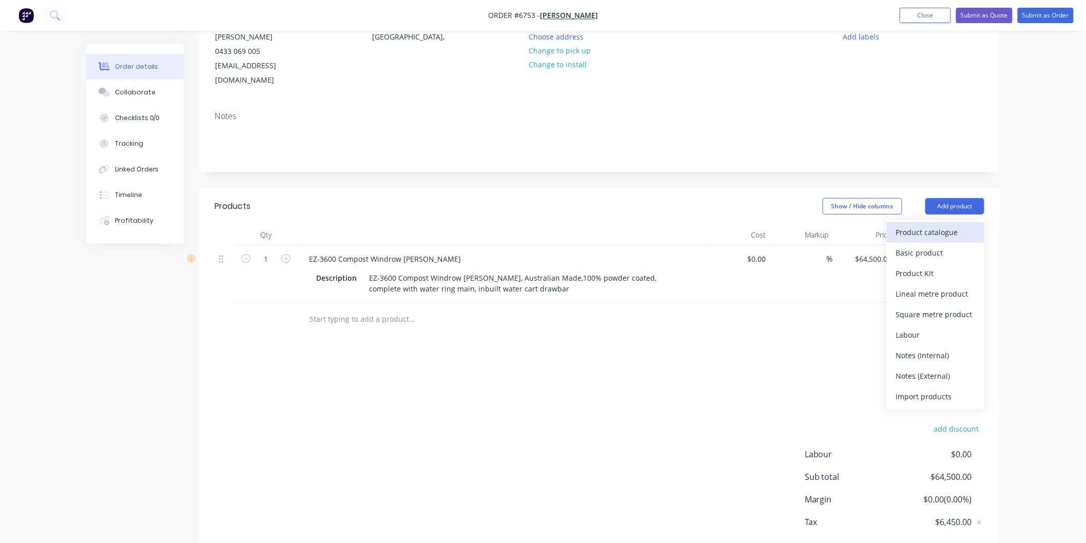
click at [921, 225] on div "Product catalogue" at bounding box center [935, 232] width 79 height 15
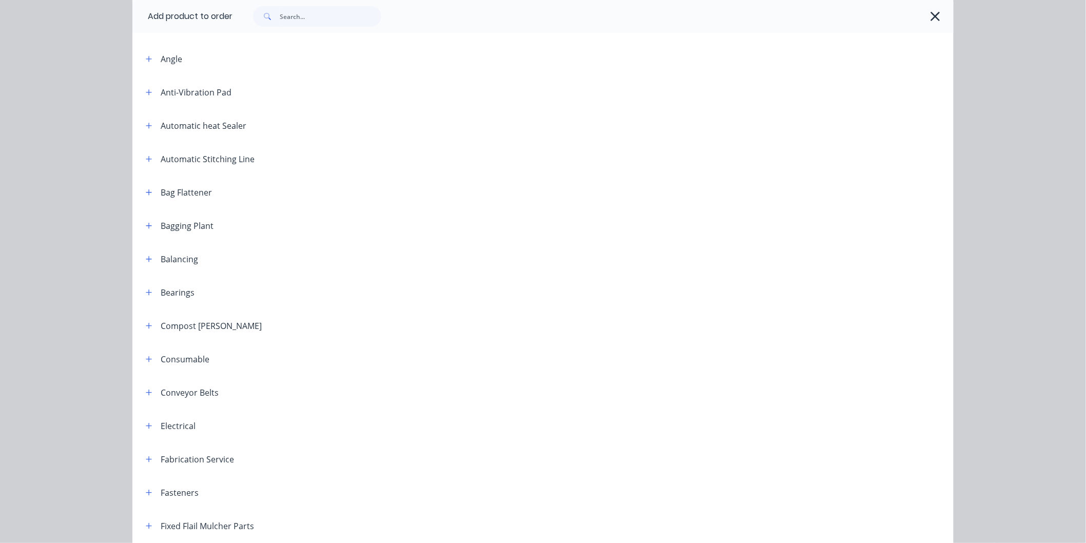
scroll to position [171, 0]
click at [147, 228] on button "button" at bounding box center [149, 225] width 13 height 13
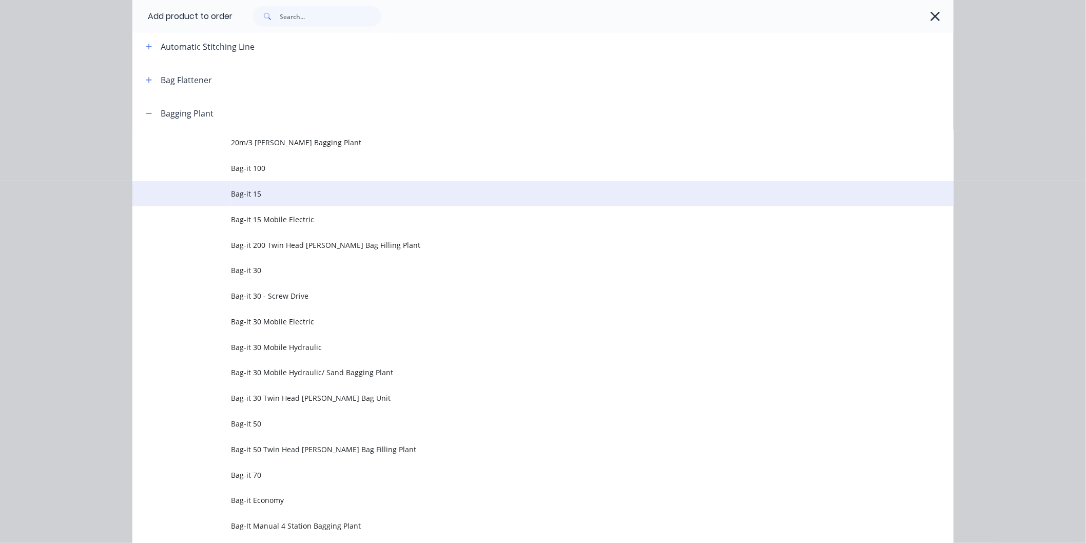
scroll to position [285, 0]
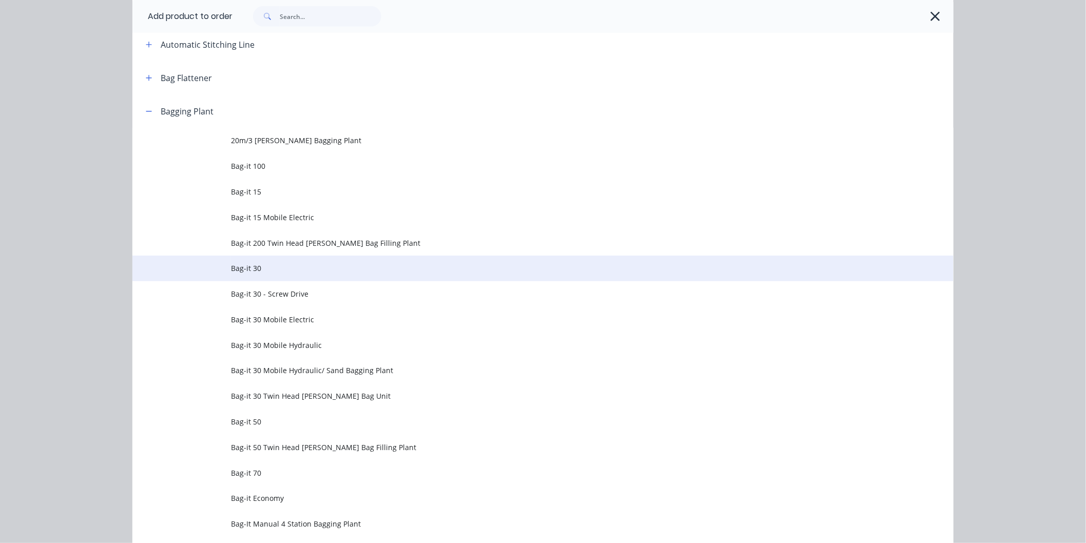
click at [249, 269] on span "Bag-it 30" at bounding box center [520, 268] width 578 height 11
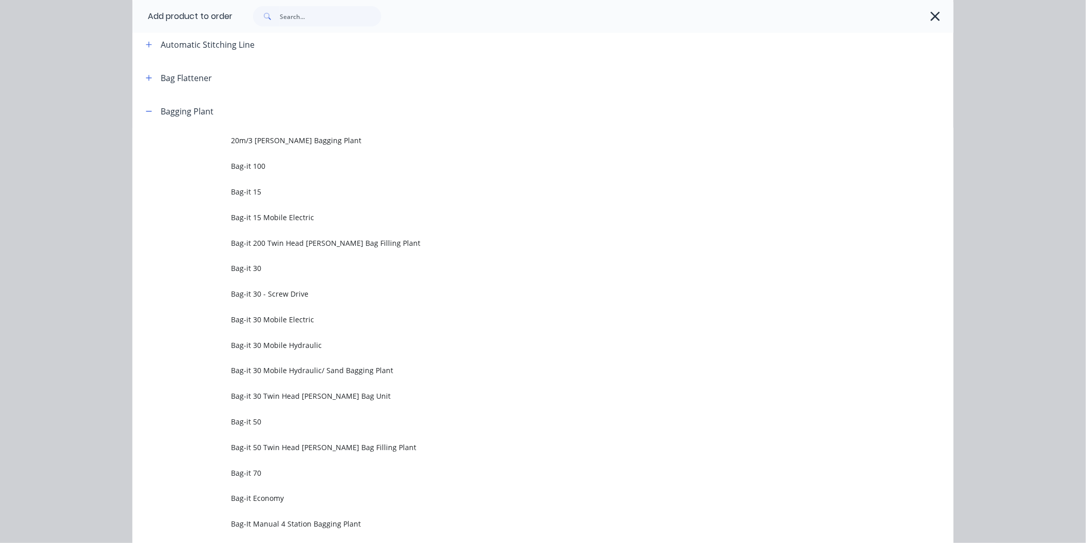
scroll to position [0, 0]
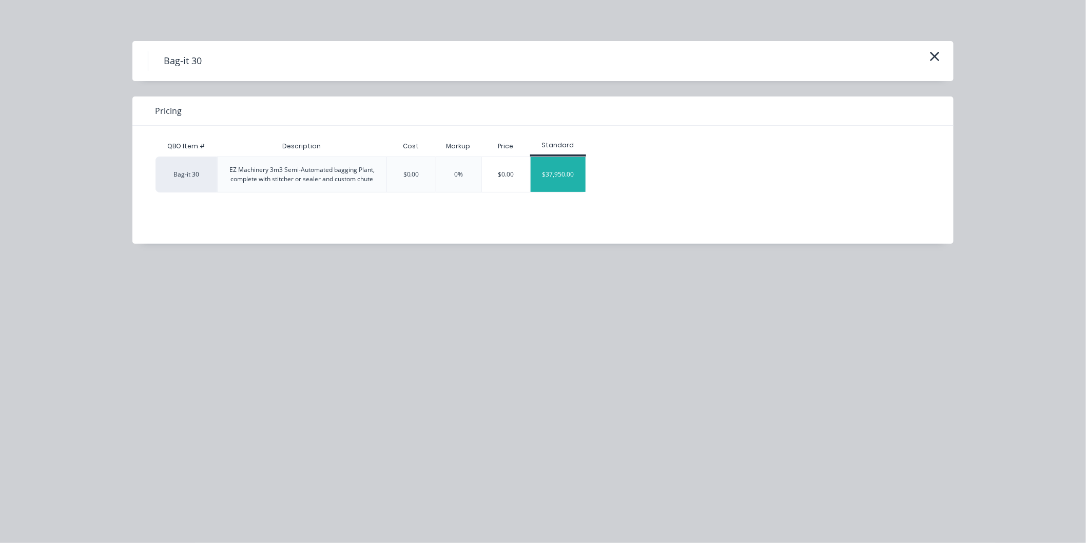
click at [561, 178] on div "$37,950.00" at bounding box center [558, 174] width 55 height 35
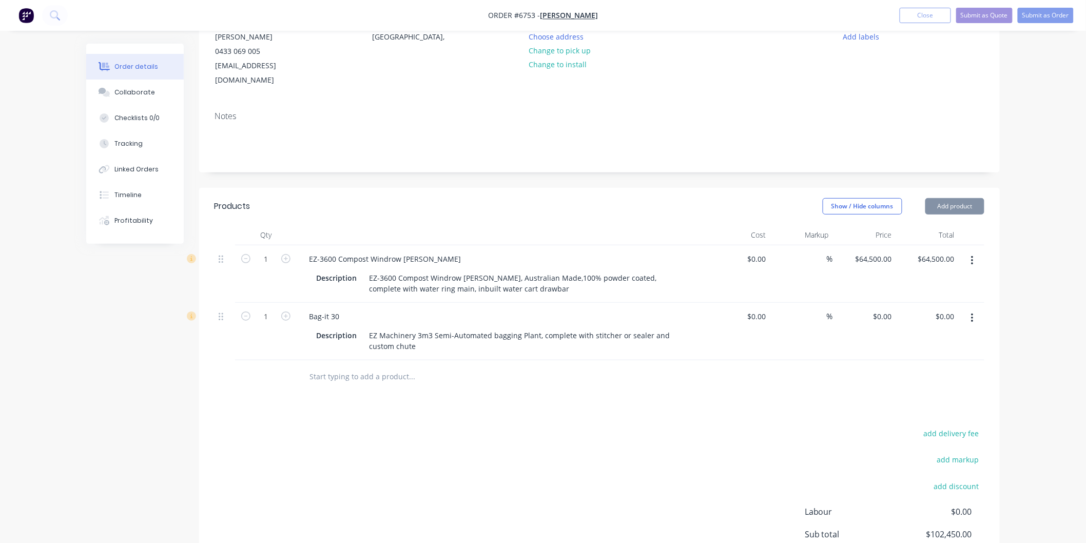
type input "$37,950.00"
click at [941, 198] on button "Add product" at bounding box center [955, 206] width 59 height 16
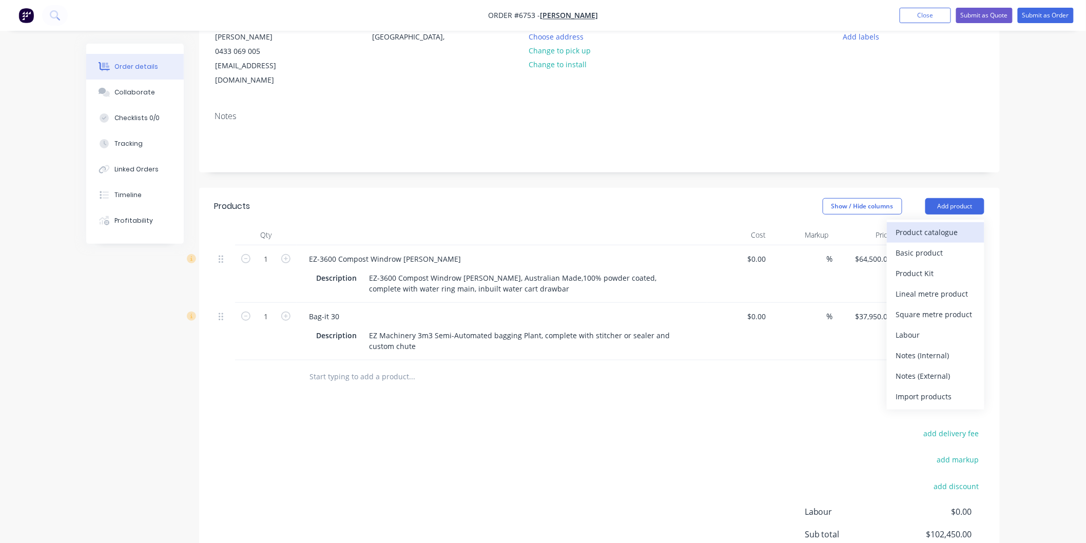
click at [937, 225] on div "Product catalogue" at bounding box center [935, 232] width 79 height 15
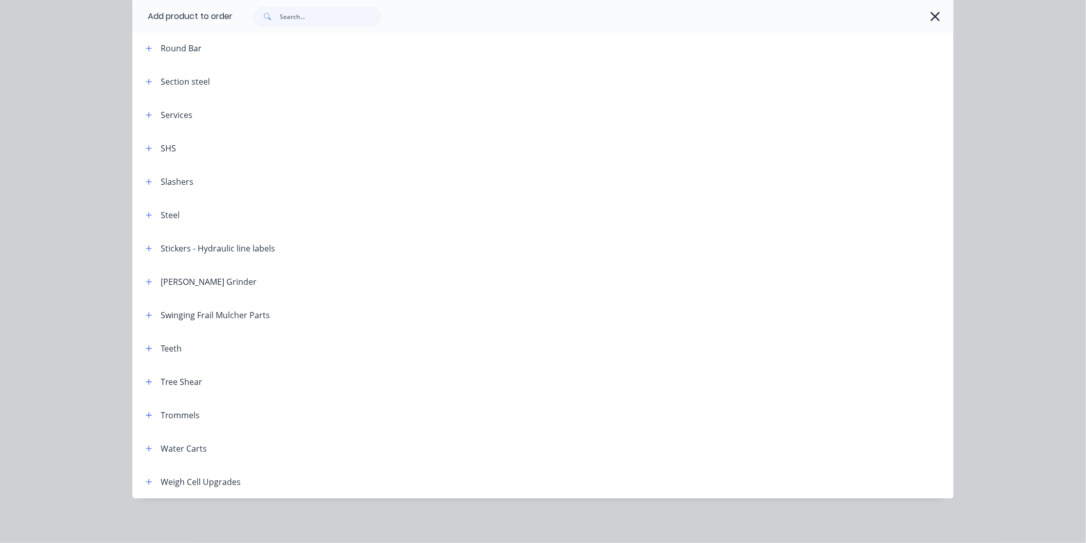
scroll to position [226, 0]
click at [146, 483] on icon "button" at bounding box center [149, 482] width 6 height 6
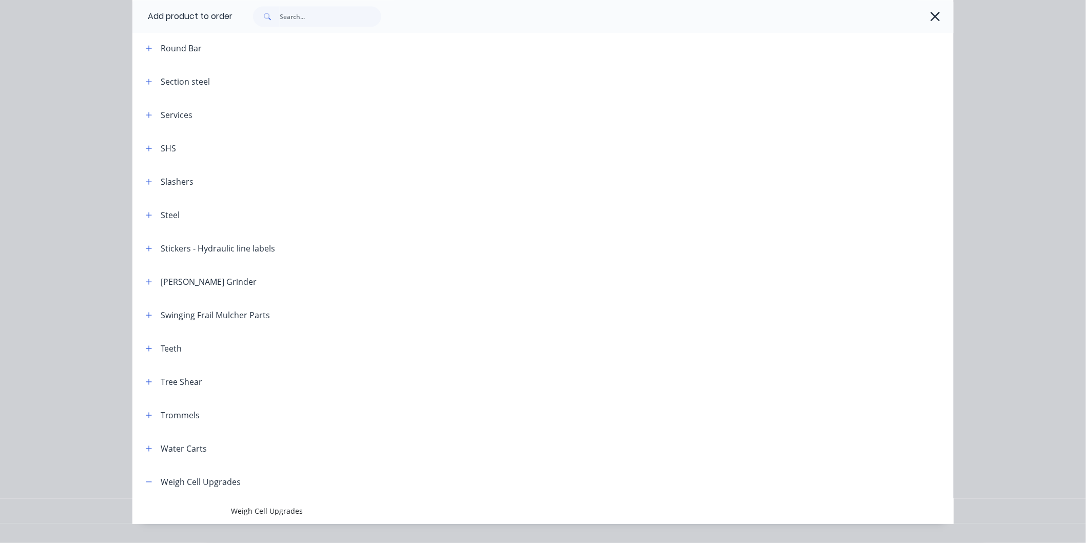
click at [280, 506] on span "Weigh Cell Upgrades" at bounding box center [520, 511] width 578 height 11
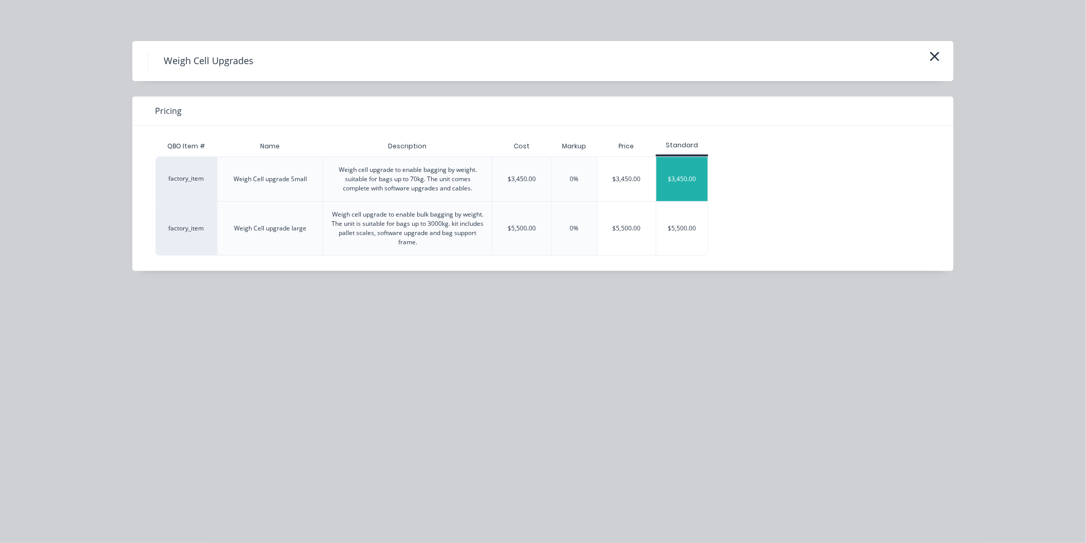
click at [679, 178] on div "$3,450.00" at bounding box center [682, 179] width 51 height 44
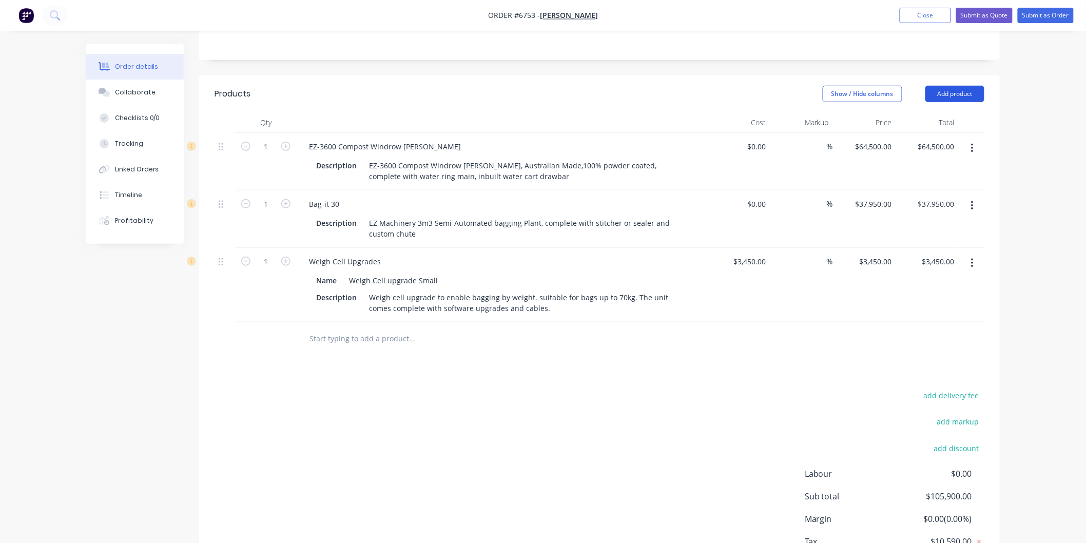
click at [960, 86] on button "Add product" at bounding box center [955, 94] width 59 height 16
click at [345, 329] on input "text" at bounding box center [411, 339] width 205 height 21
type input "One off discount"
click at [388, 361] on button "Add One off discount to order" at bounding box center [467, 377] width 308 height 33
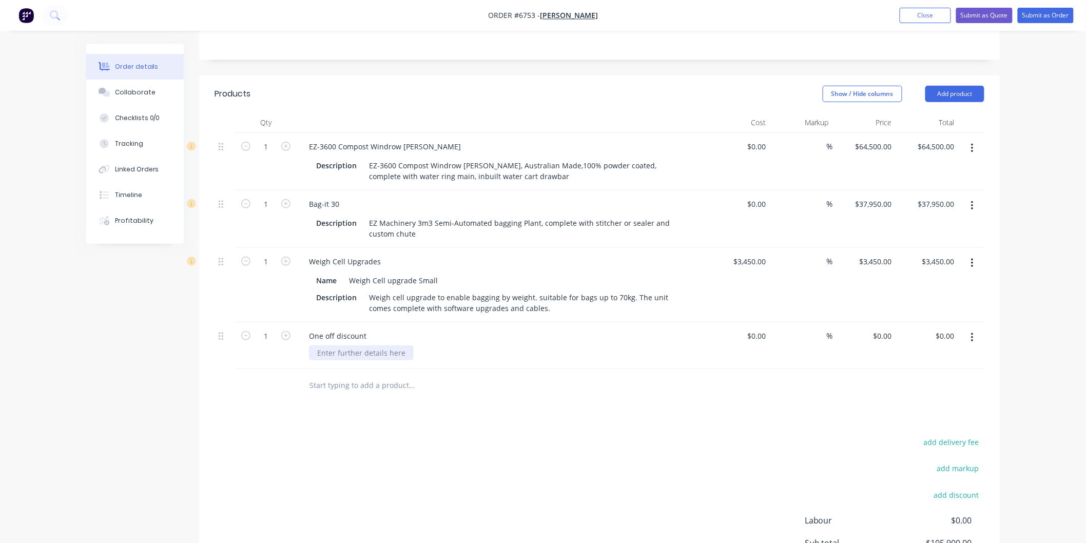
click at [340, 345] on div at bounding box center [361, 352] width 105 height 15
click at [499, 345] on div "Discount applied if order received by close of business" at bounding box center [411, 352] width 205 height 15
click at [500, 345] on div "Discount applied if order received by close of business" at bounding box center [411, 352] width 205 height 15
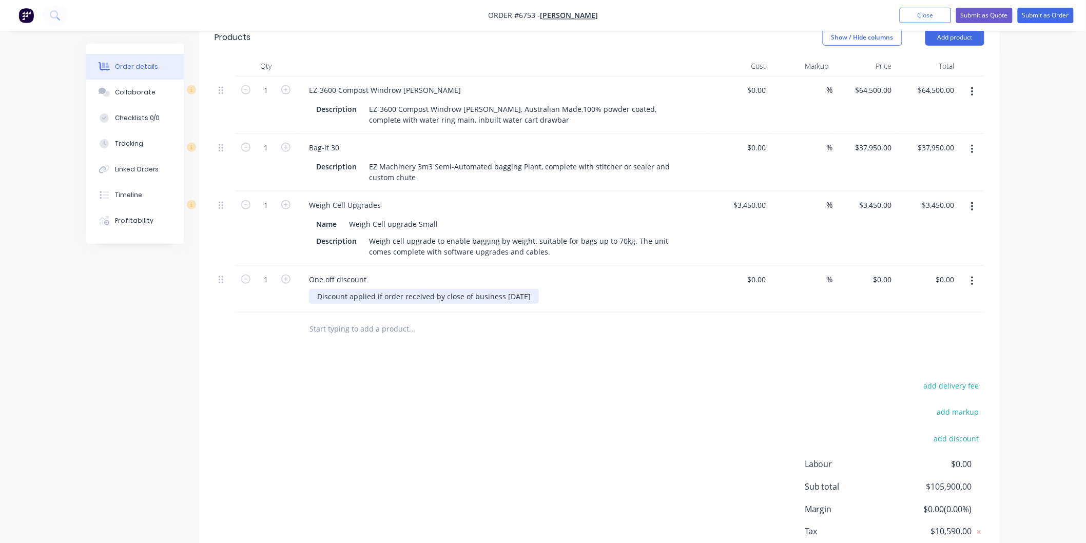
scroll to position [283, 0]
click at [885, 272] on input "0" at bounding box center [890, 279] width 12 height 15
type input "$-5,900.00"
click at [796, 283] on div "%" at bounding box center [801, 288] width 63 height 47
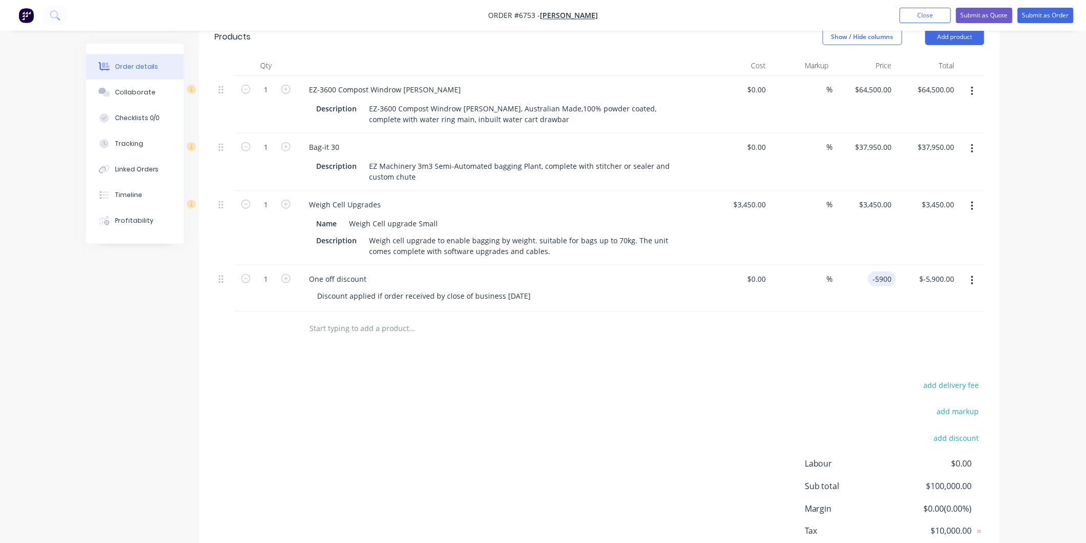
click at [879, 272] on input "-5900" at bounding box center [884, 279] width 24 height 15
click at [887, 272] on input "-5900" at bounding box center [884, 279] width 24 height 15
click at [890, 272] on input "-5900" at bounding box center [884, 279] width 24 height 15
type input "$-5,901.00"
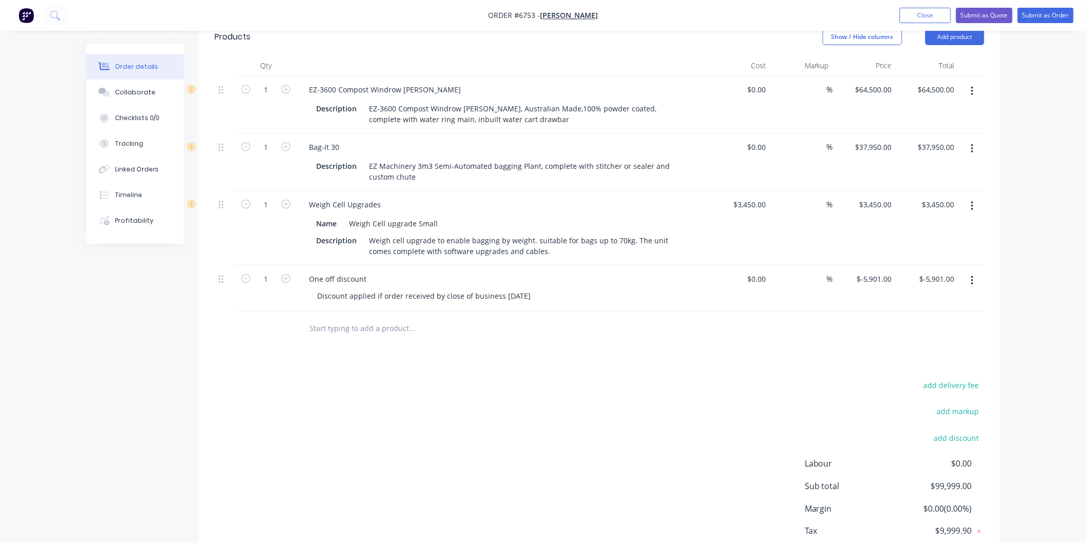
click at [813, 285] on div "%" at bounding box center [801, 288] width 63 height 47
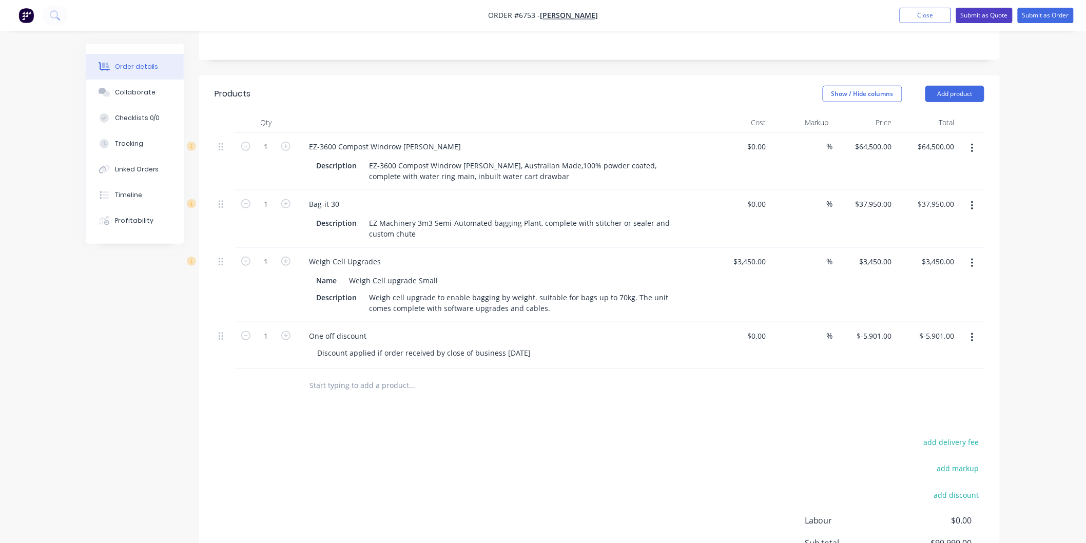
click at [980, 12] on button "Submit as Quote" at bounding box center [984, 15] width 56 height 15
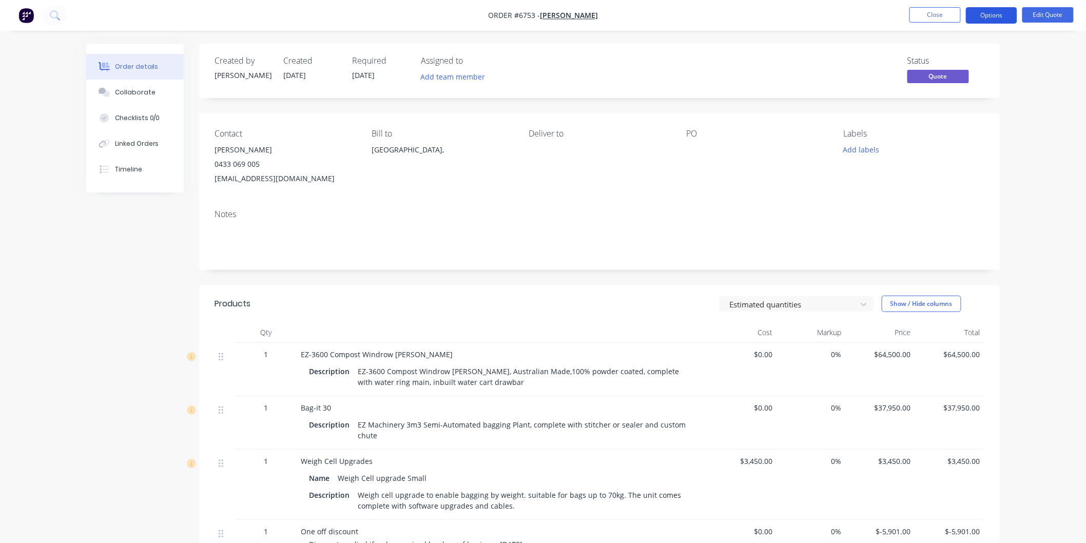
click at [987, 11] on button "Options" at bounding box center [991, 15] width 51 height 16
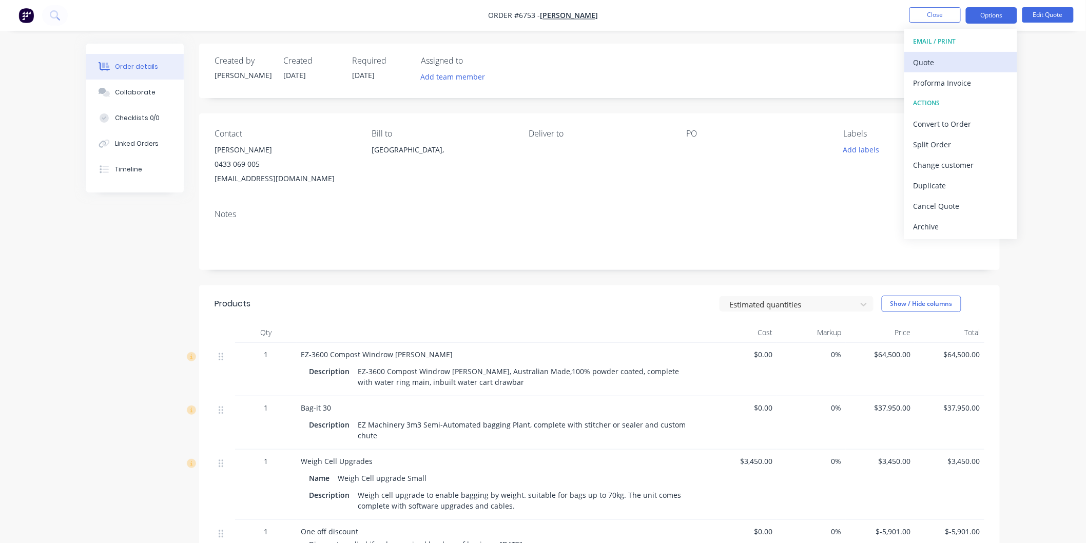
click at [926, 60] on div "Quote" at bounding box center [961, 62] width 94 height 15
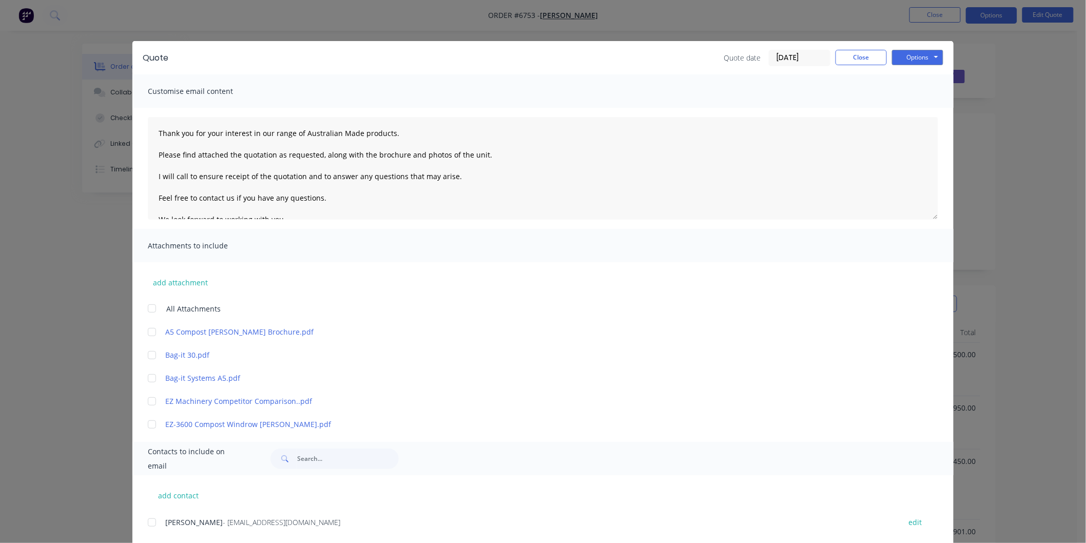
click at [145, 307] on div at bounding box center [152, 308] width 21 height 21
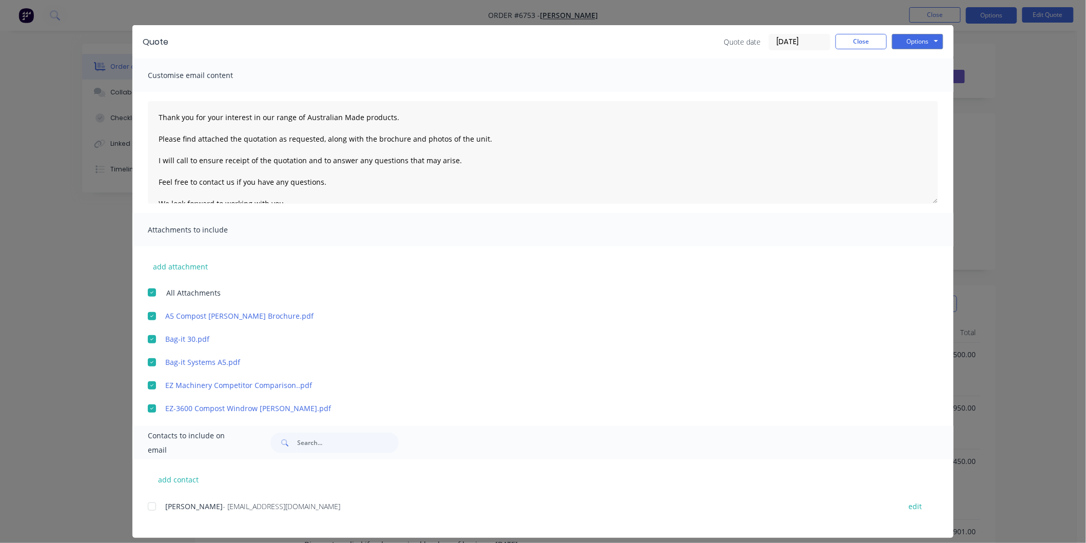
scroll to position [24, 0]
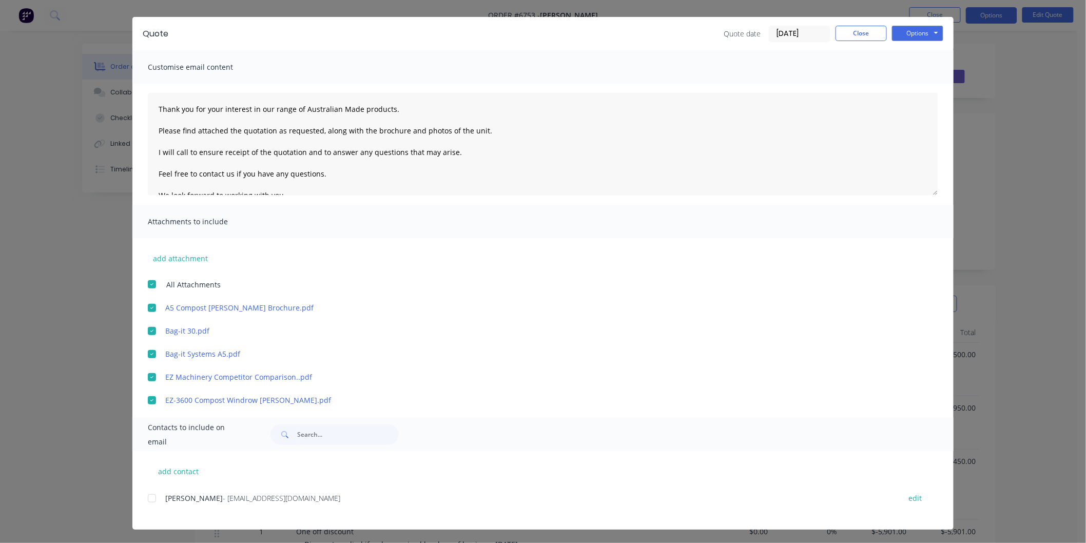
click at [146, 495] on div at bounding box center [152, 498] width 21 height 21
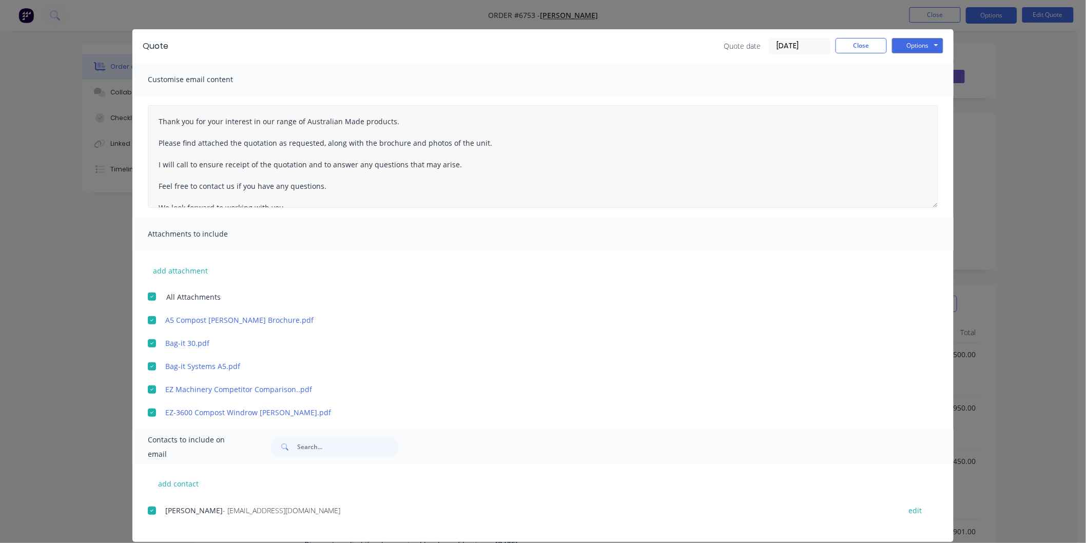
scroll to position [0, 0]
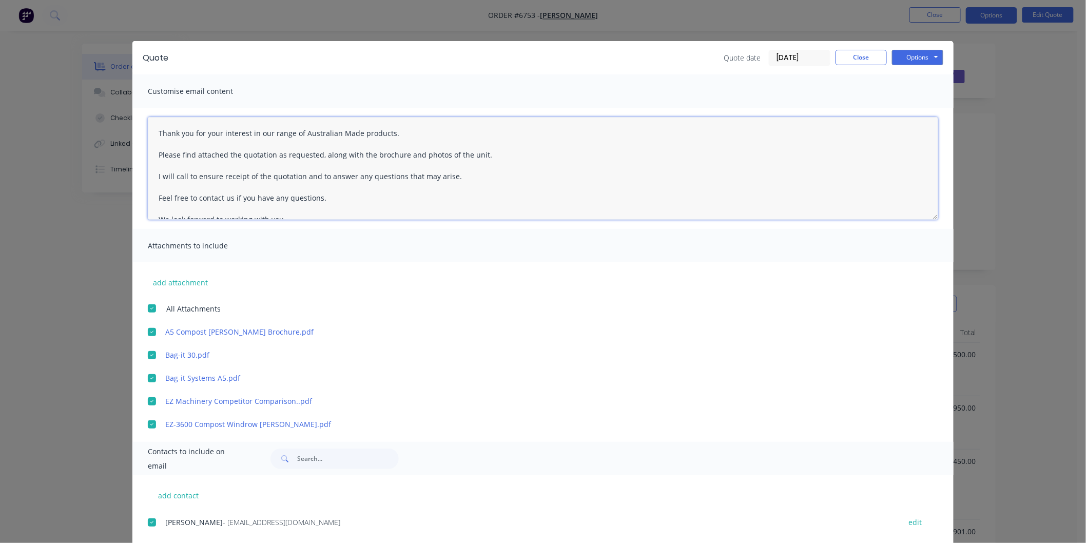
click at [153, 130] on textarea "Thank you for your interest in our range of Australian Made products. Please fi…" at bounding box center [543, 168] width 791 height 103
click at [407, 155] on textarea "[PERSON_NAME], Thank you for your interest in our range of Australian Made prod…" at bounding box center [543, 168] width 791 height 103
click at [327, 197] on textarea "[PERSON_NAME], Thank you for your interest in our range of Australian Made prod…" at bounding box center [543, 168] width 791 height 103
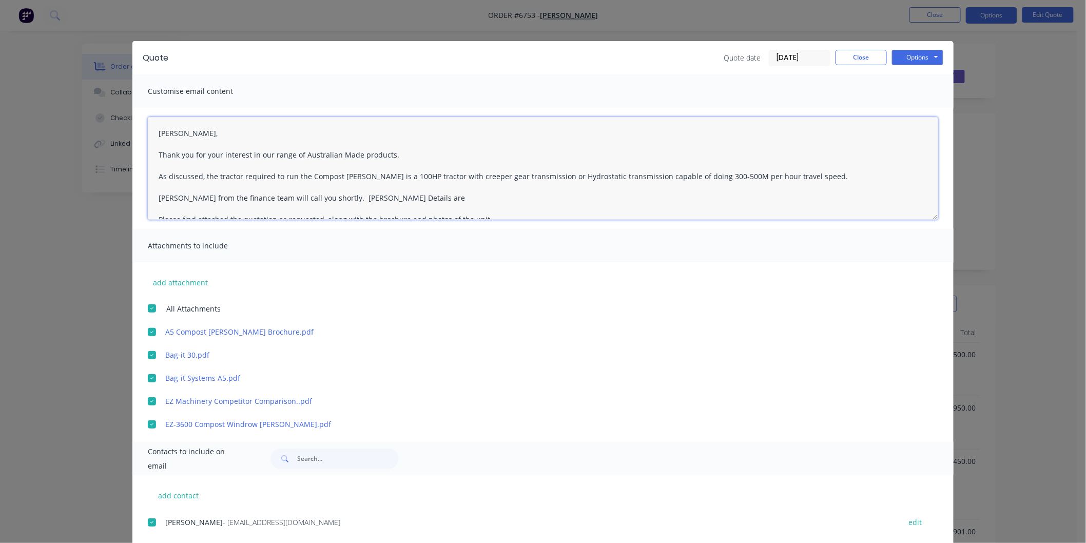
paste textarea ": 0447 582 597 E: [PERSON_NAME][EMAIL_ADDRESS][DOMAIN_NAME]"
drag, startPoint x: 167, startPoint y: 204, endPoint x: 150, endPoint y: 202, distance: 16.6
click at [150, 202] on textarea "[PERSON_NAME], Thank you for your interest in our range of Australian Made prod…" at bounding box center [543, 168] width 791 height 103
click at [383, 192] on textarea "[PERSON_NAME], Thank you for your interest in our range of Australian Made prod…" at bounding box center [543, 168] width 791 height 103
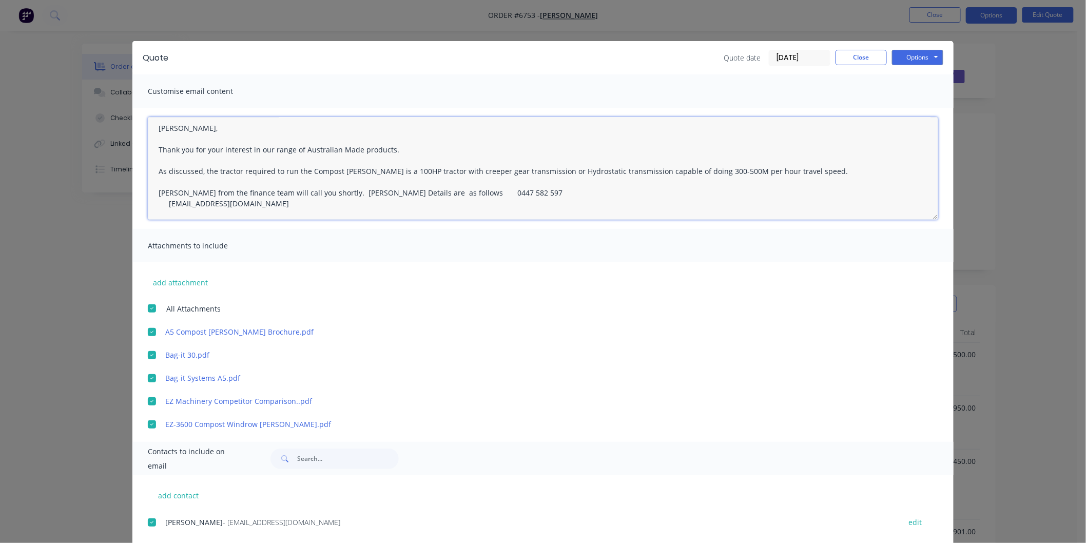
click at [431, 192] on textarea "[PERSON_NAME], Thank you for your interest in our range of Australian Made prod…" at bounding box center [543, 168] width 791 height 103
click at [510, 197] on textarea "[PERSON_NAME], Thank you for your interest in our range of Australian Made prod…" at bounding box center [543, 168] width 791 height 103
drag, startPoint x: 247, startPoint y: 204, endPoint x: 159, endPoint y: 204, distance: 87.8
click at [159, 204] on textarea "[PERSON_NAME], Thank you for your interest in our range of Australian Made prod…" at bounding box center [543, 168] width 791 height 103
click at [541, 197] on textarea "[PERSON_NAME], Thank you for your interest in our range of Australian Made prod…" at bounding box center [543, 168] width 791 height 103
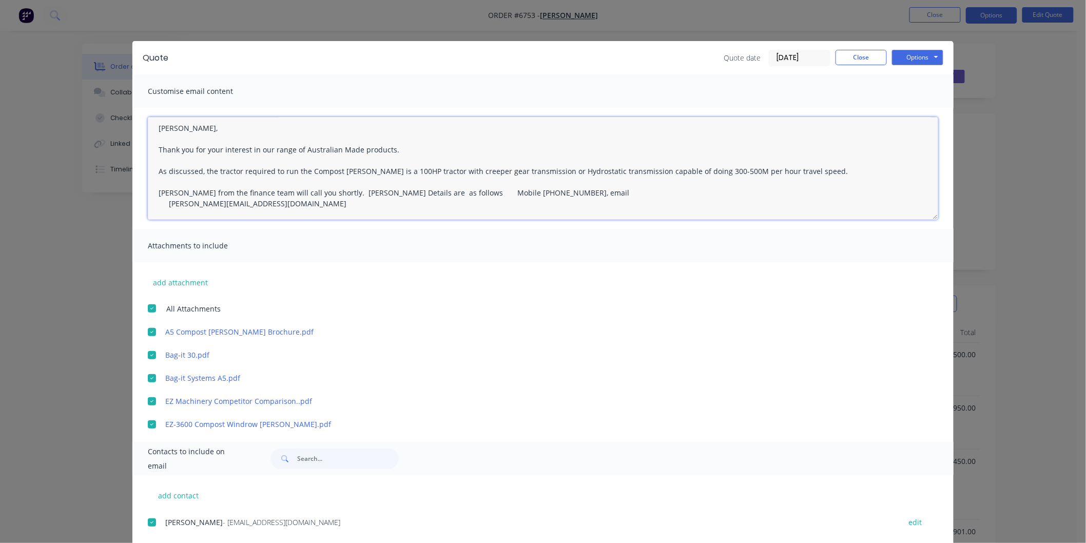
paste textarea "[PERSON_NAME][EMAIL_ADDRESS][DOMAIN_NAME]"
drag, startPoint x: 257, startPoint y: 204, endPoint x: 162, endPoint y: 206, distance: 94.5
click at [162, 206] on textarea "[PERSON_NAME], Thank you for your interest in our range of Australian Made prod…" at bounding box center [543, 168] width 791 height 103
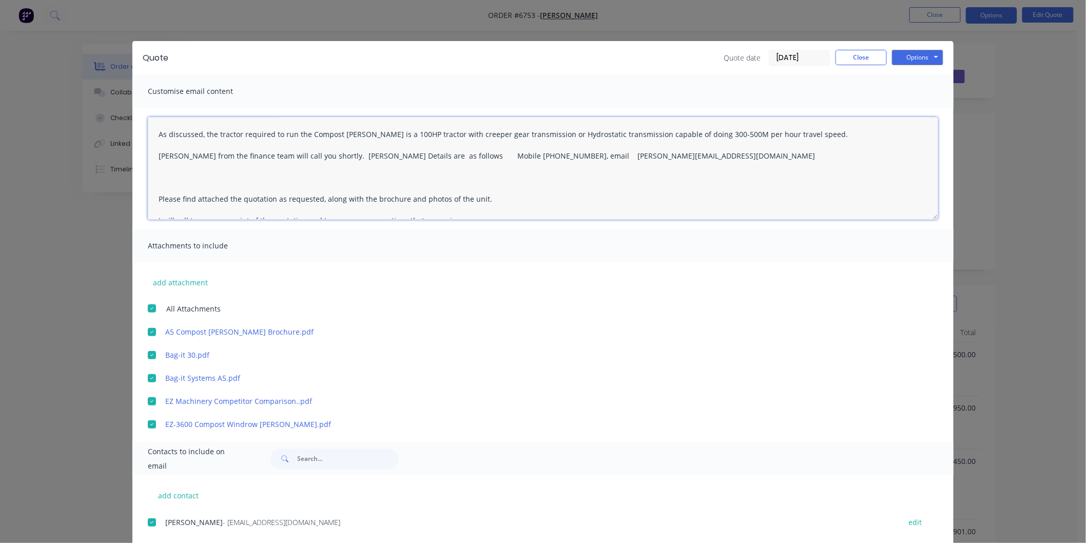
scroll to position [62, 0]
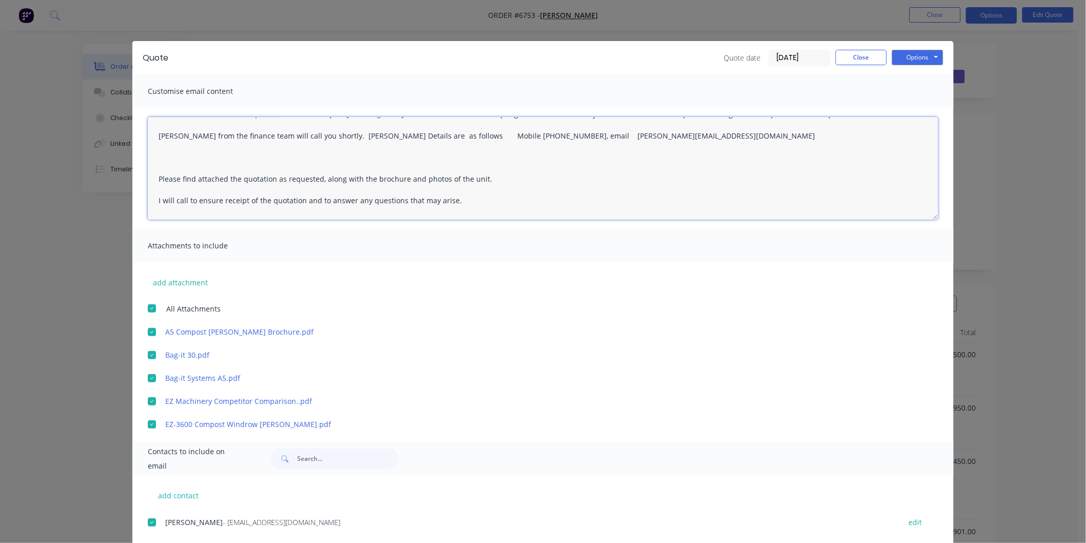
click at [170, 167] on textarea "[PERSON_NAME], Thank you for your interest in our range of Australian Made prod…" at bounding box center [543, 168] width 791 height 103
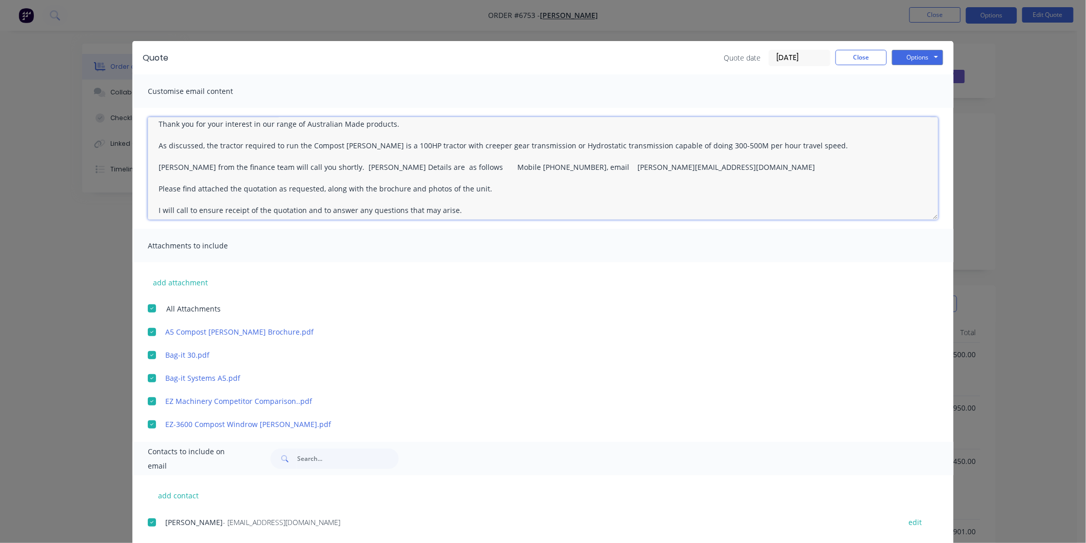
scroll to position [0, 0]
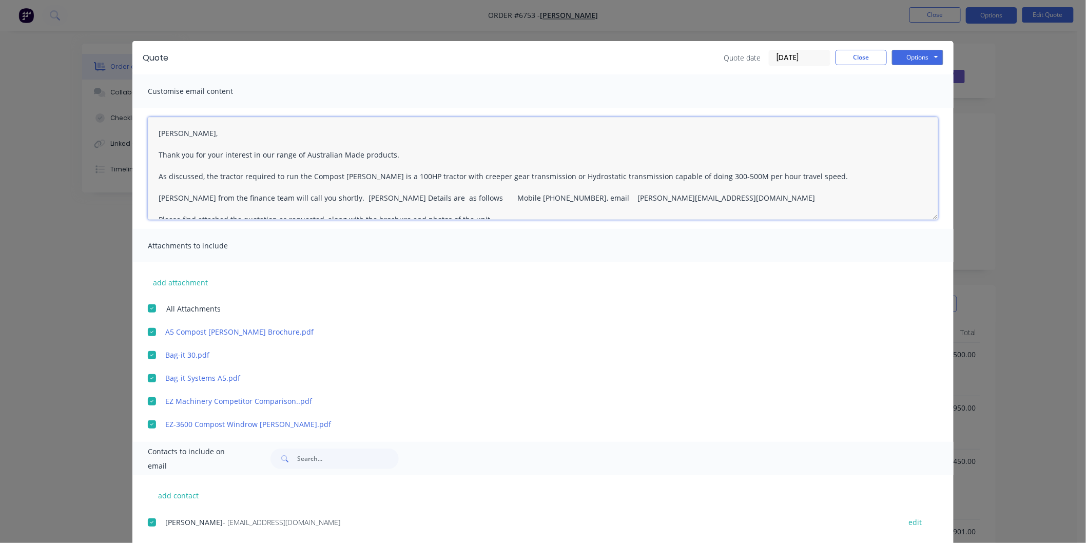
click at [404, 154] on textarea "[PERSON_NAME], Thank you for your interest in our range of Australian Made prod…" at bounding box center [543, 168] width 791 height 103
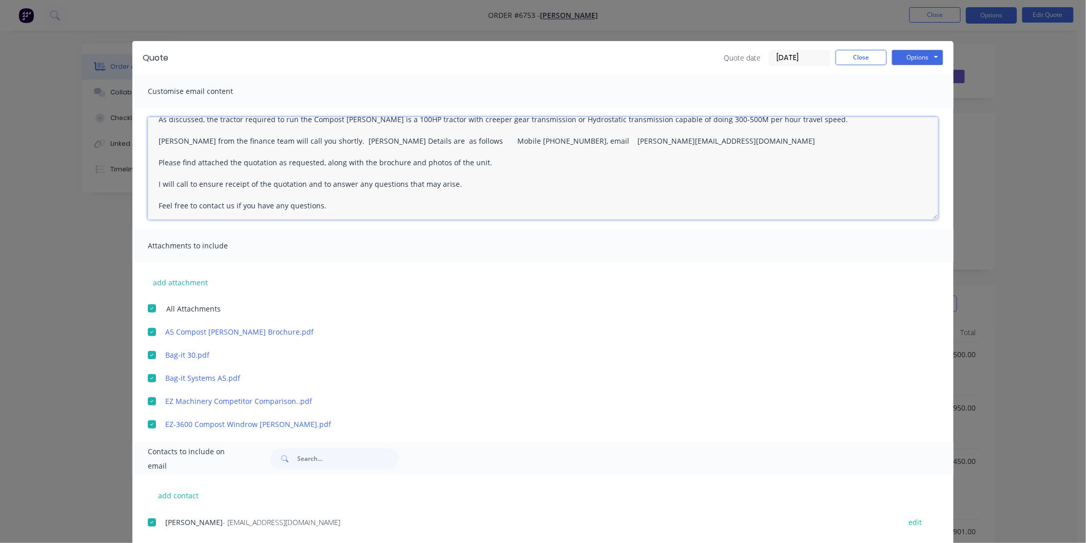
click at [483, 161] on textarea "[PERSON_NAME], Thank you for your interest in our range of Australian Made prod…" at bounding box center [543, 168] width 791 height 103
drag, startPoint x: 485, startPoint y: 161, endPoint x: 490, endPoint y: 146, distance: 15.9
click at [485, 161] on textarea "[PERSON_NAME], Thank you for your interest in our range of Australian Made prod…" at bounding box center [543, 168] width 791 height 103
click at [501, 161] on textarea "[PERSON_NAME], Thank you for your interest in our range of Australian Made prod…" at bounding box center [543, 168] width 791 height 103
click at [618, 160] on textarea "[PERSON_NAME], Thank you for your interest in our range of Australian Made prod…" at bounding box center [543, 168] width 791 height 103
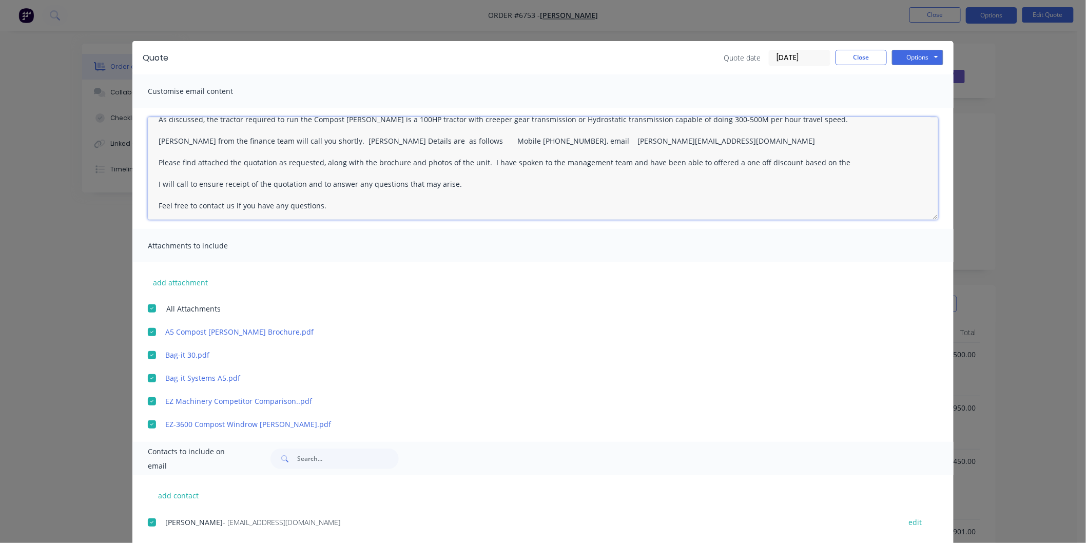
click at [717, 160] on textarea "[PERSON_NAME], Thank you for your interest in our range of Australian Made prod…" at bounding box center [543, 168] width 791 height 103
click at [818, 161] on textarea "[PERSON_NAME], Thank you for your interest in our range of Australian Made prod…" at bounding box center [543, 168] width 791 height 103
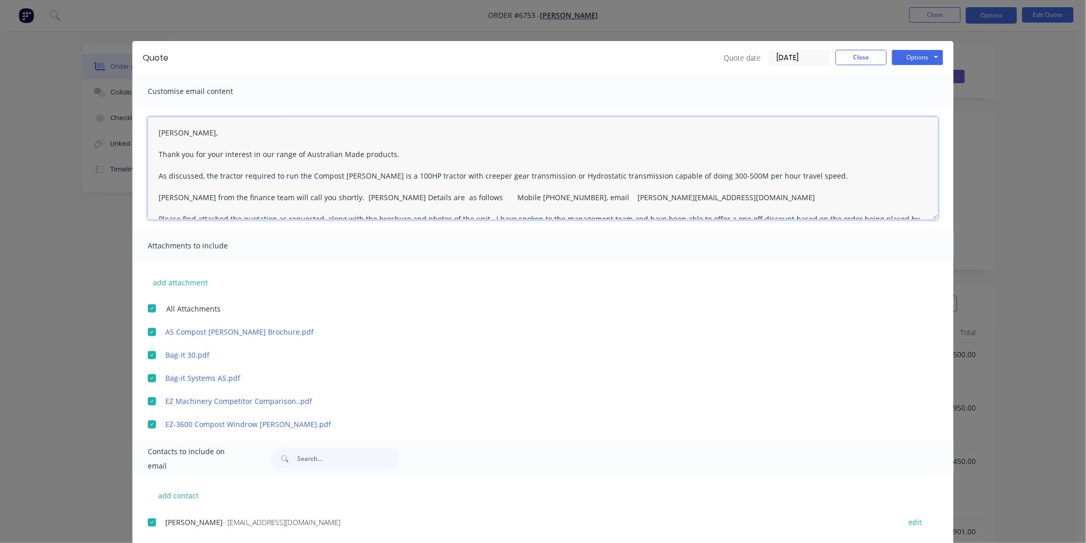
scroll to position [0, 0]
type textarea "[PERSON_NAME], Thank you for your interest in our range of Australian Made prod…"
click at [909, 53] on button "Options" at bounding box center [917, 57] width 51 height 15
click at [913, 108] on button "Email" at bounding box center [925, 109] width 66 height 17
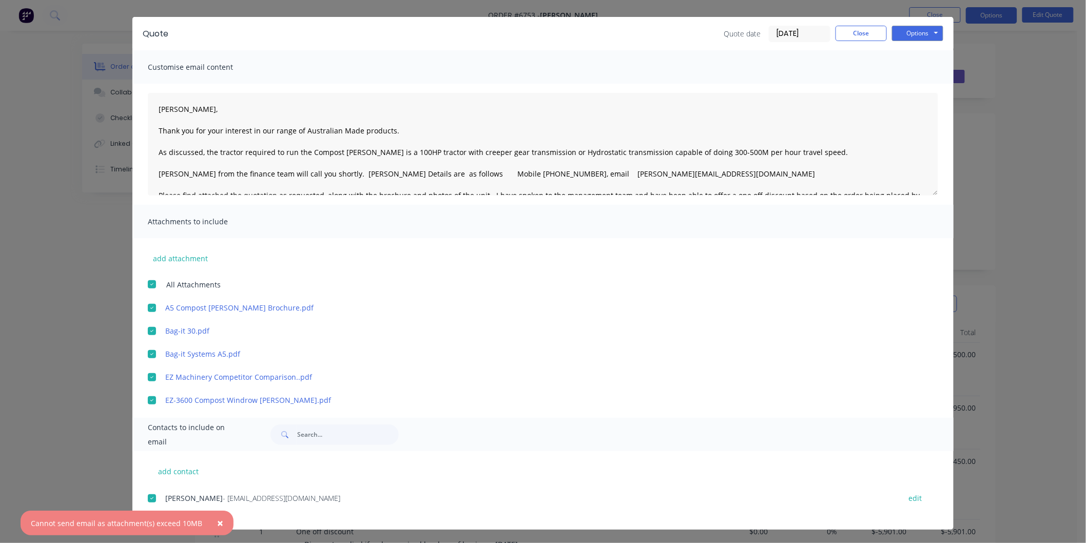
scroll to position [57, 0]
click at [146, 306] on div at bounding box center [152, 308] width 21 height 21
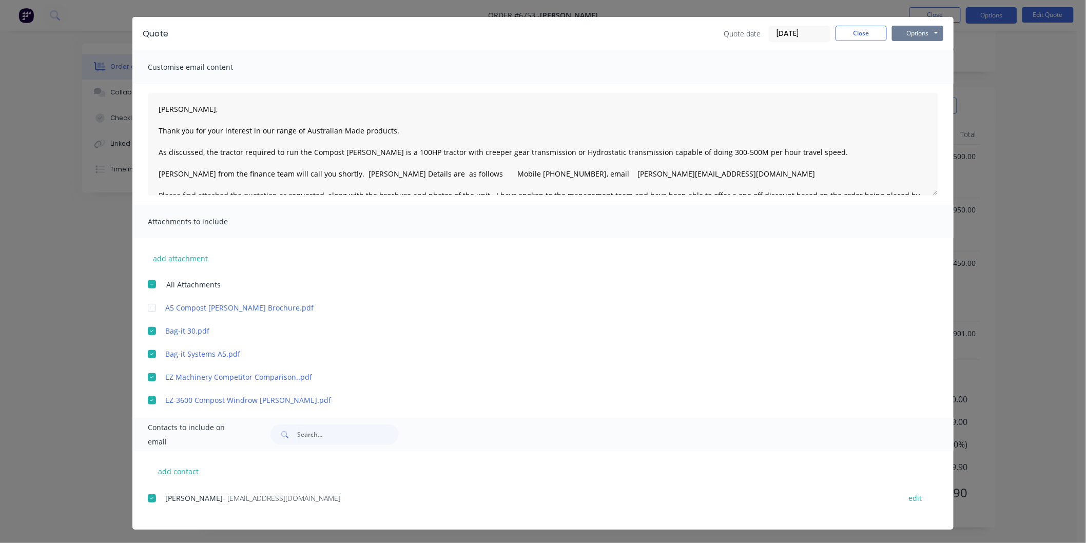
click at [911, 29] on button "Options" at bounding box center [917, 33] width 51 height 15
click at [907, 84] on button "Email" at bounding box center [925, 85] width 66 height 17
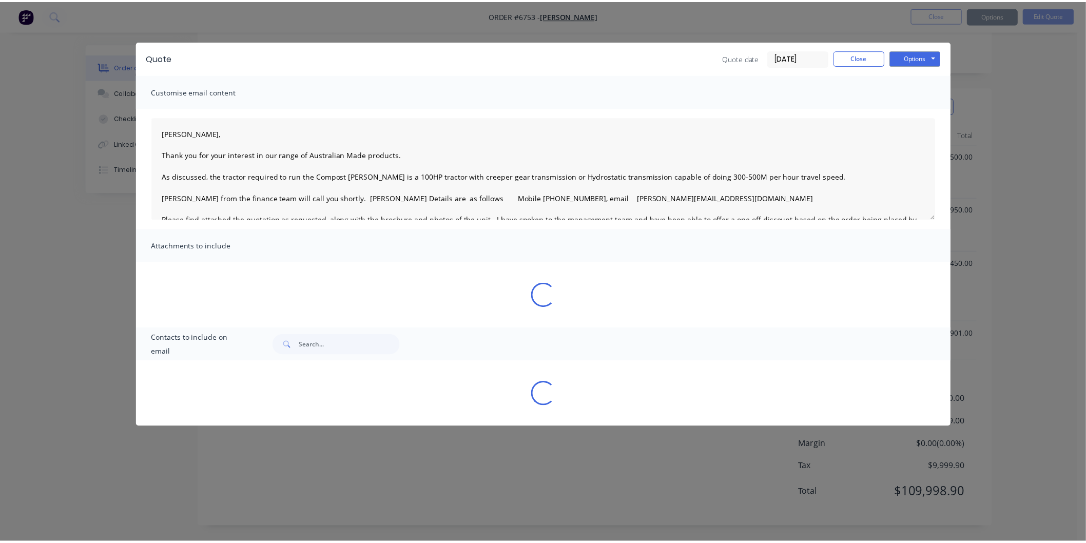
scroll to position [0, 0]
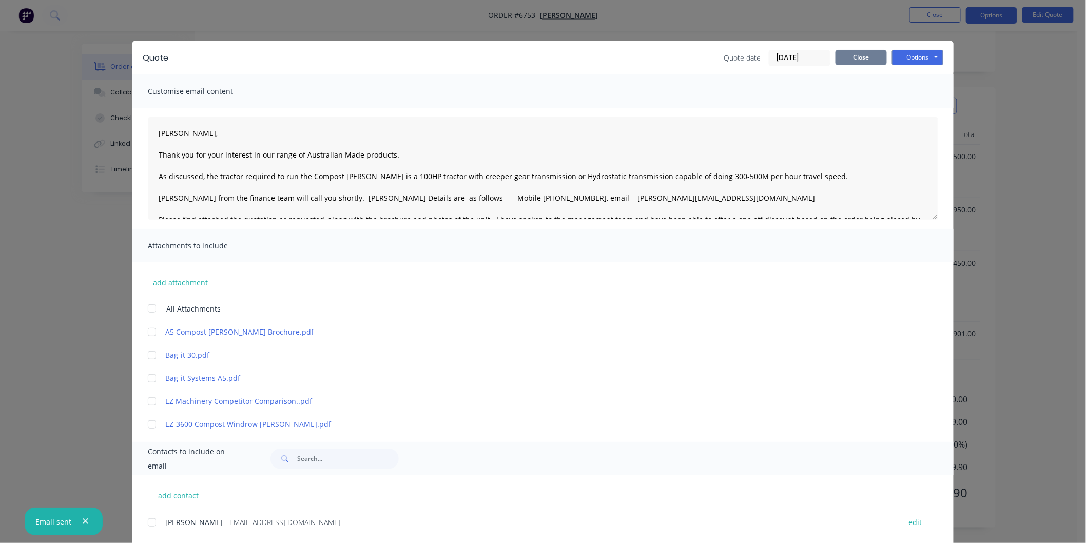
click at [855, 54] on button "Close" at bounding box center [861, 57] width 51 height 15
